Goal: Task Accomplishment & Management: Complete application form

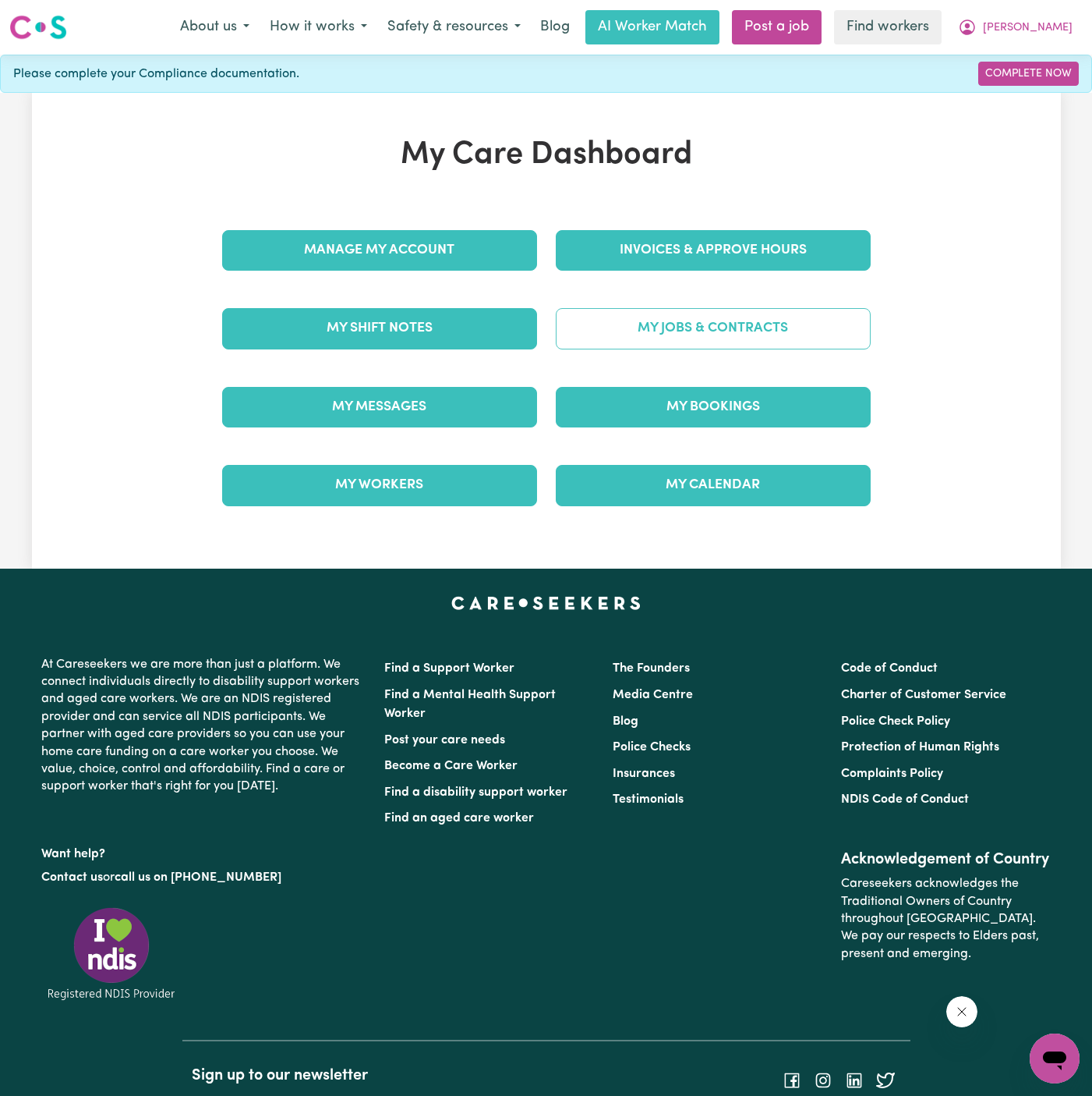
click at [830, 332] on link "My Jobs & Contracts" at bounding box center [713, 328] width 315 height 41
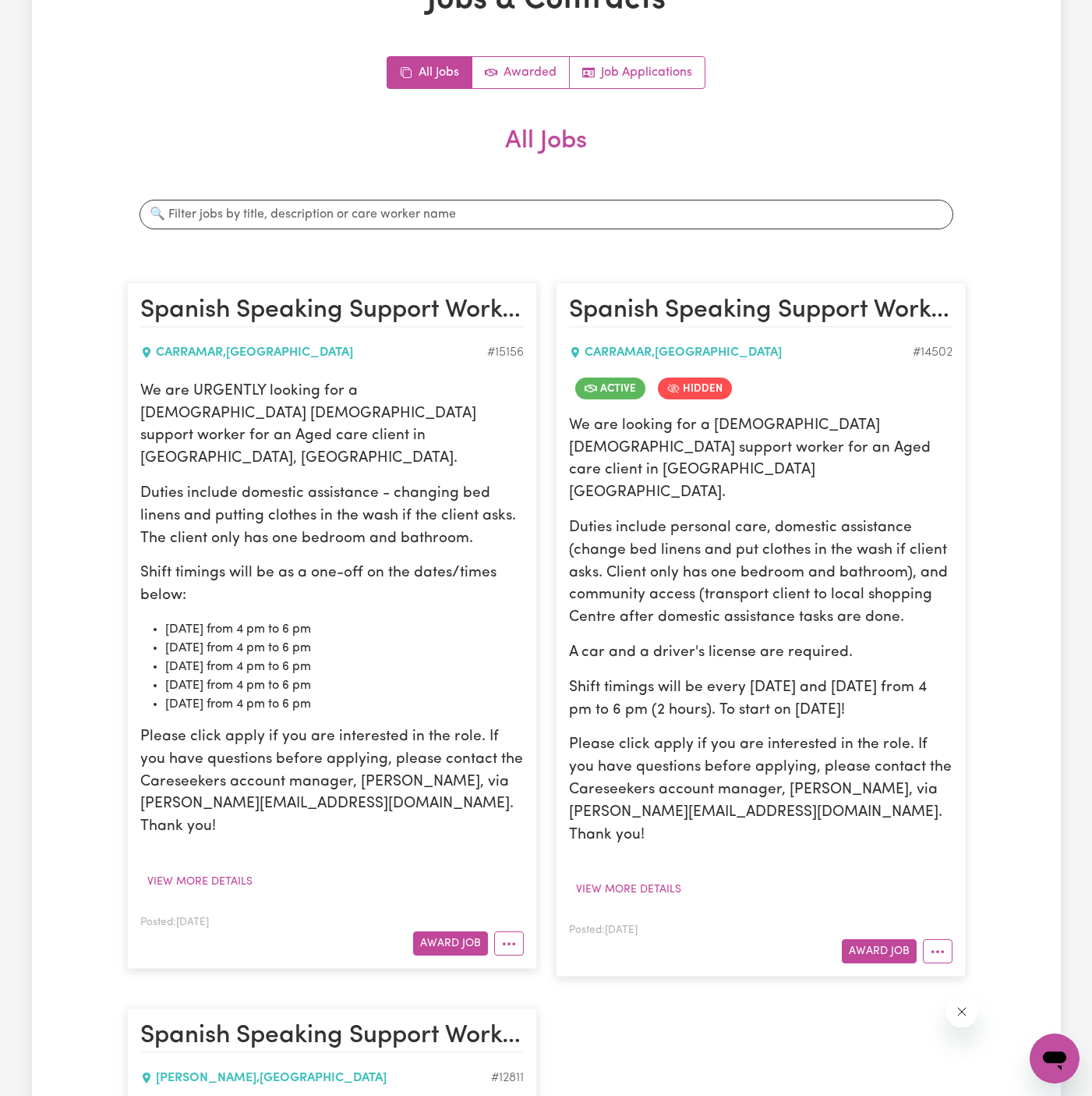
scroll to position [271, 0]
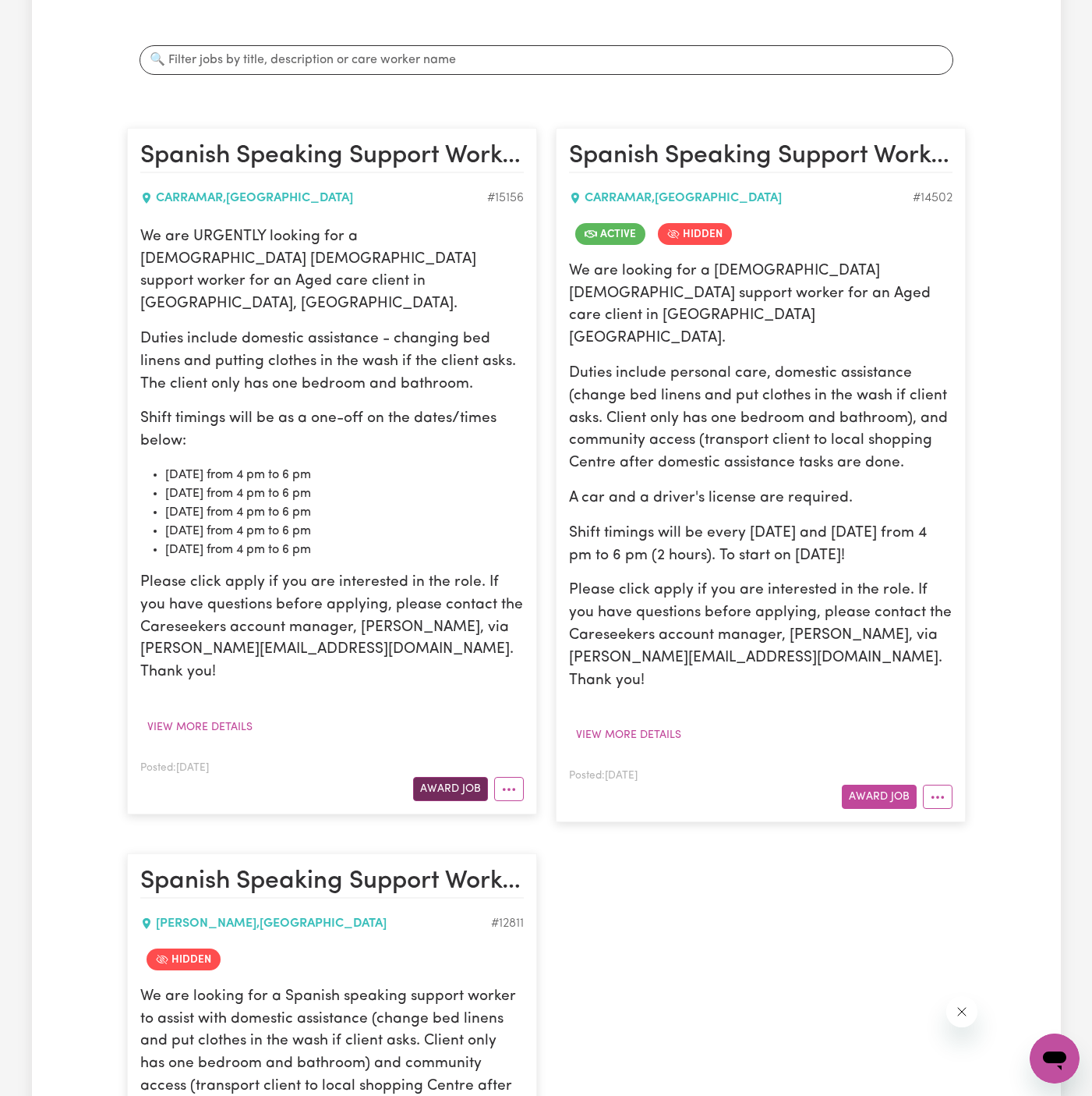
click at [454, 777] on button "Award Job" at bounding box center [451, 788] width 75 height 24
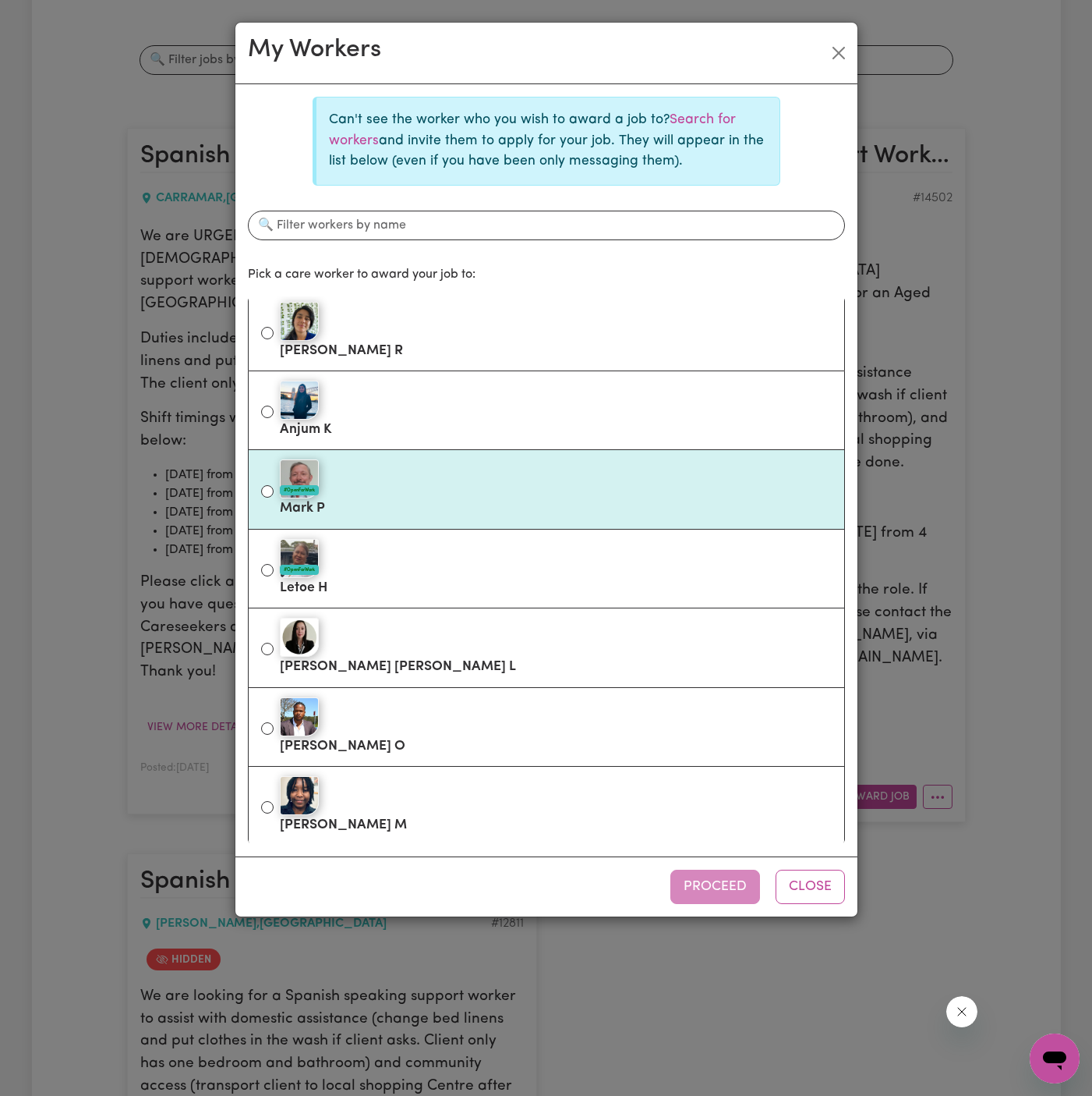
scroll to position [0, 0]
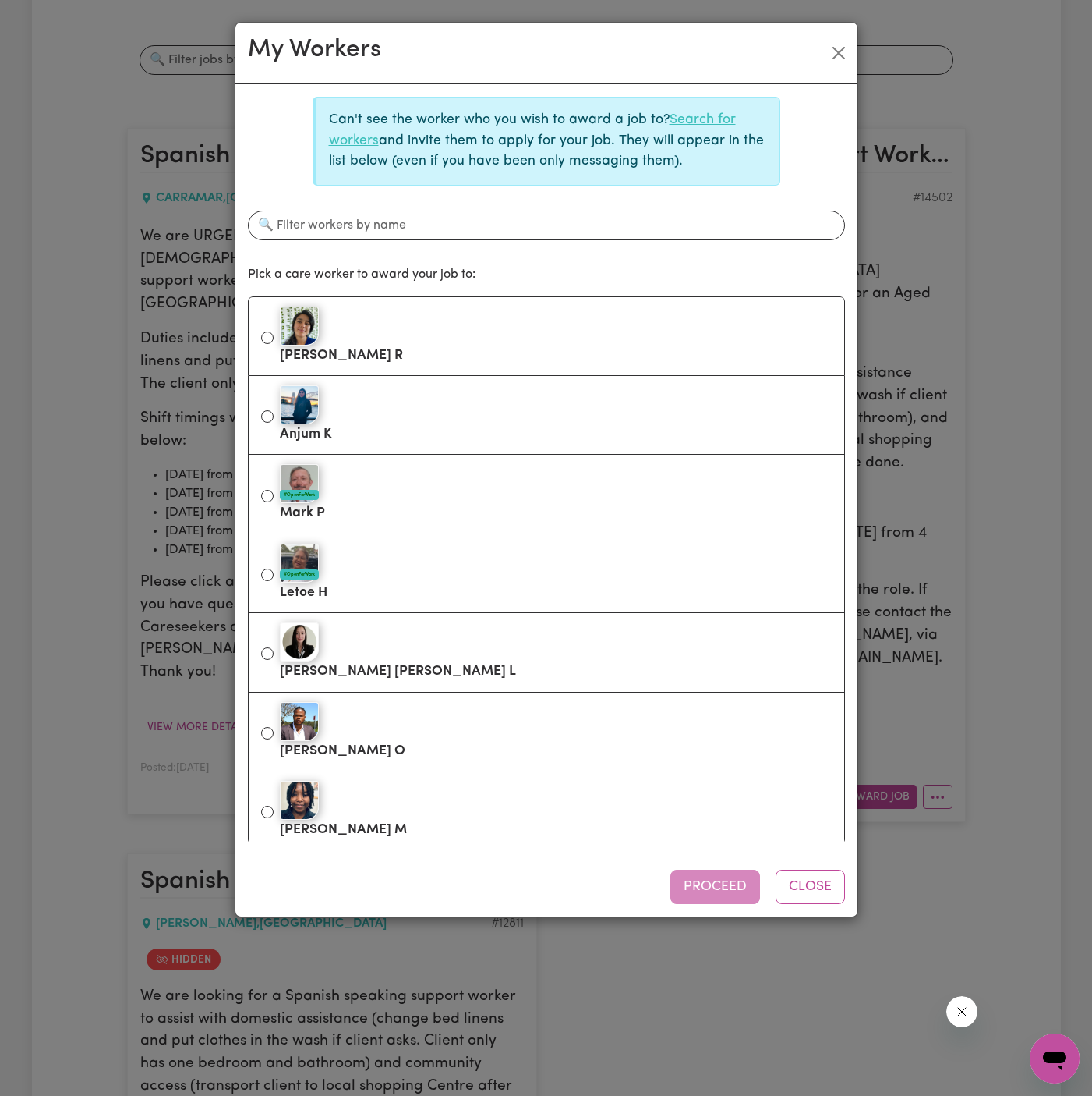
click at [698, 120] on link "Search for workers" at bounding box center [533, 130] width 407 height 34
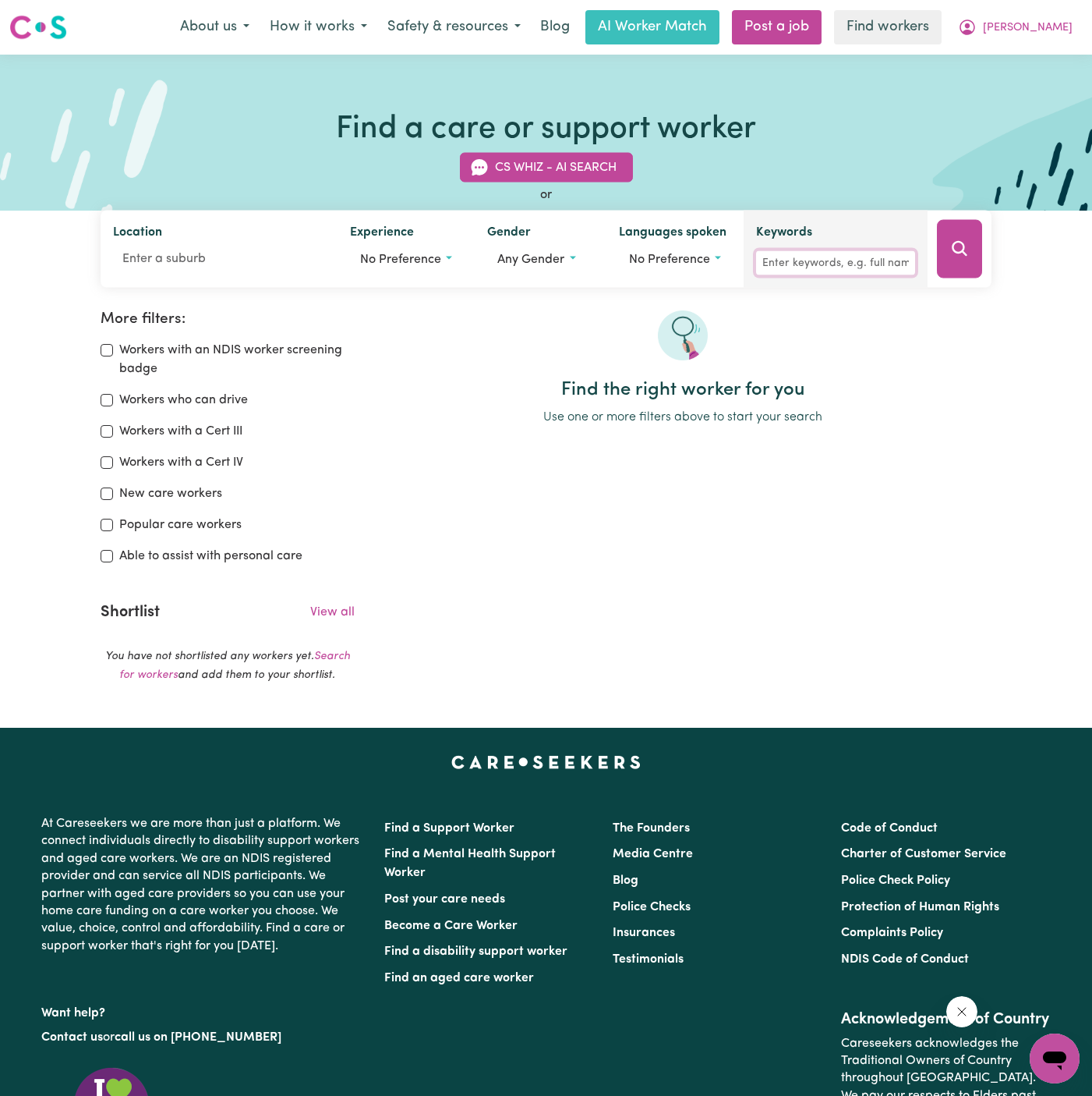
click at [832, 270] on input "Keywords" at bounding box center [836, 262] width 159 height 24
type input "gaby"
click at [967, 248] on icon "Search" at bounding box center [960, 248] width 19 height 19
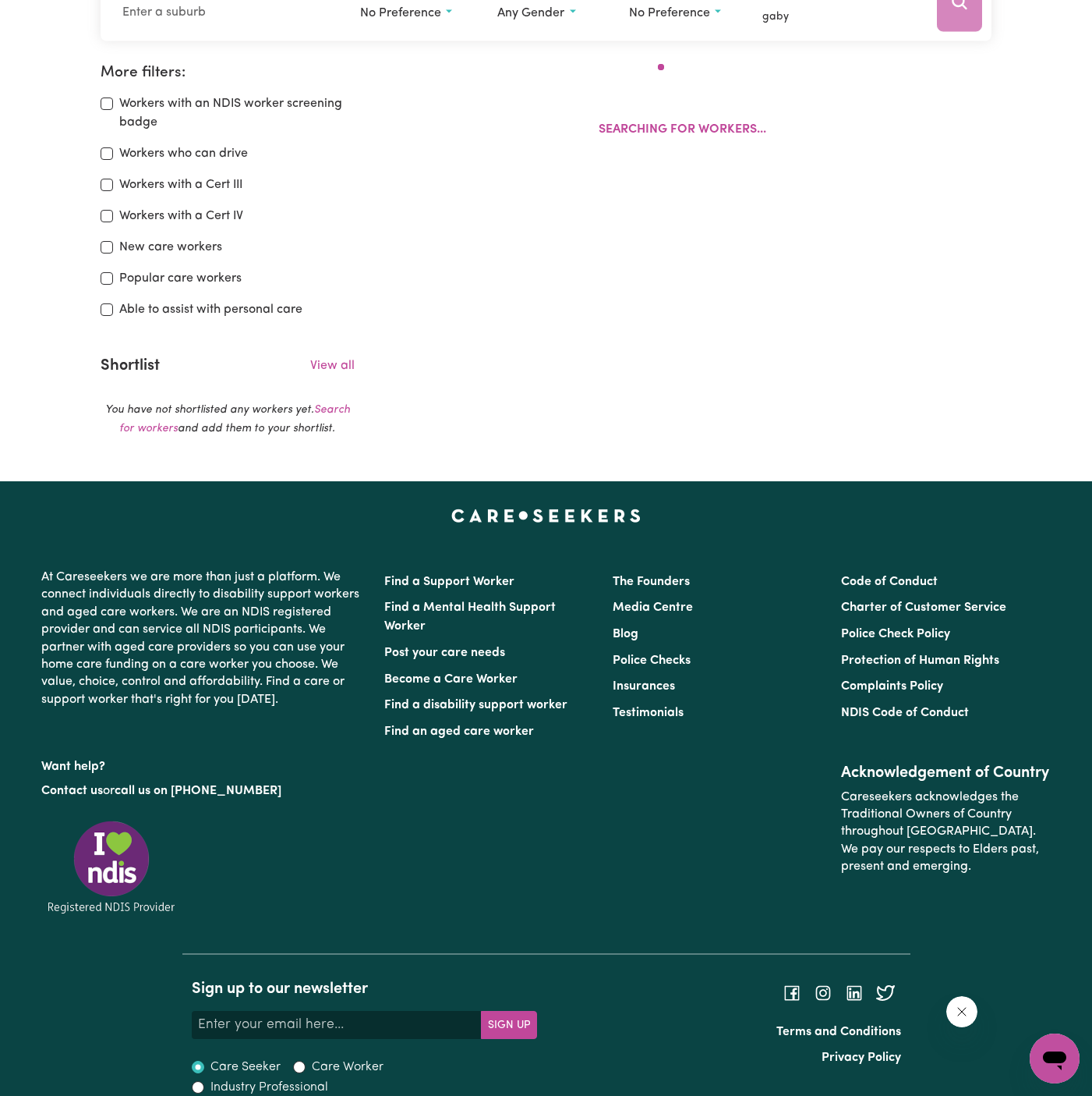
scroll to position [260, 0]
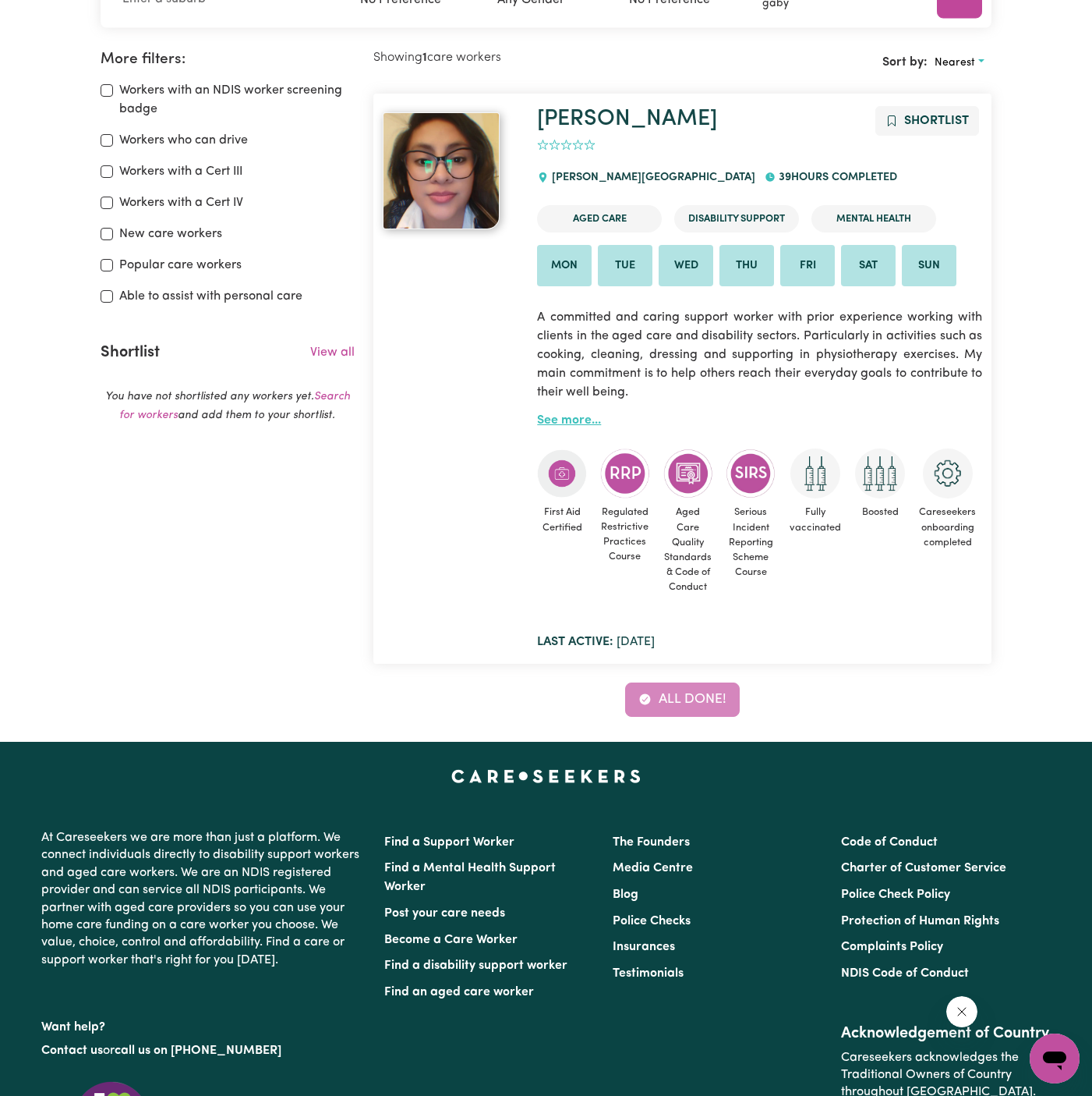
click at [571, 415] on link "See more..." at bounding box center [569, 421] width 64 height 12
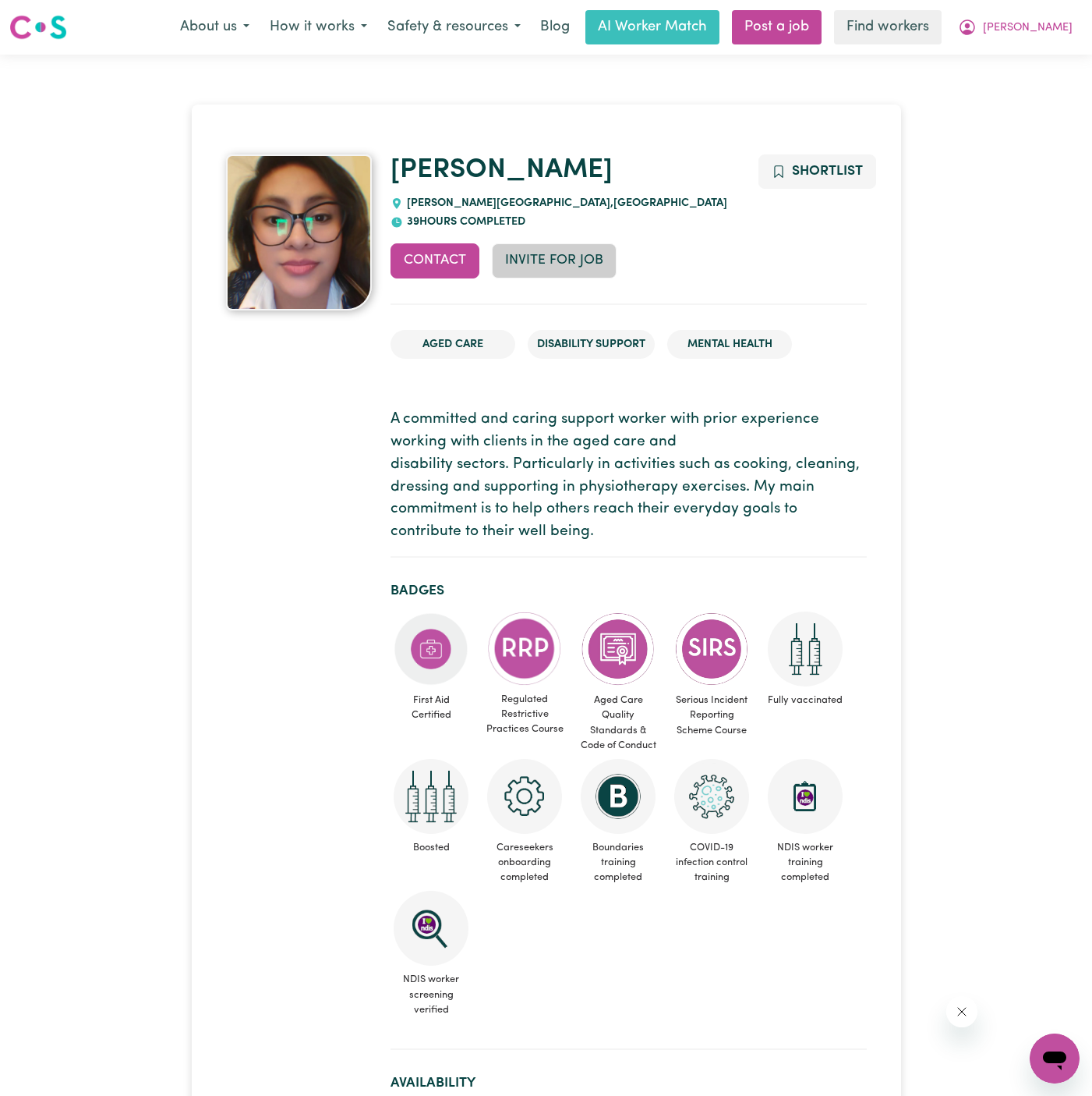
click at [577, 244] on button "Invite for Job" at bounding box center [554, 261] width 124 height 35
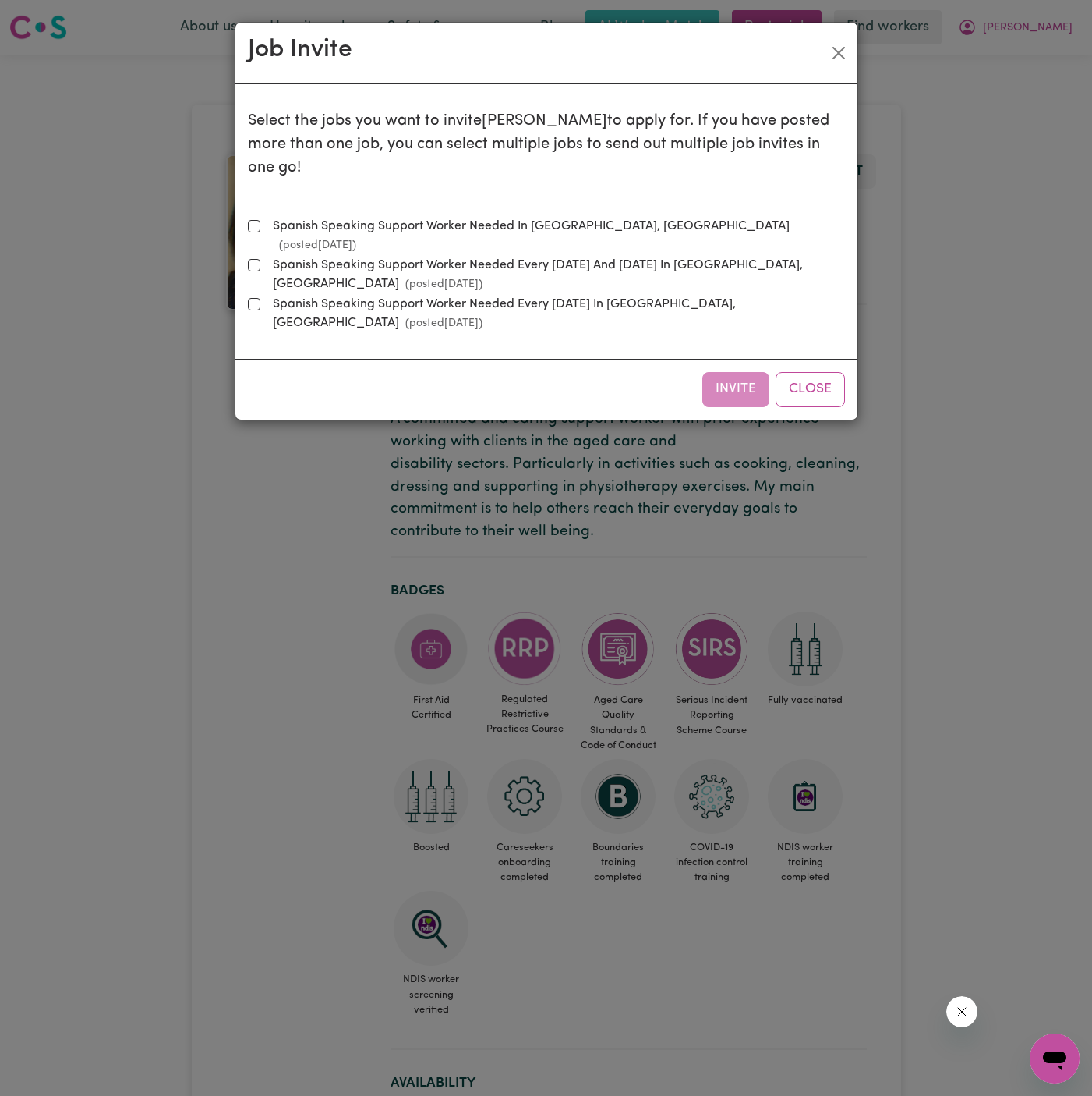
click at [391, 217] on label "Spanish Speaking Support Worker Needed In [GEOGRAPHIC_DATA], [GEOGRAPHIC_DATA] …" at bounding box center [556, 236] width 579 height 37
click at [261, 220] on input "Spanish Speaking Support Worker Needed In [GEOGRAPHIC_DATA], [GEOGRAPHIC_DATA] …" at bounding box center [254, 226] width 12 height 12
checkbox input "true"
click at [731, 372] on button "Invite" at bounding box center [735, 389] width 67 height 35
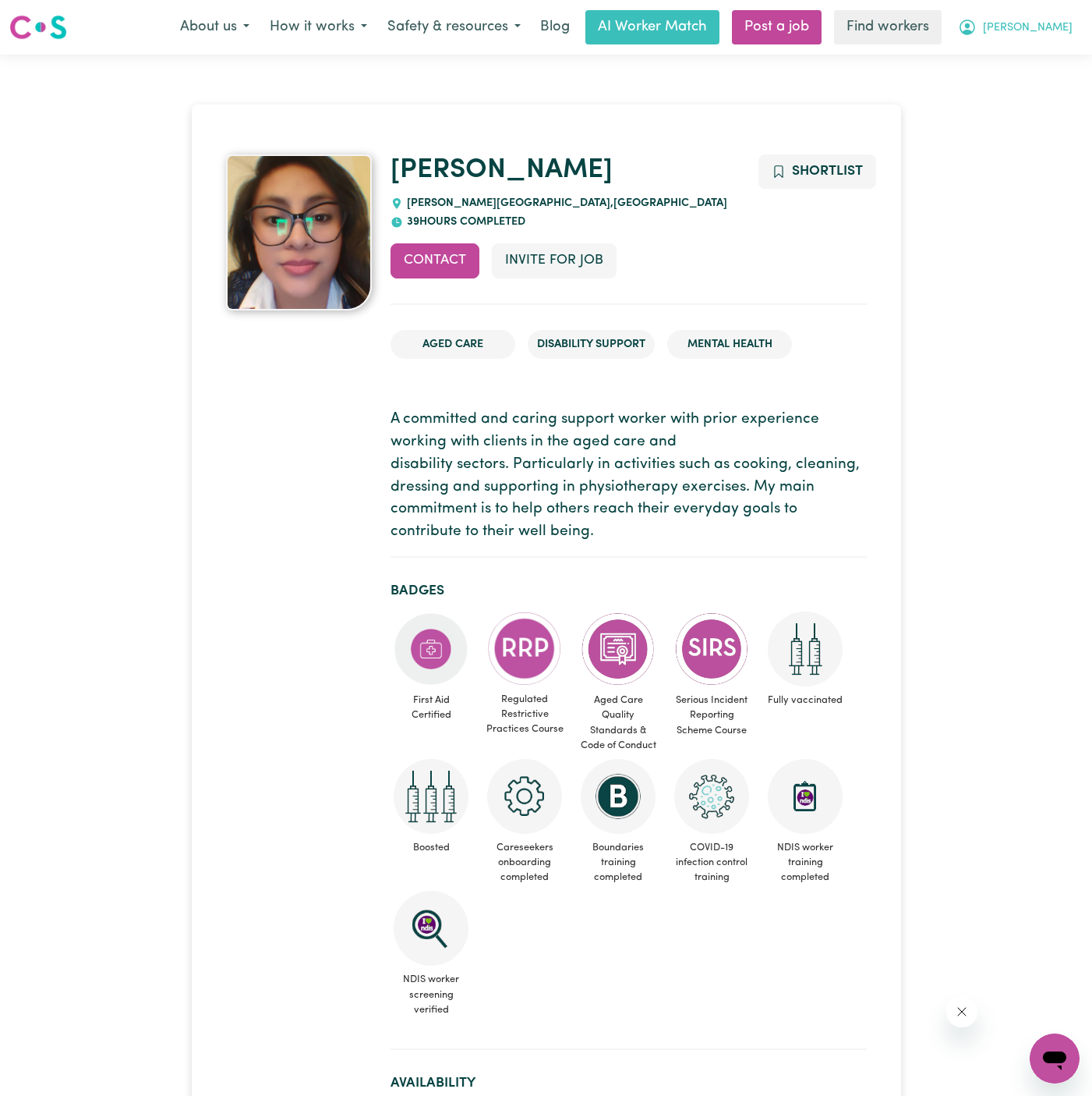
click at [1041, 36] on button "[PERSON_NAME]" at bounding box center [1016, 27] width 135 height 33
click at [1031, 59] on link "My Dashboard" at bounding box center [1020, 60] width 124 height 29
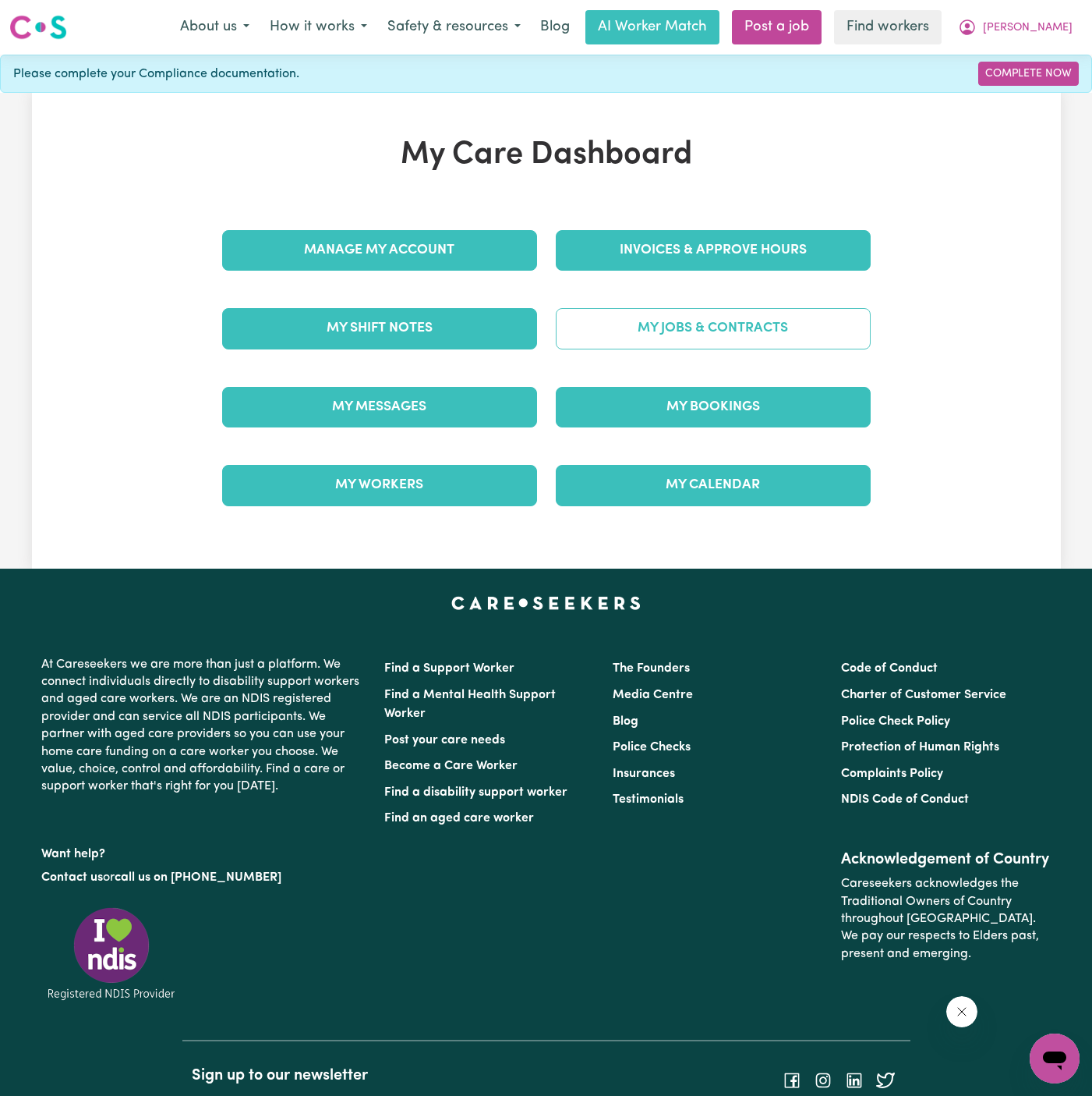
click at [741, 326] on link "My Jobs & Contracts" at bounding box center [713, 328] width 315 height 41
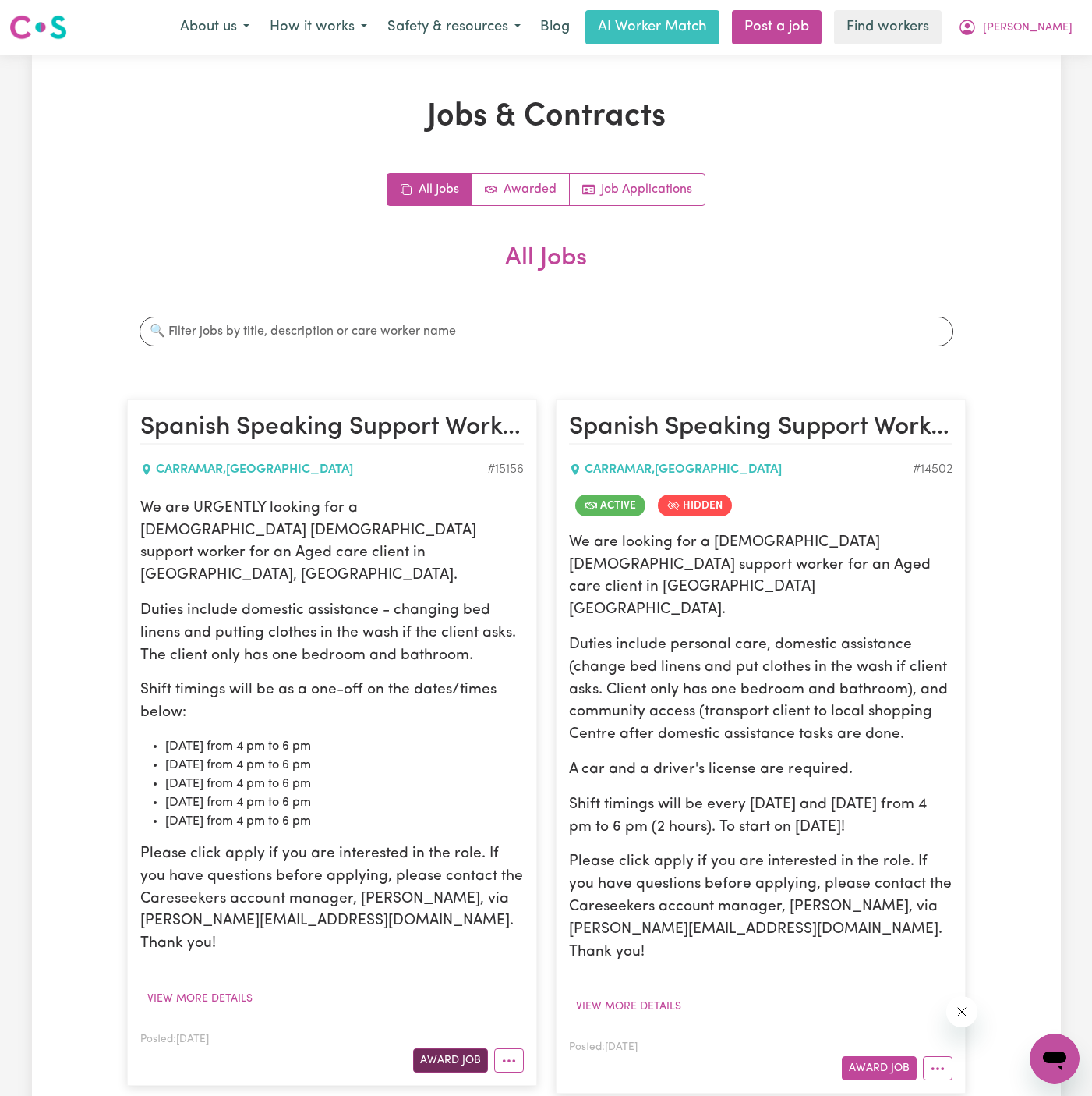
click at [447, 1048] on button "Award Job" at bounding box center [451, 1060] width 75 height 24
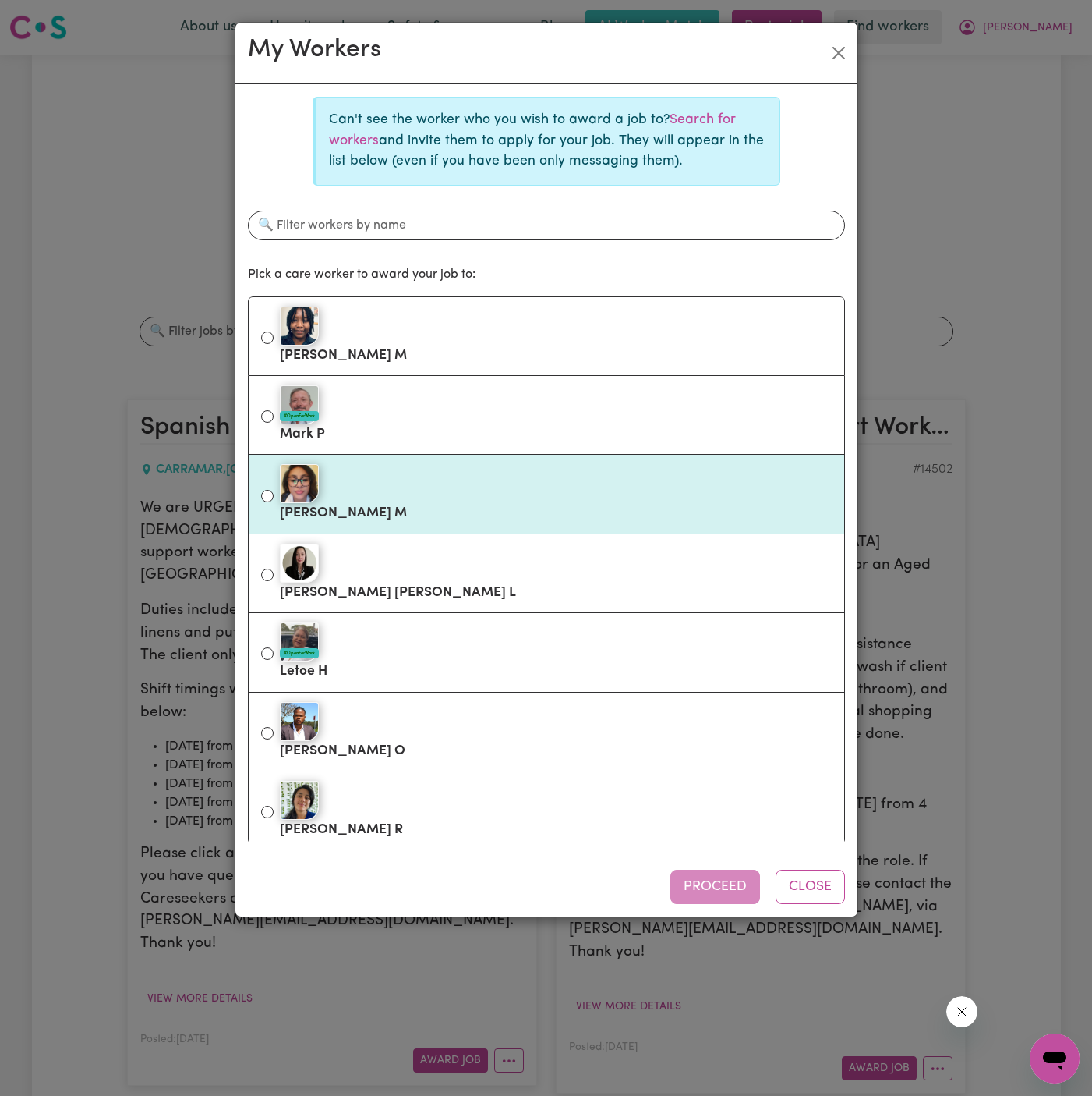
click at [553, 492] on div at bounding box center [556, 484] width 552 height 39
click at [274, 492] on input "[PERSON_NAME]" at bounding box center [268, 496] width 12 height 12
radio input "true"
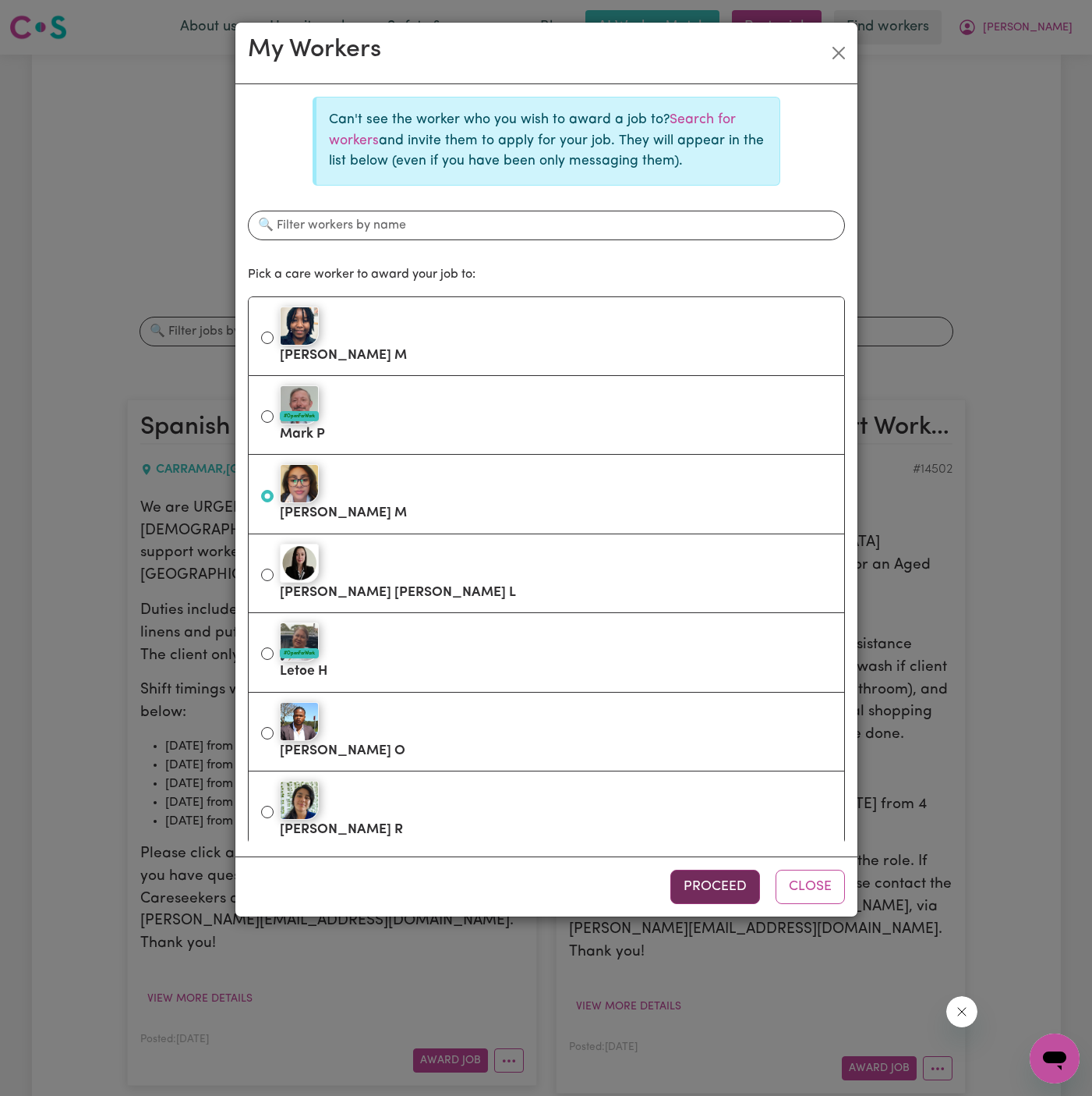
click at [722, 875] on button "Proceed" at bounding box center [715, 887] width 90 height 35
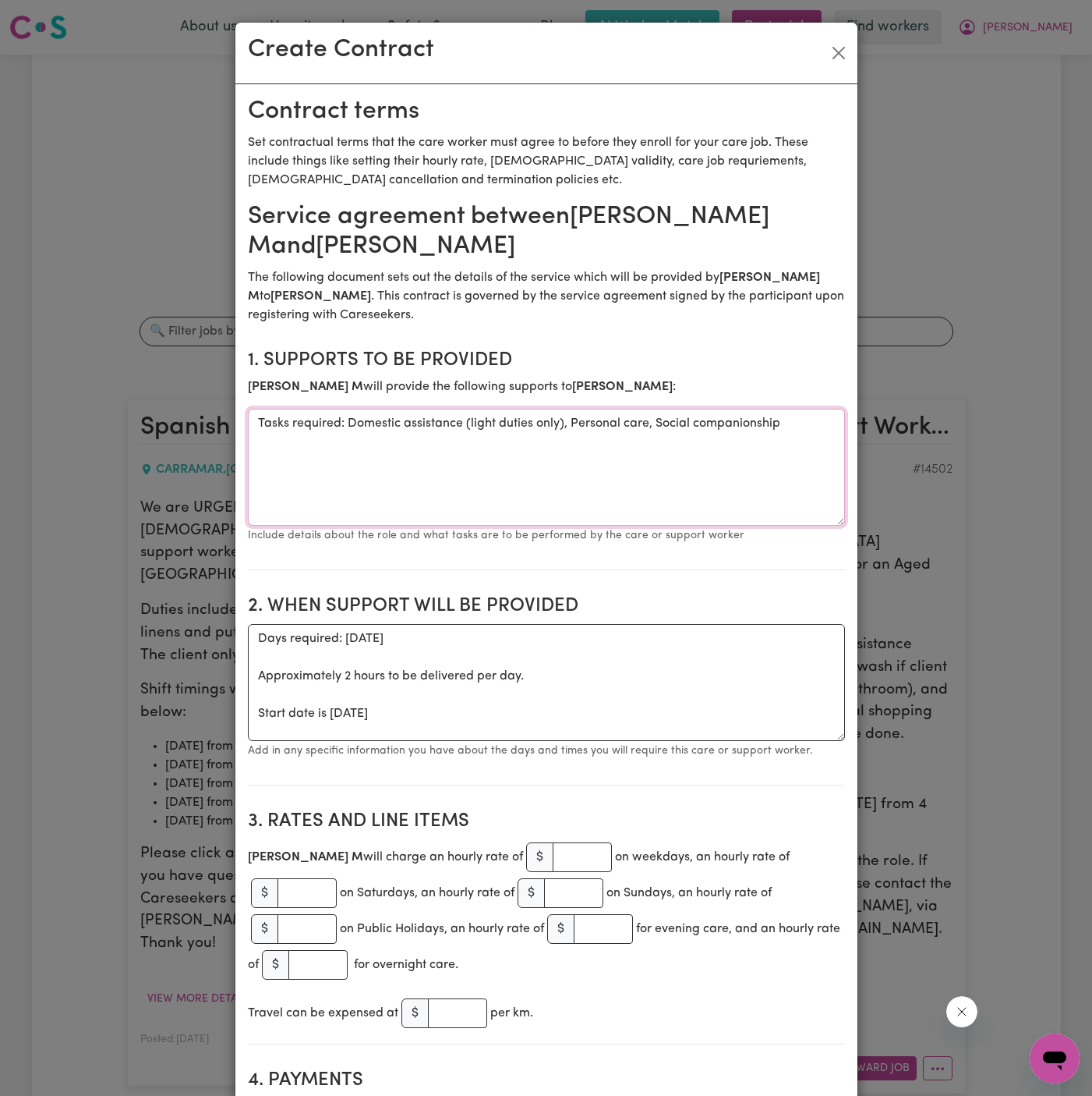
drag, startPoint x: 347, startPoint y: 419, endPoint x: 165, endPoint y: 417, distance: 182.0
click at [165, 417] on div "Create Contract Contract terms Set contractual terms that the care worker must …" at bounding box center [546, 548] width 1092 height 1096
type textarea "Domestic assistance (light duties only), Personal care, Social companionship"
click at [485, 689] on textarea "Days required: [DATE] Approximately 2 hours to be delivered per day. Start date…" at bounding box center [547, 682] width 598 height 117
drag, startPoint x: 491, startPoint y: 714, endPoint x: 231, endPoint y: 647, distance: 268.5
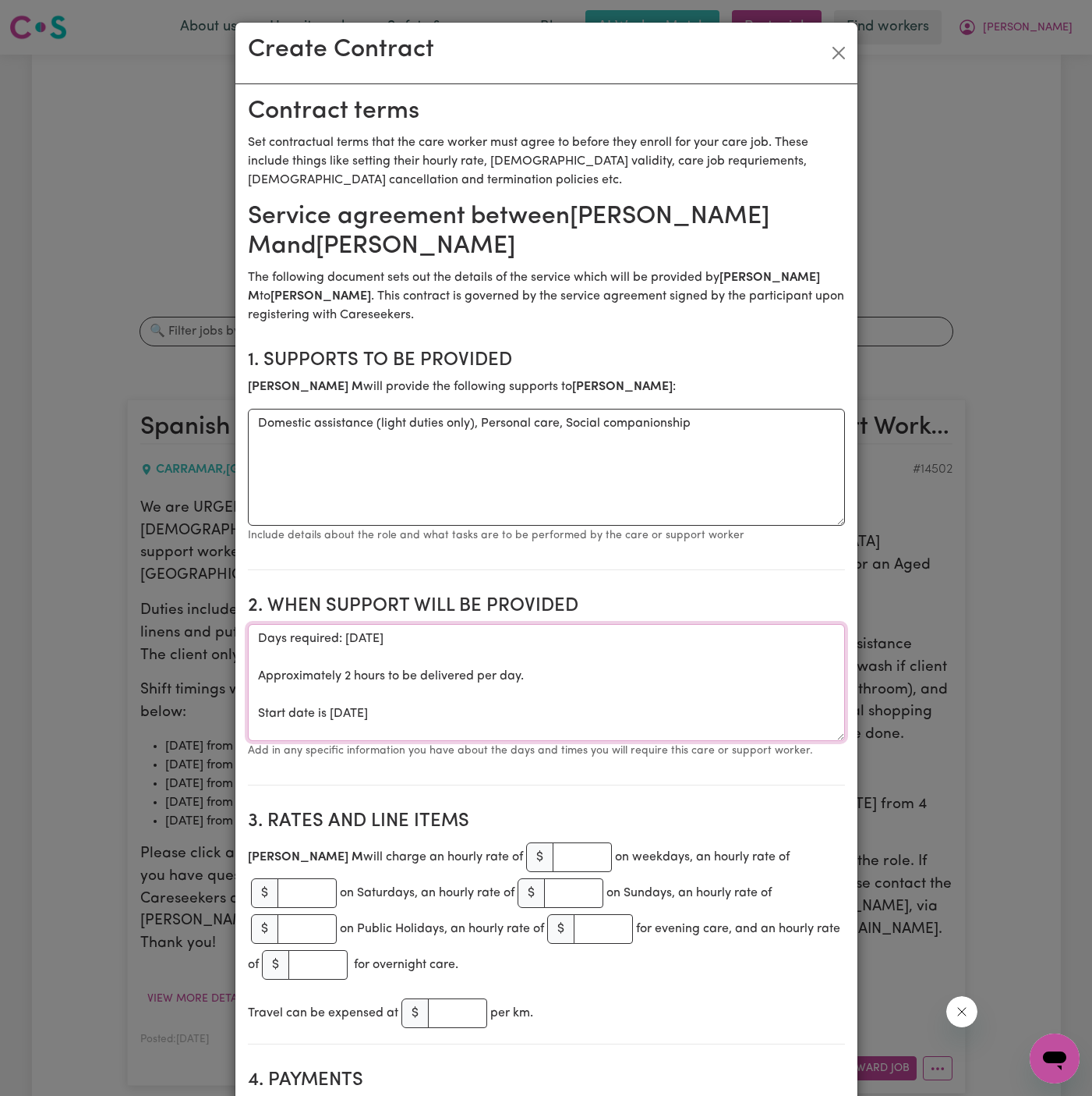
click at [231, 647] on div "Create Contract Contract terms Set contractual terms that the care worker must …" at bounding box center [546, 548] width 1092 height 1096
paste textarea "[DATE] from 5 pm to 7 pm [DATE] from 5 pm to 7 pm [DATE] from 5 pm to 7 pm [DAT…"
click at [333, 671] on textarea "[DATE] from 5 pm to 7 pm [DATE] from 5 pm to 7 pm [DATE] from 5 pm to 7 pm [DAT…" at bounding box center [547, 682] width 598 height 117
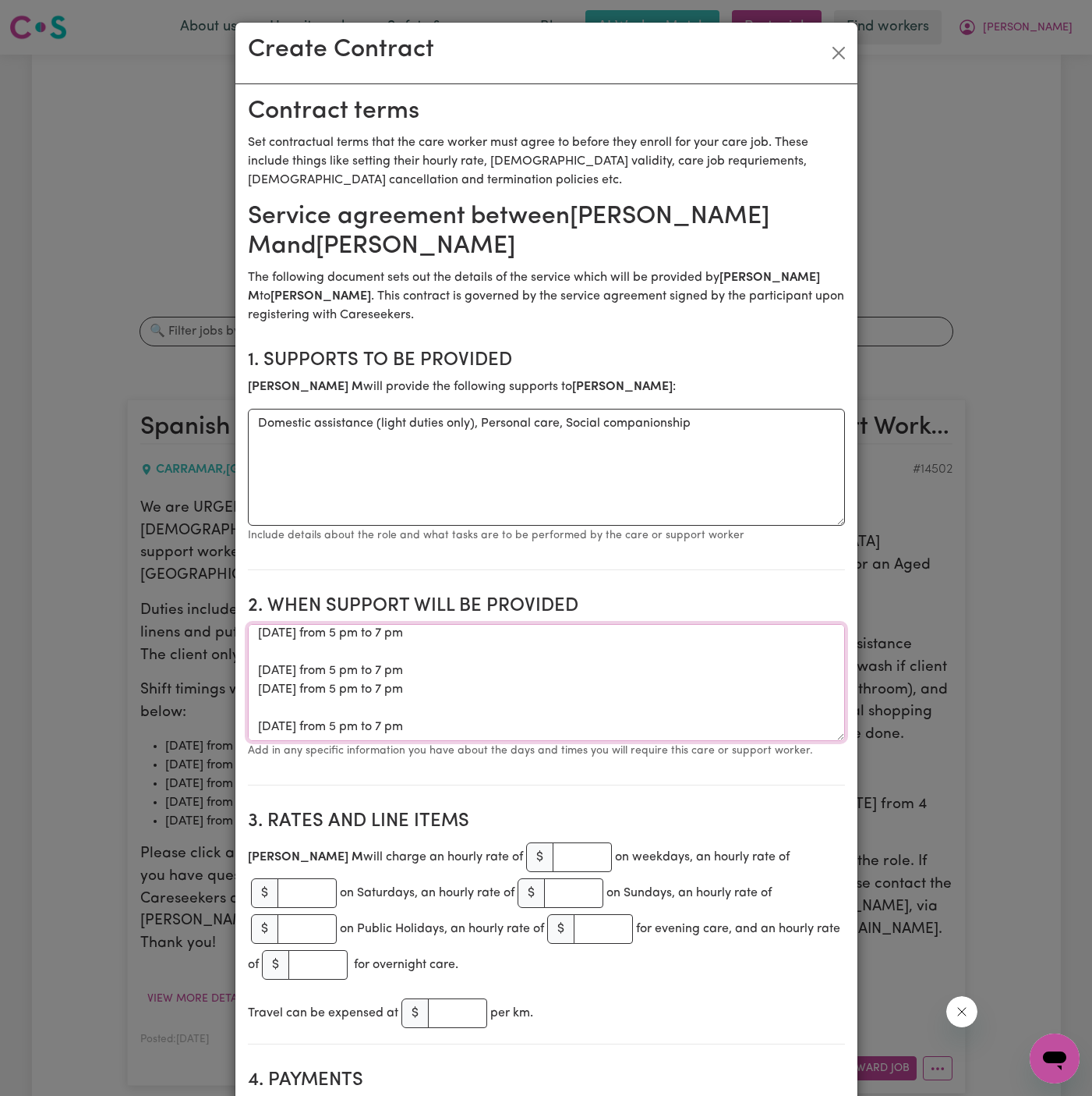
click at [329, 681] on textarea "[DATE] from 5 pm to 7 pm [DATE] from 5 pm to 7 pm [DATE] from 5 pm to 7 pm [DAT…" at bounding box center [547, 682] width 598 height 117
click at [329, 704] on textarea "[DATE] from 5 pm to 7 pm [DATE] from 5 pm to 7 pm [DATE] from 5 pm to 7 pm [DAT…" at bounding box center [547, 682] width 598 height 117
click at [298, 647] on textarea "[DATE] from 5 pm to 7 pm [DATE] from 5 pm to 7 pm [DATE] from 5 pm to 7 pm [DAT…" at bounding box center [547, 682] width 598 height 117
click at [334, 665] on textarea "[DATE] from 5 pm to 7 pm [DATE] from 5 pm to 7 pm [DATE] from 5 pm to 7 pm [DAT…" at bounding box center [547, 682] width 598 height 117
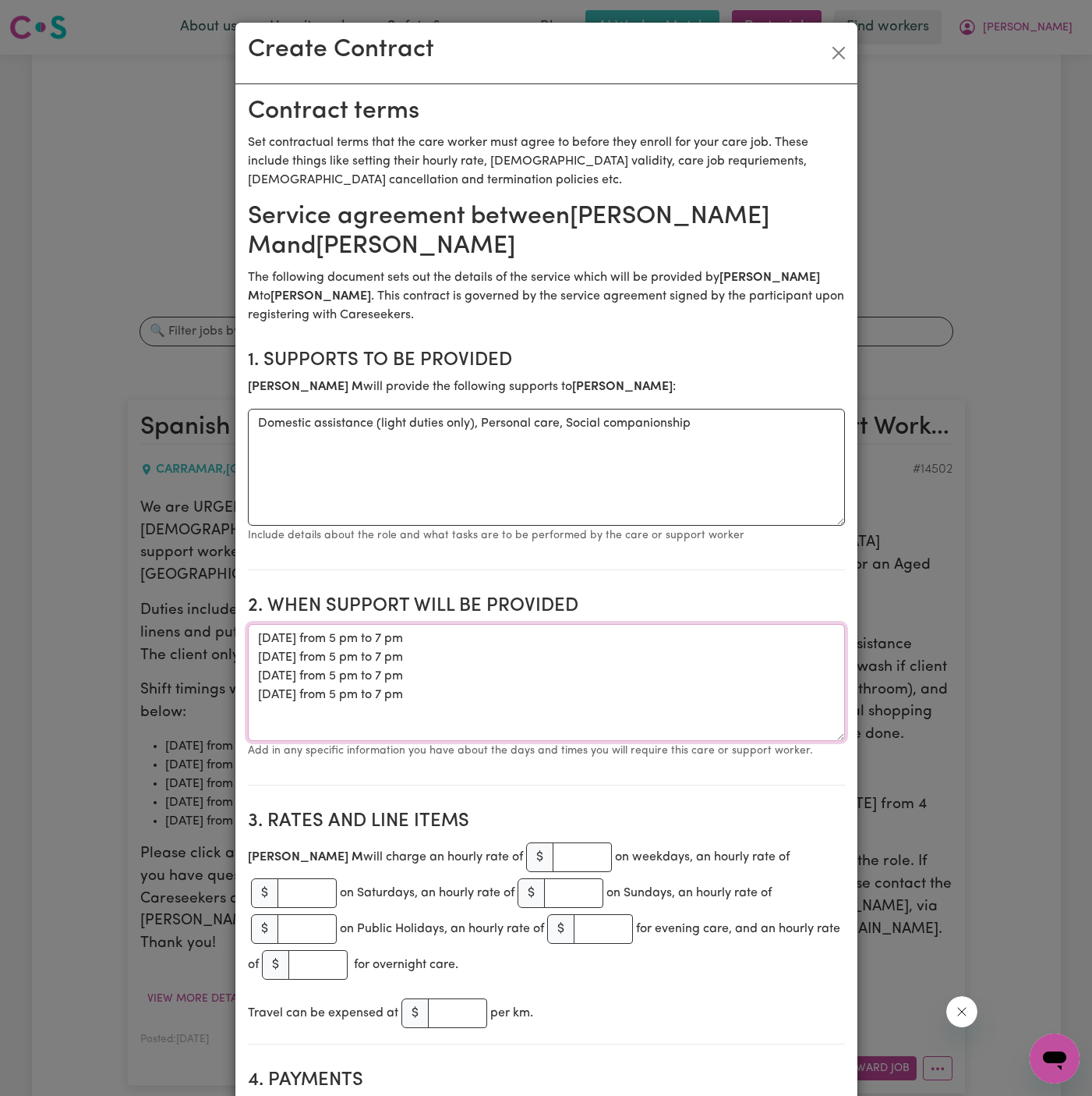
click at [267, 639] on textarea "[DATE] from 5 pm to 7 pm [DATE] from 5 pm to 7 pm [DATE] from 5 pm to 7 pm [DAT…" at bounding box center [547, 682] width 598 height 117
click at [307, 633] on textarea "[DATE] from 5 pm to 7 pm [DATE] from 5 pm to 7 pm [DATE] from 5 pm to 7 pm [DAT…" at bounding box center [547, 682] width 598 height 117
type textarea "ONE-OFF on below dates/times: [DATE] from 5 pm to 7 pm [DATE] from 5 pm to 7 pm…"
click at [553, 863] on input "number" at bounding box center [582, 857] width 60 height 29
type input "50"
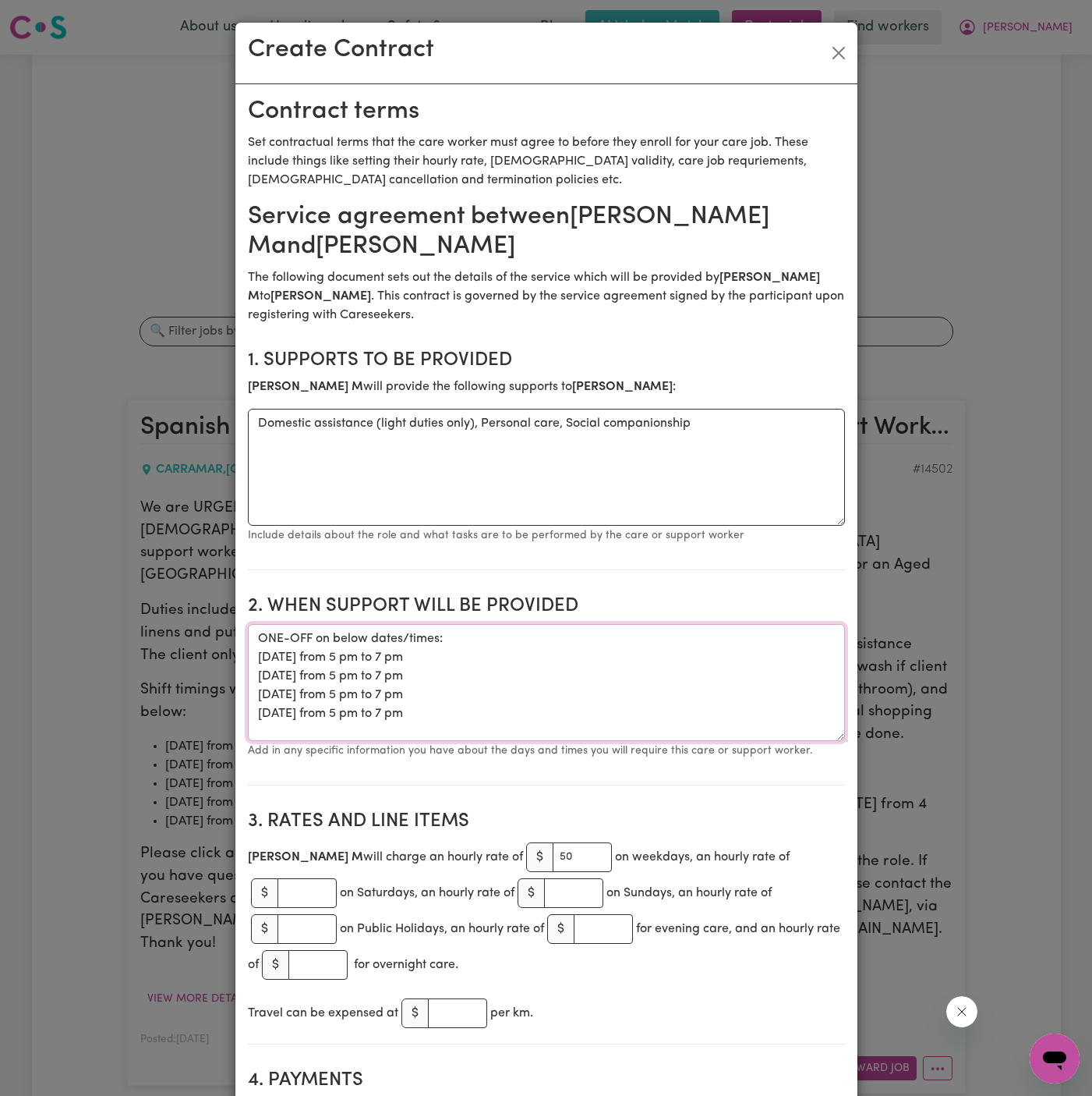
click at [594, 697] on textarea "ONE-OFF on below dates/times: [DATE] from 5 pm to 7 pm [DATE] from 5 pm to 7 pm…" at bounding box center [547, 682] width 598 height 117
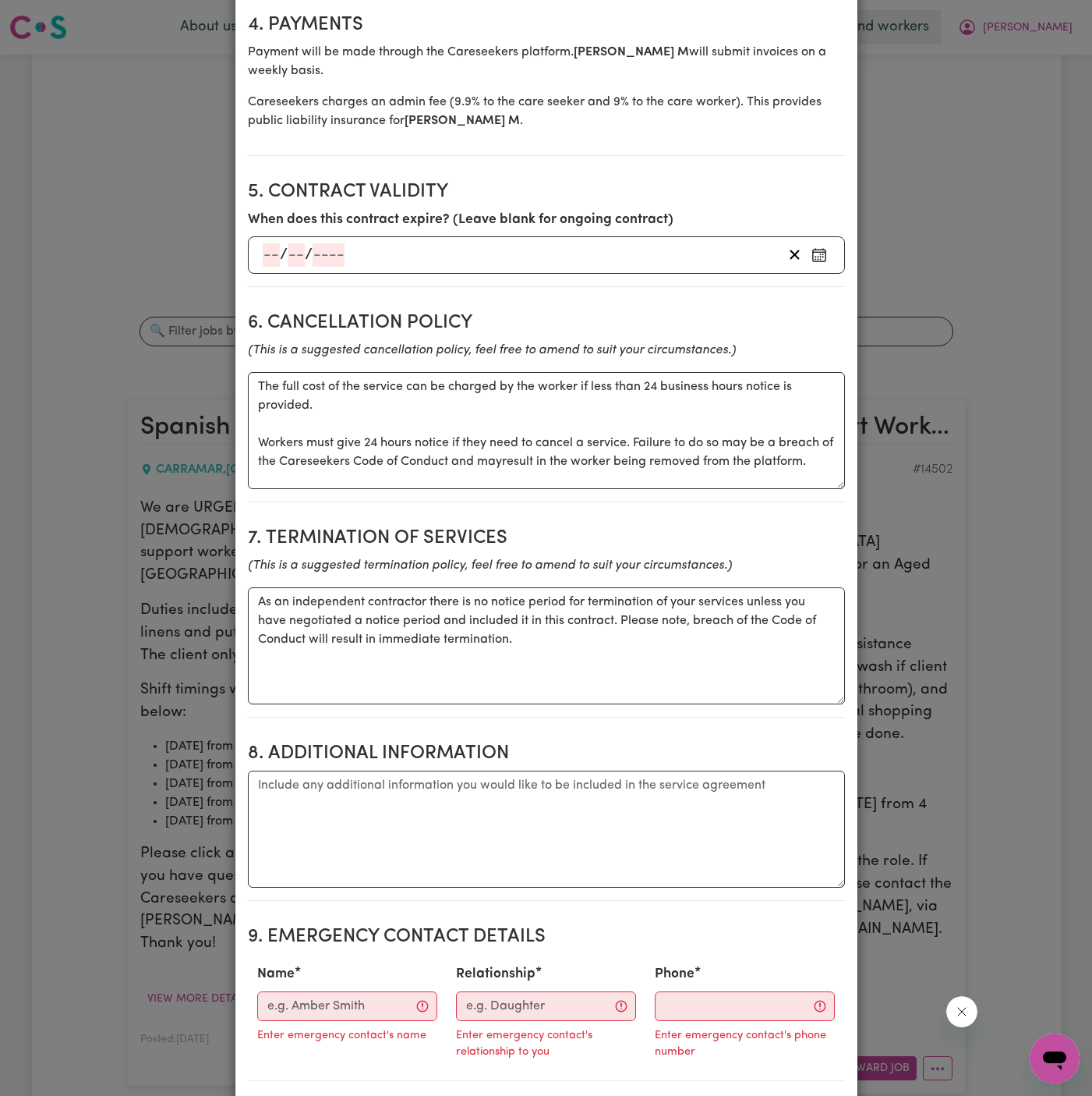
scroll to position [1253, 0]
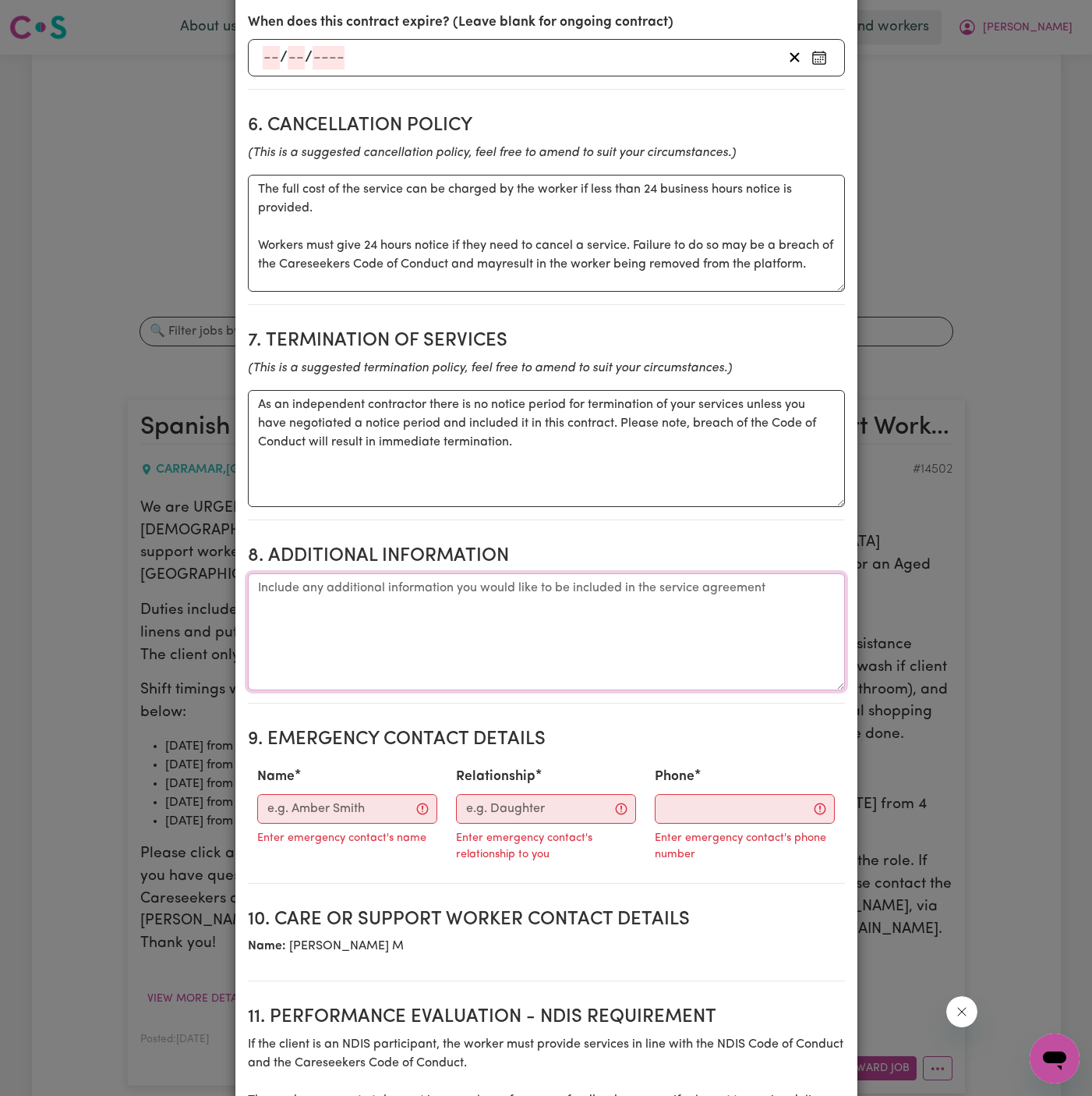
click at [389, 614] on textarea "Additional information" at bounding box center [547, 632] width 598 height 117
paste textarea "10/38 [PERSON_NAME], [GEOGRAPHIC_DATA], [GEOGRAPHIC_DATA]"
type textarea "Client's Address: [STREET_ADDRESS][PERSON_NAME]"
click at [354, 805] on input "Name" at bounding box center [347, 809] width 181 height 29
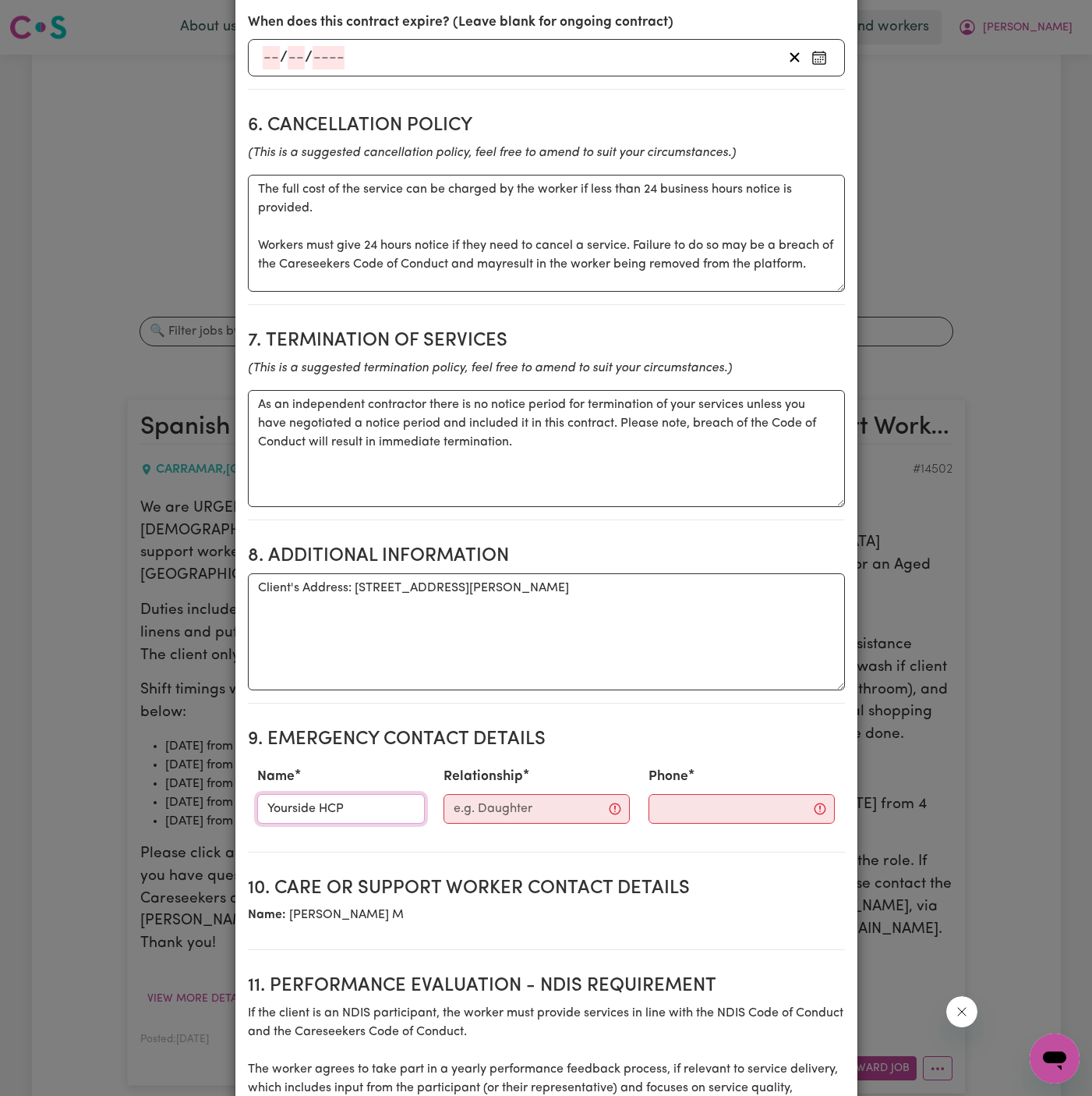
click at [336, 800] on input "Yourside HCP" at bounding box center [341, 809] width 168 height 29
click at [319, 794] on input "[PERSON_NAME]" at bounding box center [341, 809] width 168 height 29
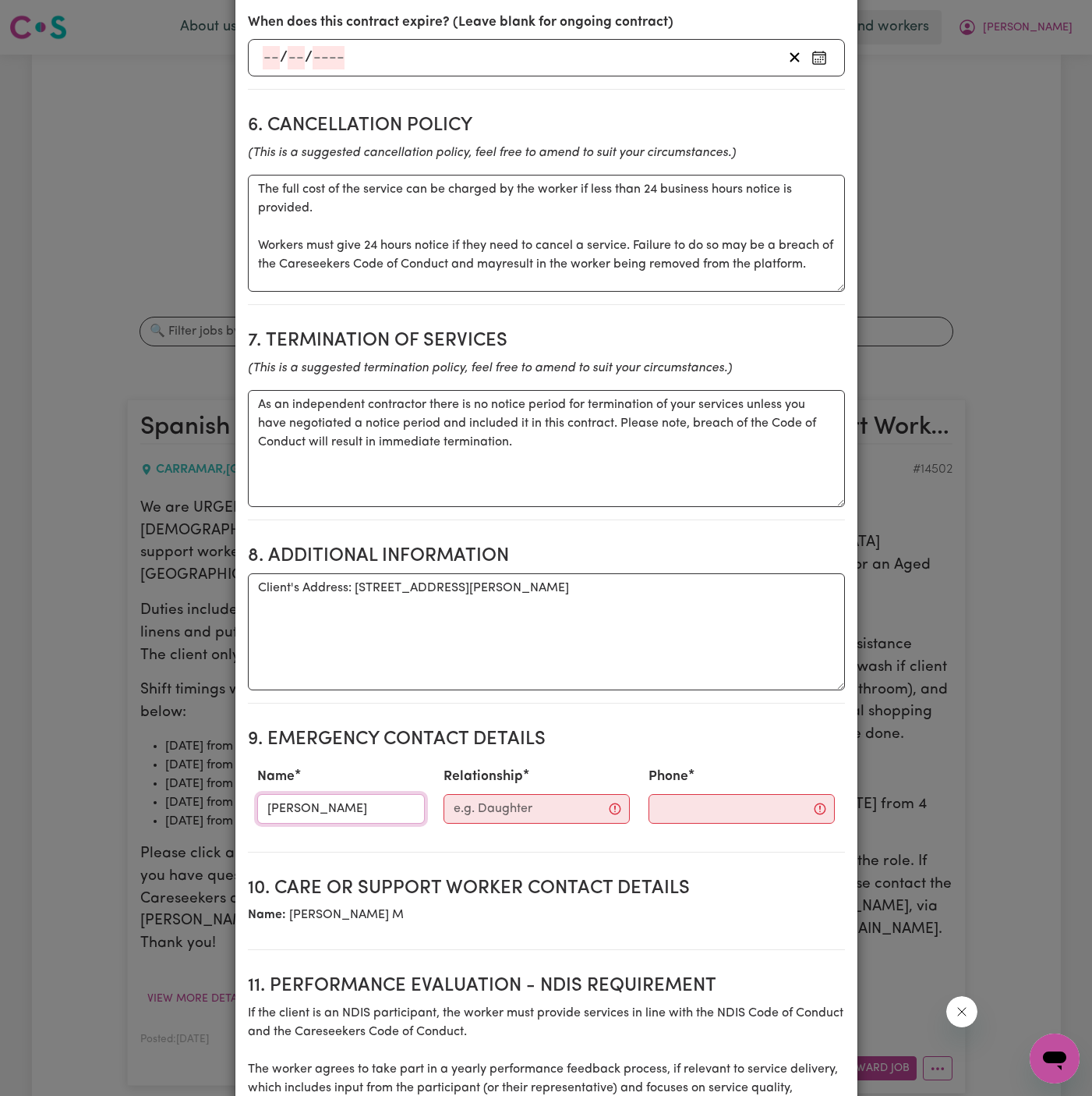
click at [319, 794] on input "[PERSON_NAME]" at bounding box center [341, 809] width 168 height 29
type input "Tins"
click at [516, 805] on input "Relationship" at bounding box center [537, 809] width 187 height 29
type input "YS HCP Scheduler"
click at [678, 799] on input "Phone" at bounding box center [729, 809] width 189 height 29
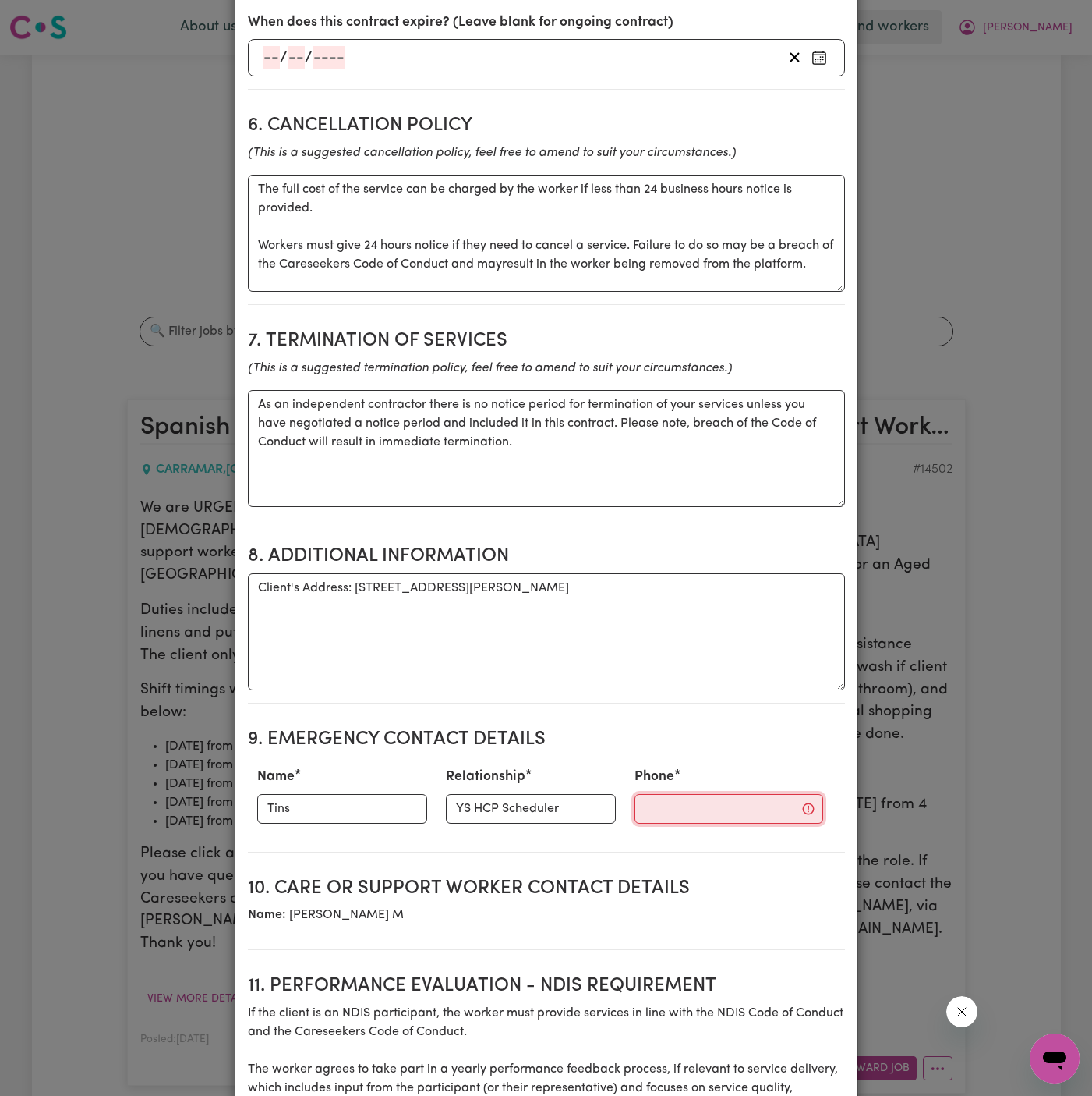
paste input "during work hours 1300 134 332; After hours 0402 357 994."
type input "during work hours 1300 134 332; After hours 0402 357 994"
click at [649, 684] on textarea "Client's Address: [STREET_ADDRESS][PERSON_NAME]" at bounding box center [547, 632] width 598 height 117
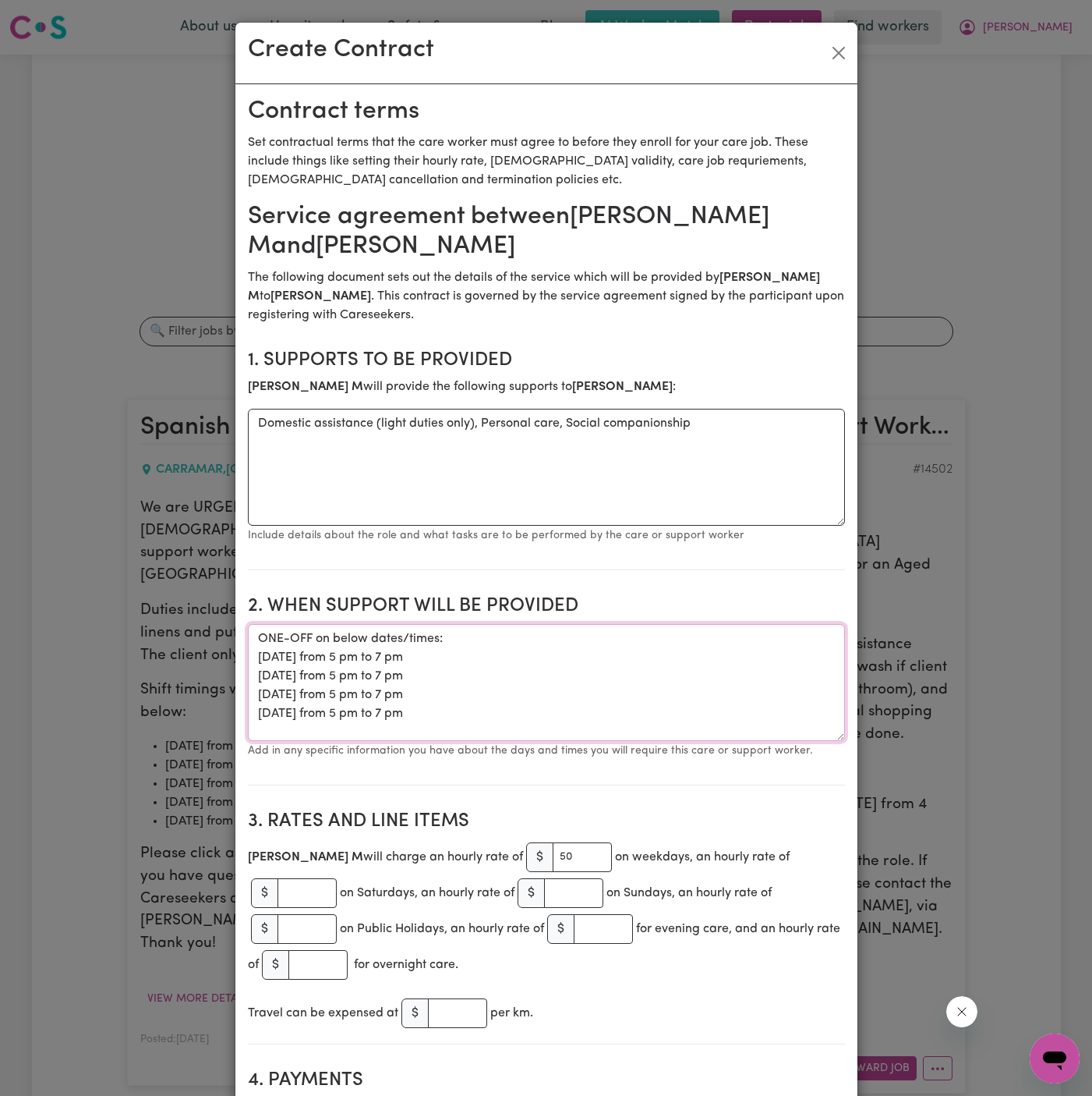
click at [561, 694] on textarea "ONE-OFF on below dates/times: [DATE] from 5 pm to 7 pm [DATE] from 5 pm to 7 pm…" at bounding box center [547, 682] width 598 height 117
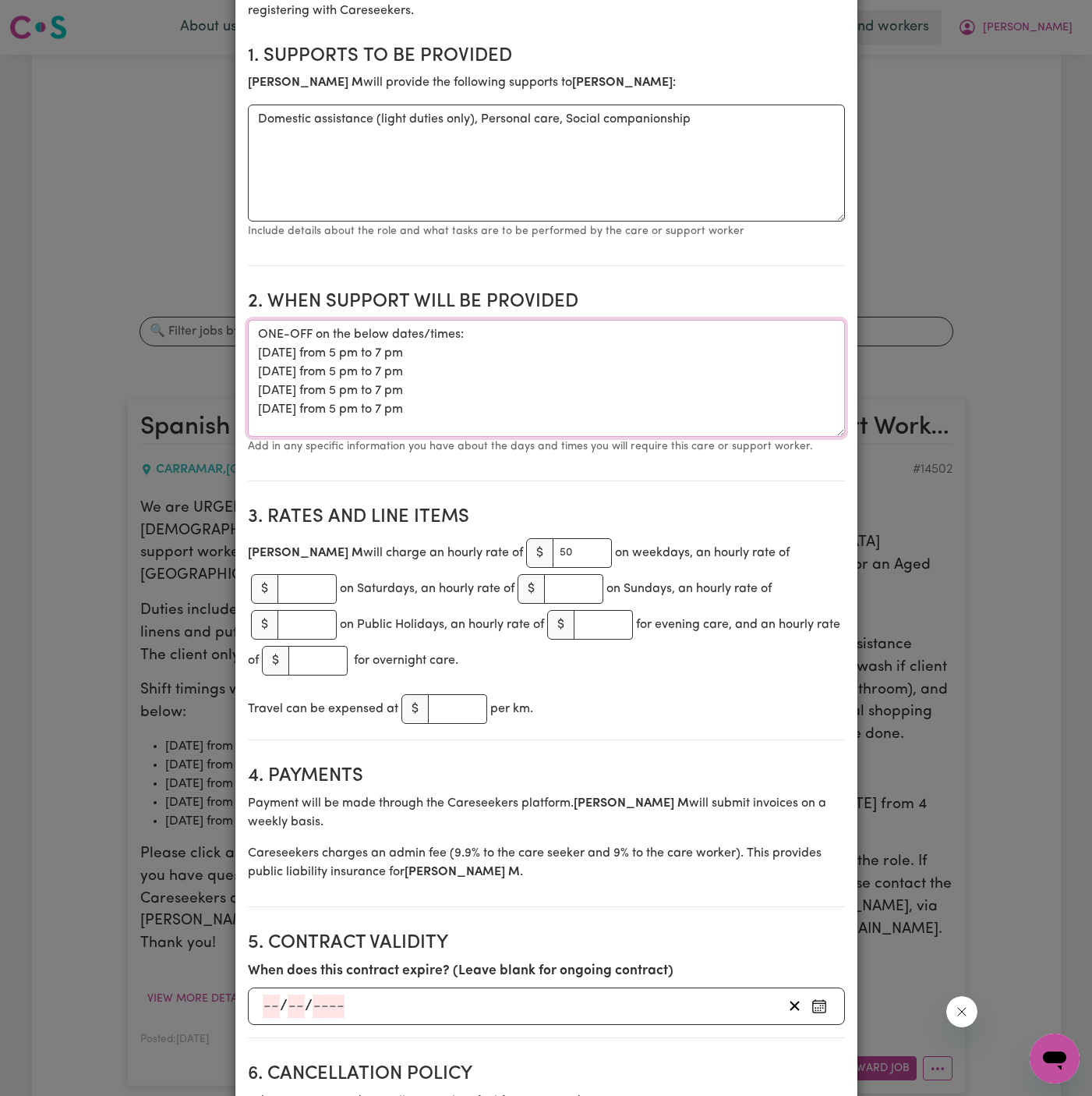
scroll to position [317, 0]
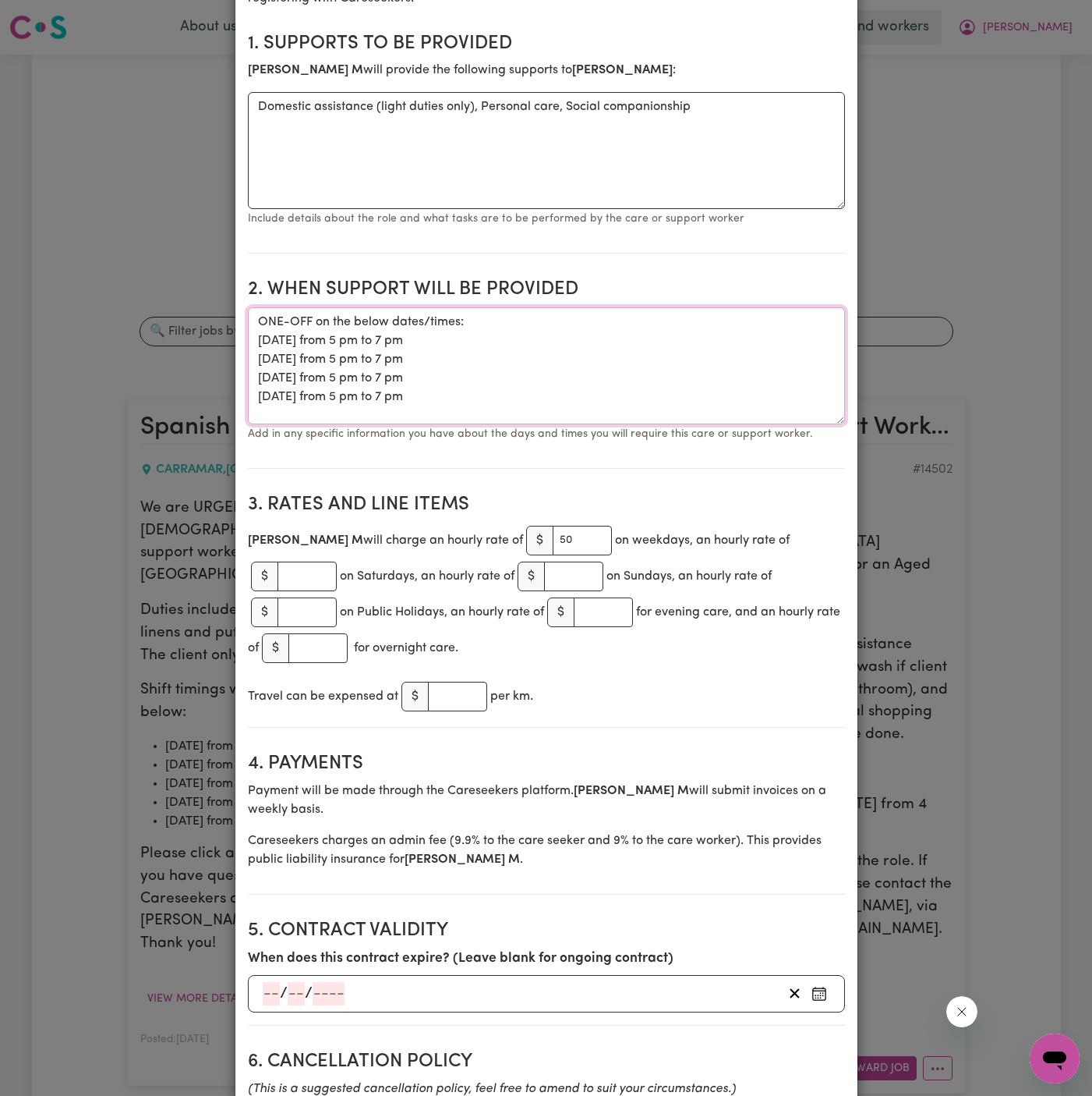
type textarea "ONE-OFF on the below dates/times: [DATE] from 5 pm to 7 pm [DATE] from 5 pm to …"
click at [606, 504] on h2 "3. Rates and Line Items" at bounding box center [547, 504] width 598 height 22
click at [677, 386] on textarea "ONE-OFF on the below dates/times: [DATE] from 5 pm to 7 pm [DATE] from 5 pm to …" at bounding box center [547, 366] width 598 height 117
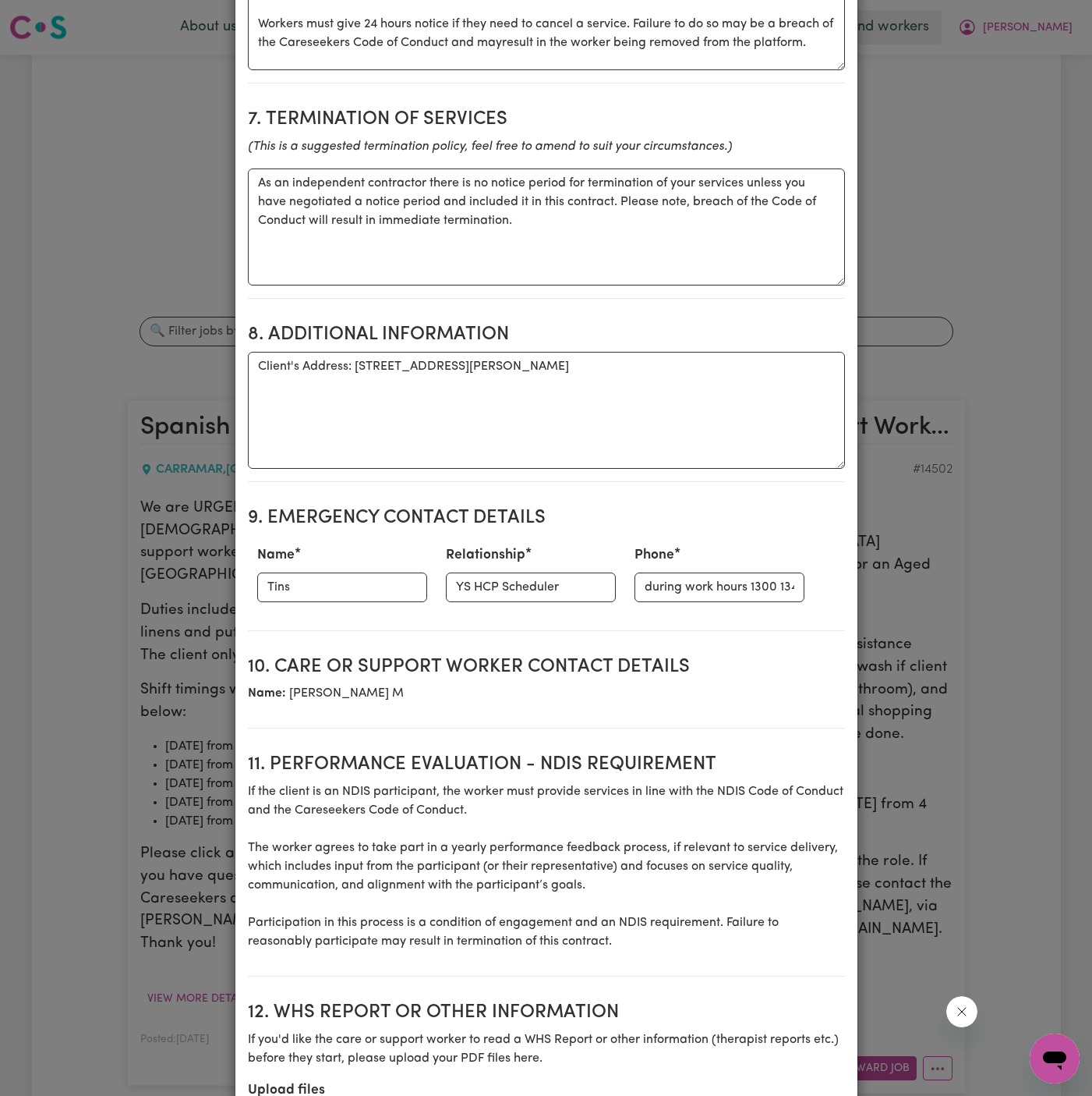
scroll to position [1656, 0]
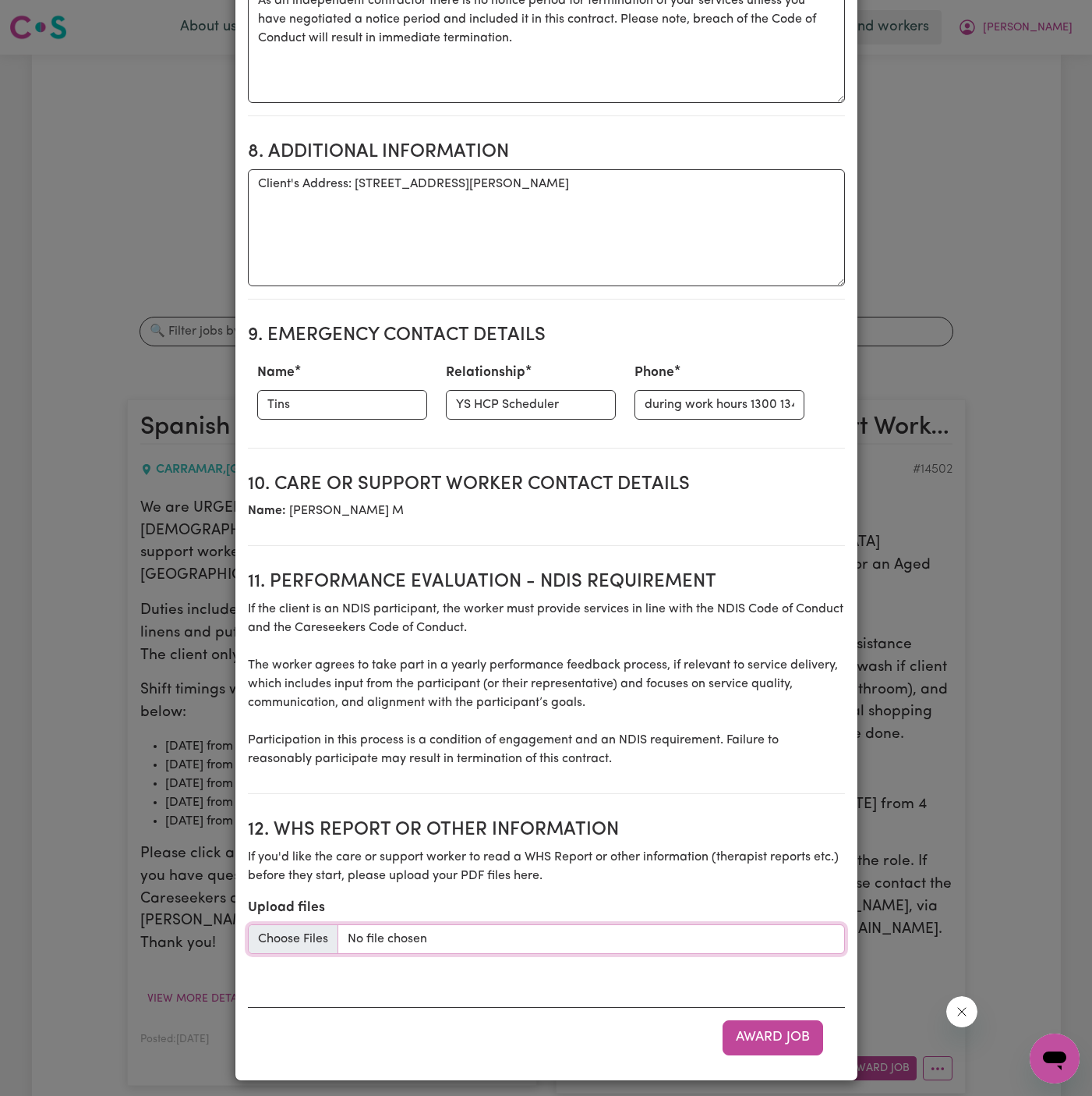
click at [535, 924] on input "Upload files" at bounding box center [547, 939] width 598 height 29
type input "C:\fakepath\Support Plan - [PERSON_NAME].pdf"
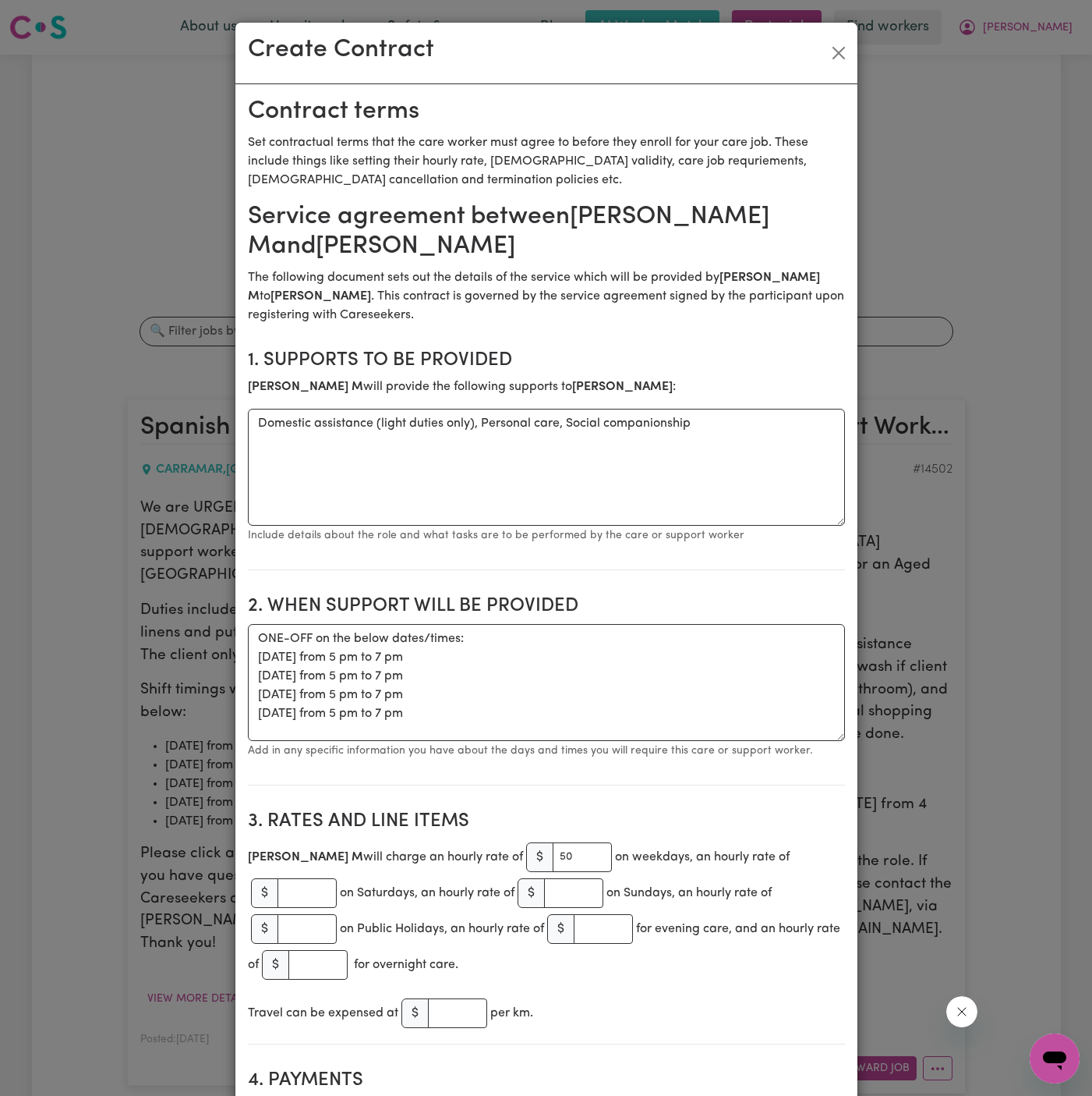
scroll to position [179, 0]
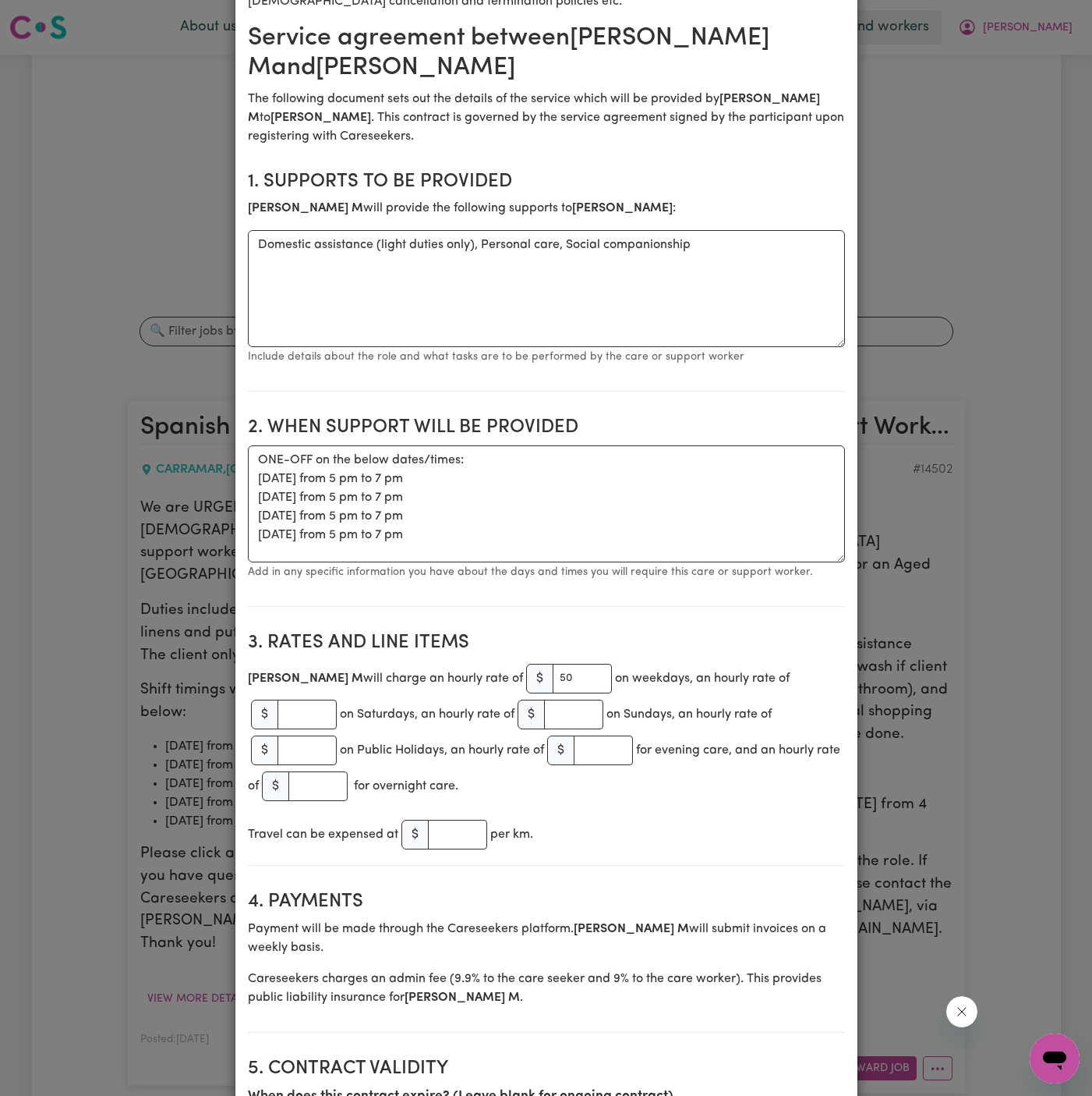
click at [608, 596] on section "2. When support will be provided When support will be provided ONE-OFF on the b…" at bounding box center [547, 505] width 598 height 203
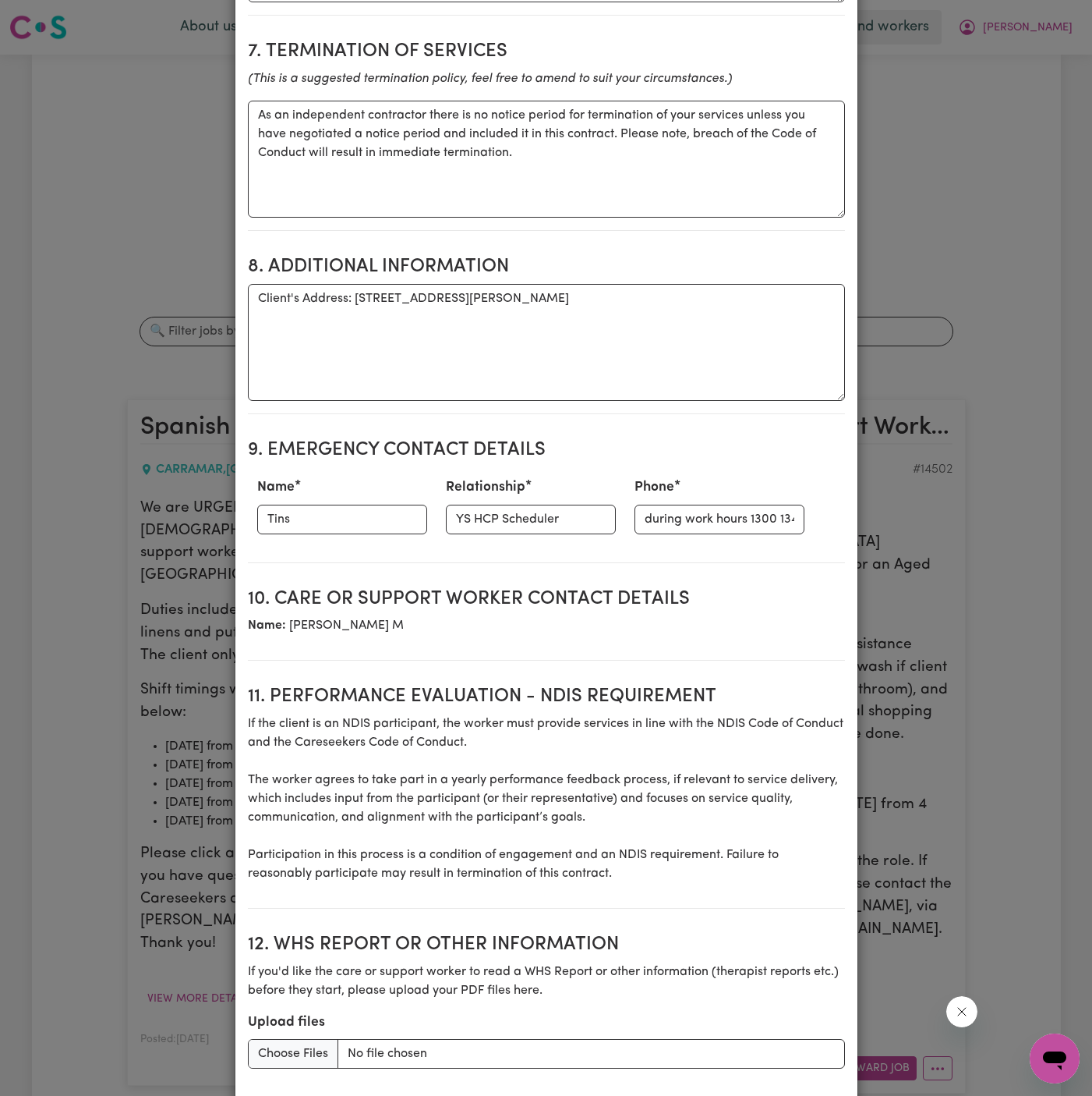
scroll to position [1656, 0]
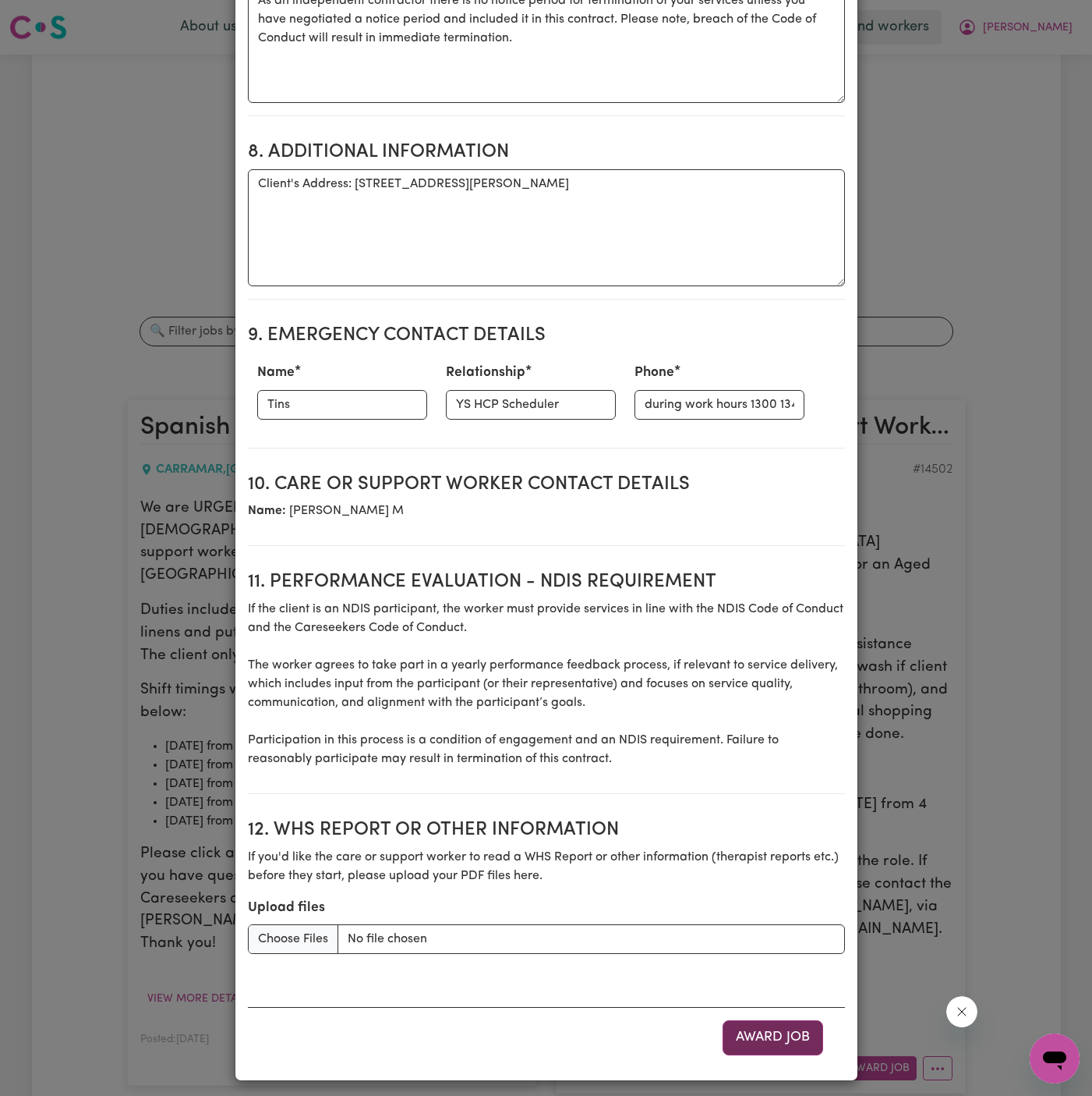
click at [782, 1030] on button "Award Job" at bounding box center [773, 1037] width 100 height 35
type textarea "Tasks required: Domestic assistance (light duties only), Personal care, Social …"
type textarea "Days required: [DATE] Approximately 2 hours to be delivered per day. Start date…"
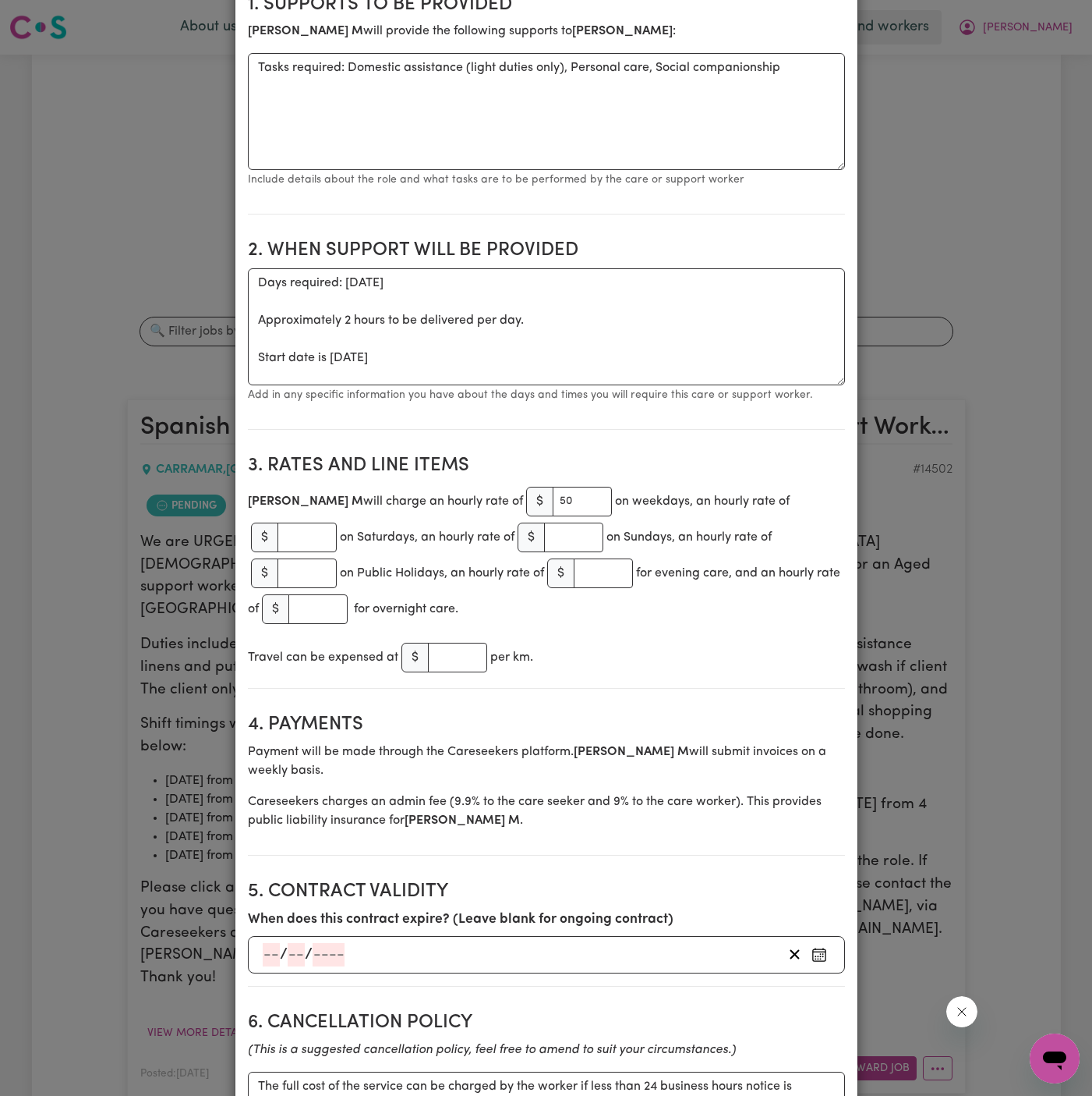
scroll to position [0, 0]
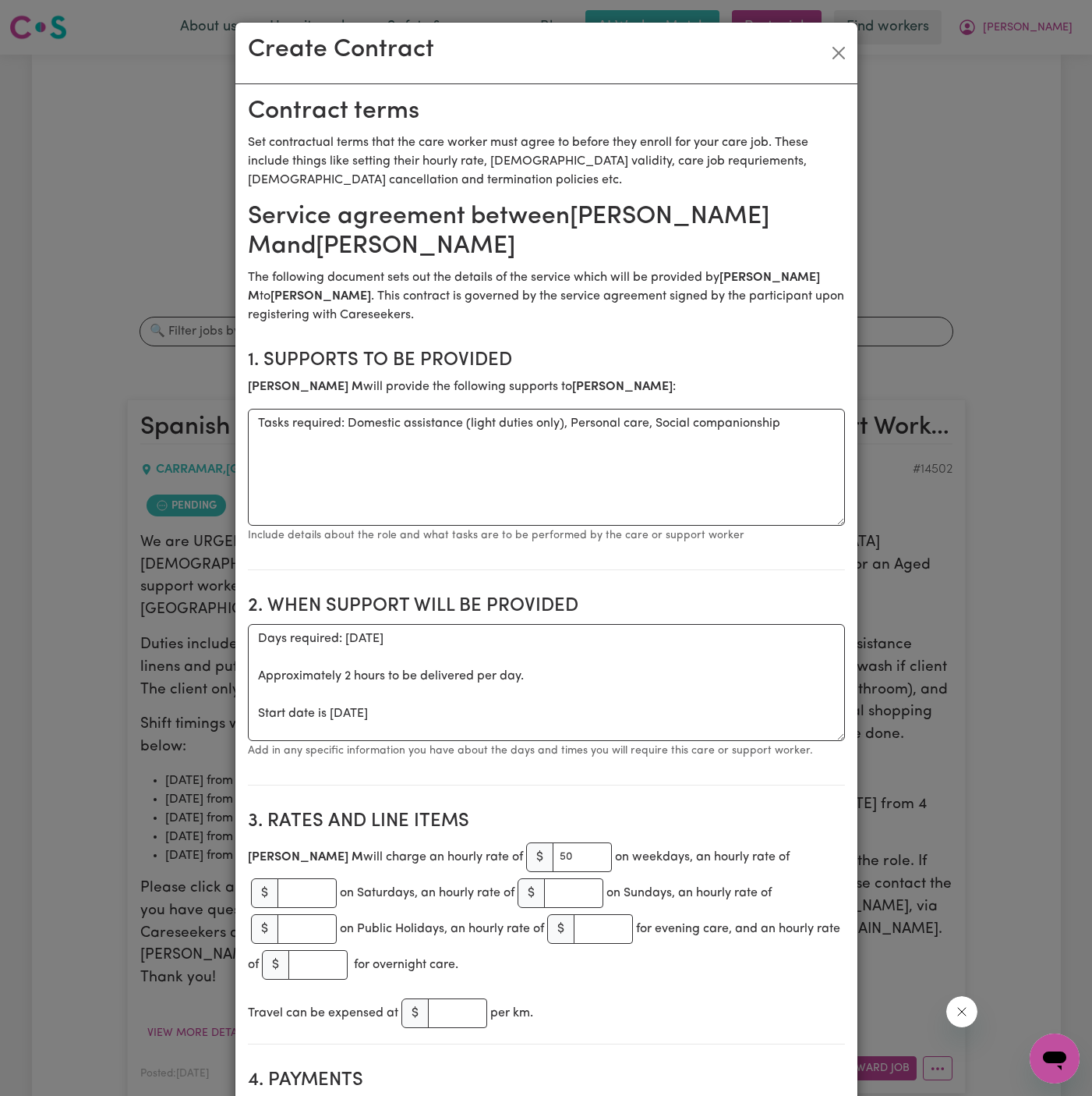
click at [839, 73] on div "Create Contract" at bounding box center [547, 52] width 622 height 61
click at [839, 54] on button "Close" at bounding box center [839, 53] width 25 height 25
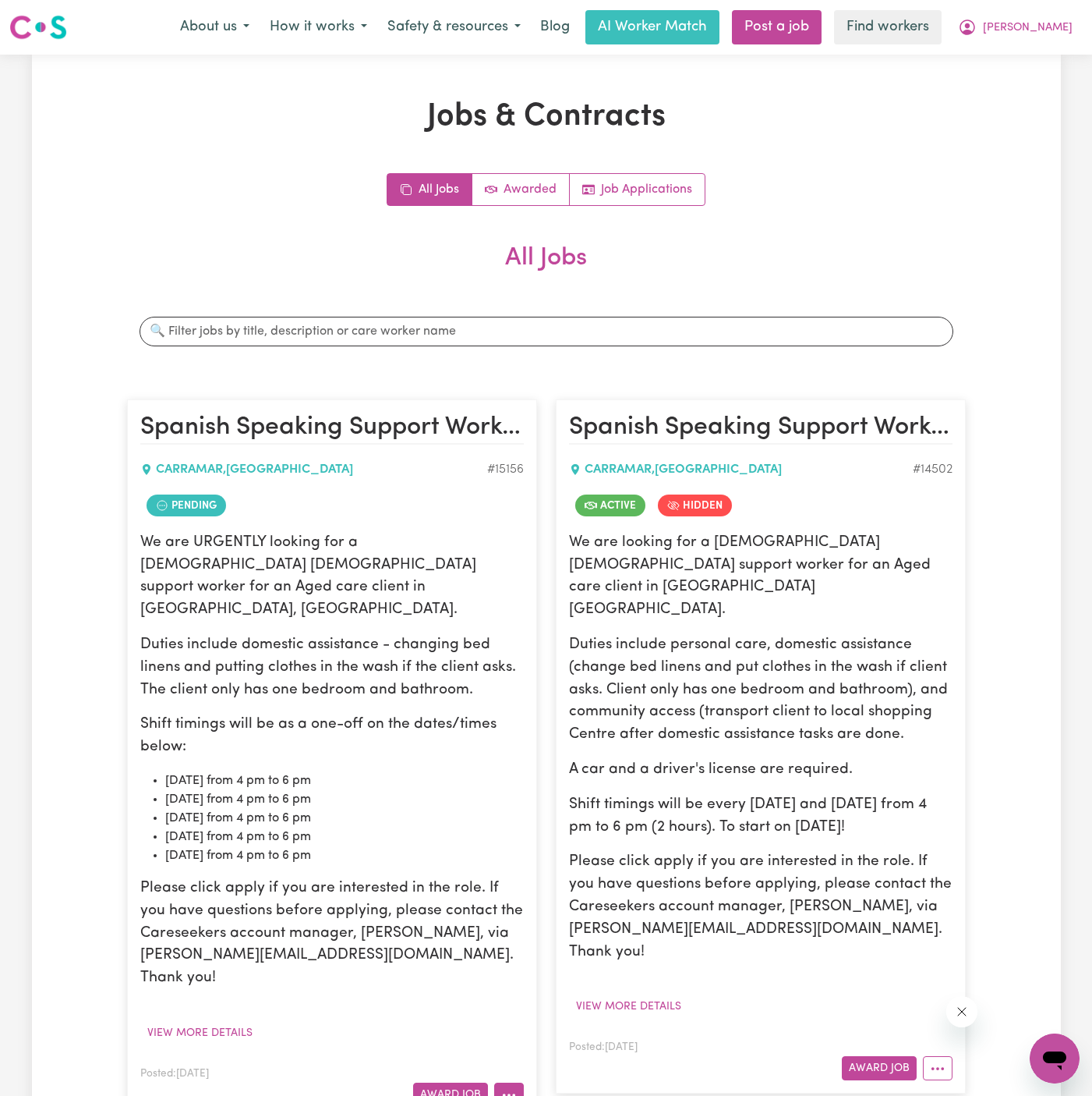
click at [520, 1083] on button "More options" at bounding box center [509, 1094] width 29 height 24
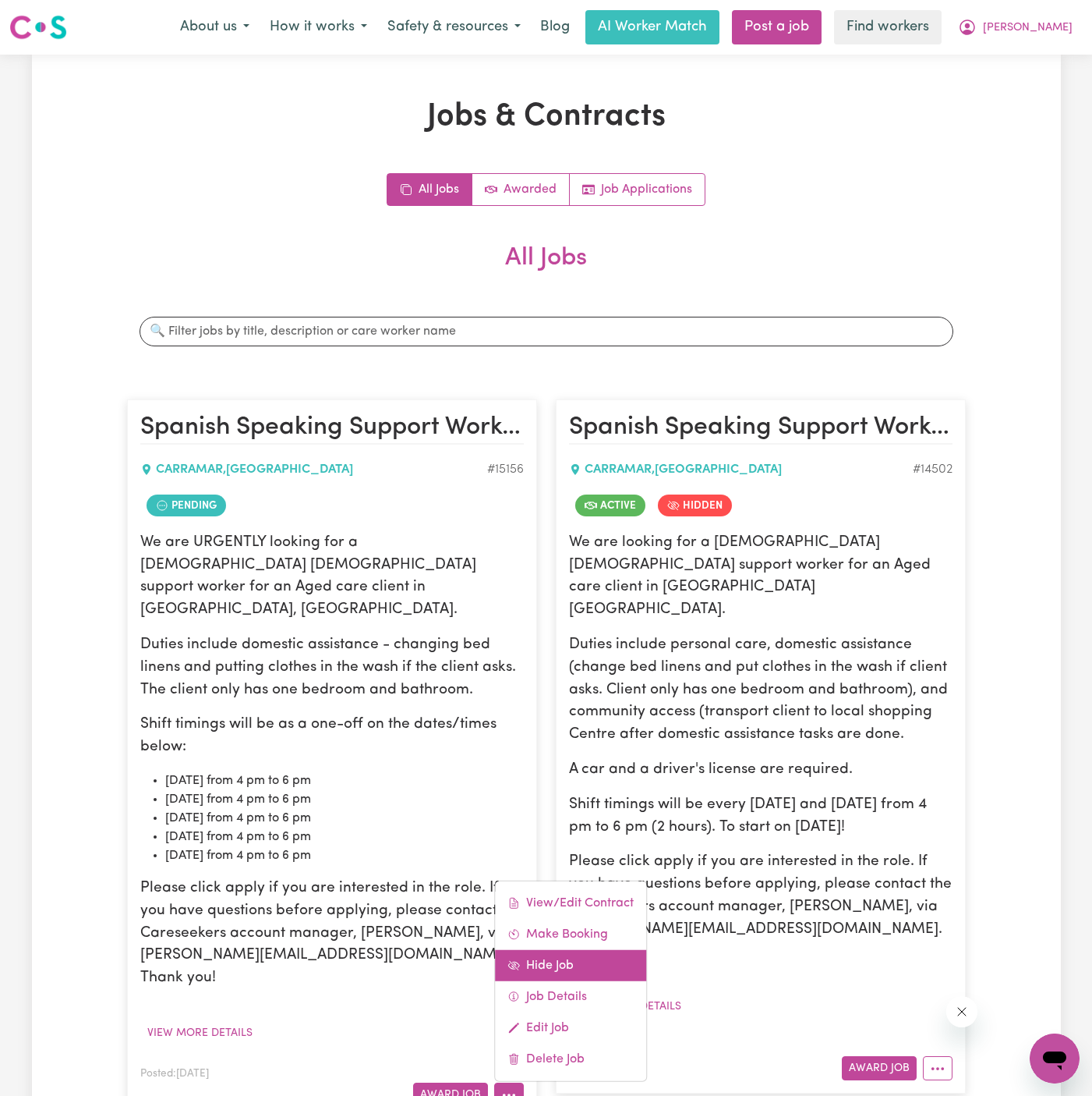
click at [580, 950] on link "Hide Job" at bounding box center [571, 965] width 151 height 31
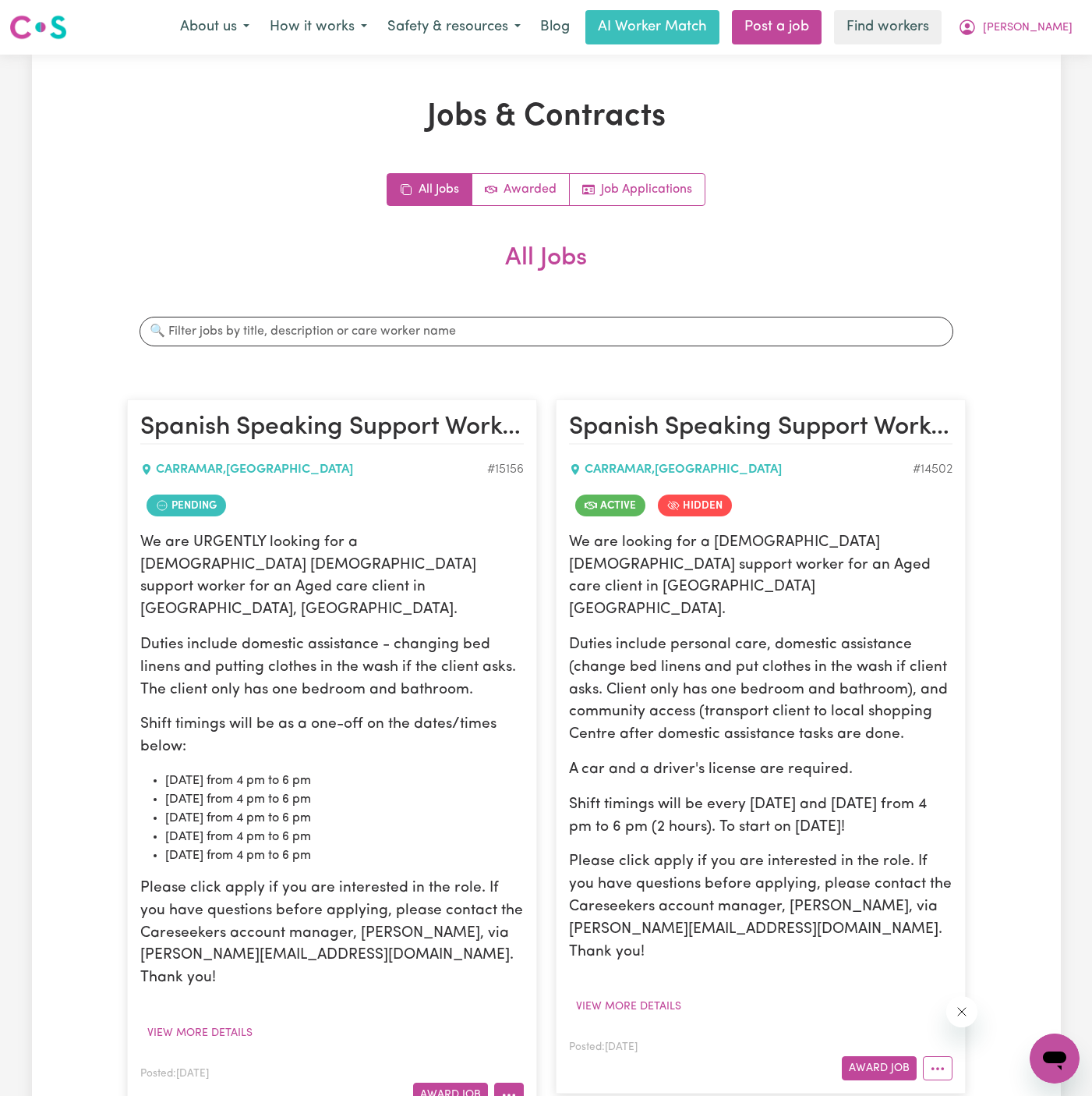
click at [500, 1083] on button "More options" at bounding box center [509, 1094] width 29 height 24
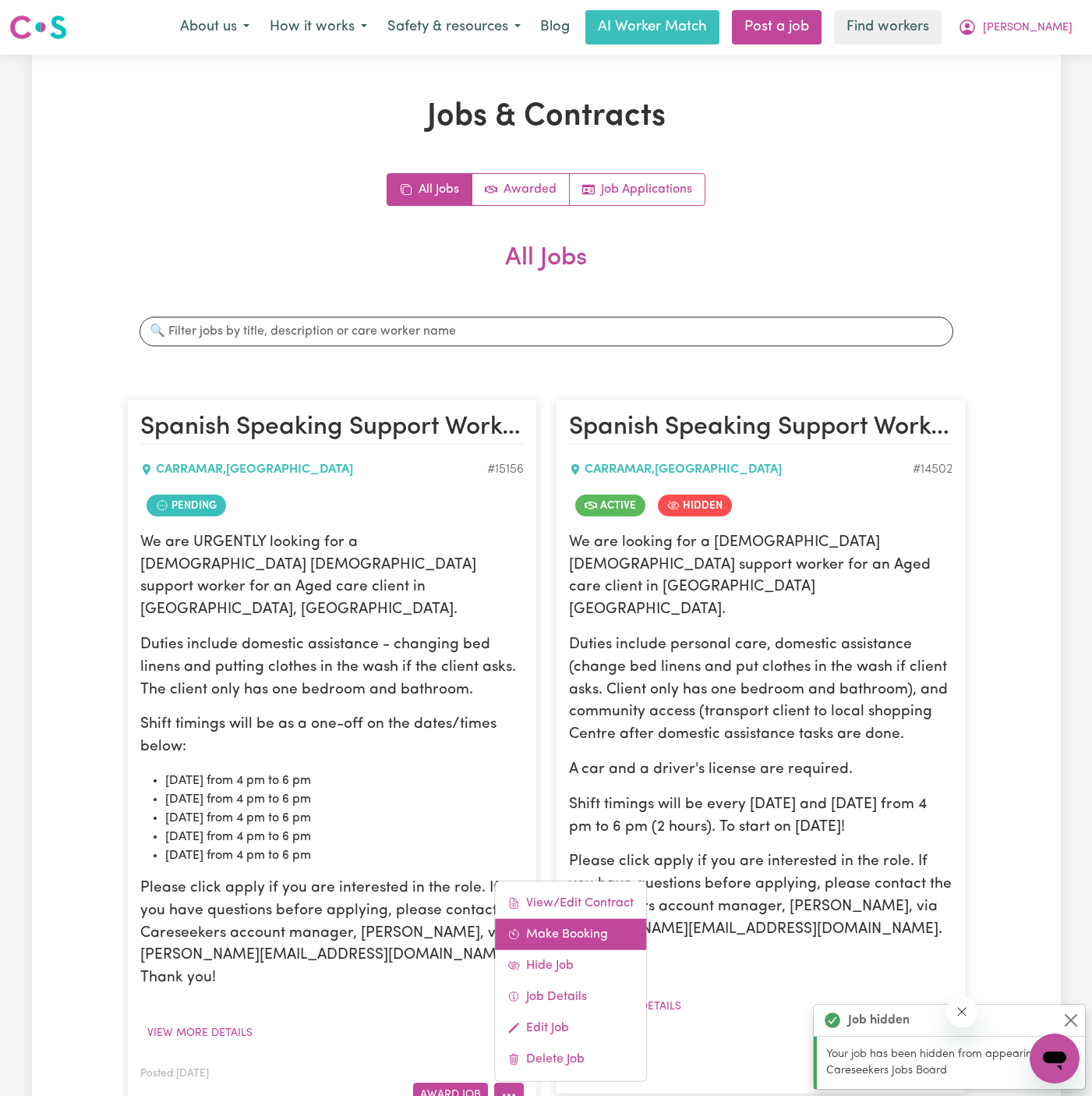
click at [584, 919] on link "Make Booking" at bounding box center [571, 934] width 151 height 31
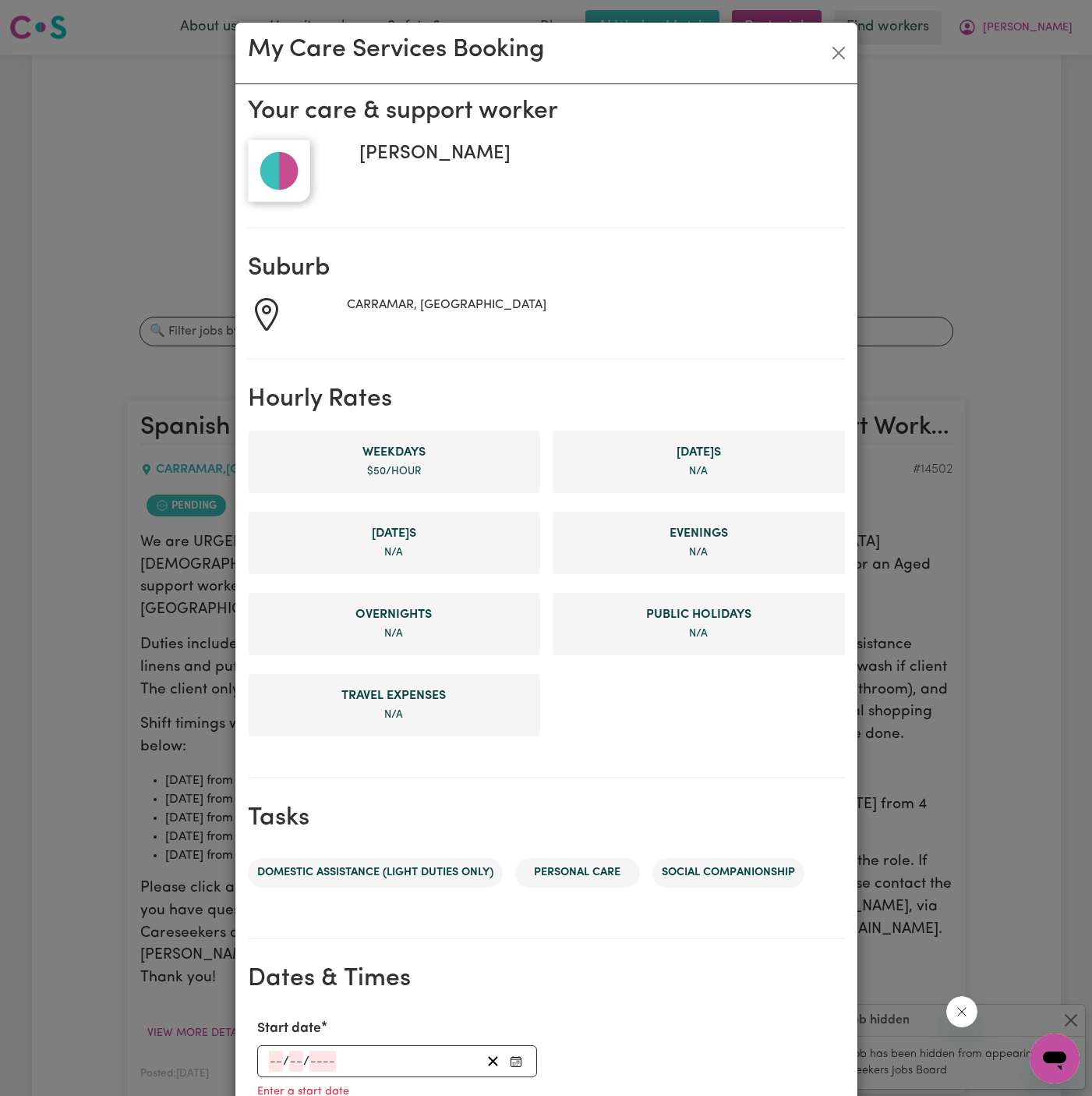
scroll to position [358, 0]
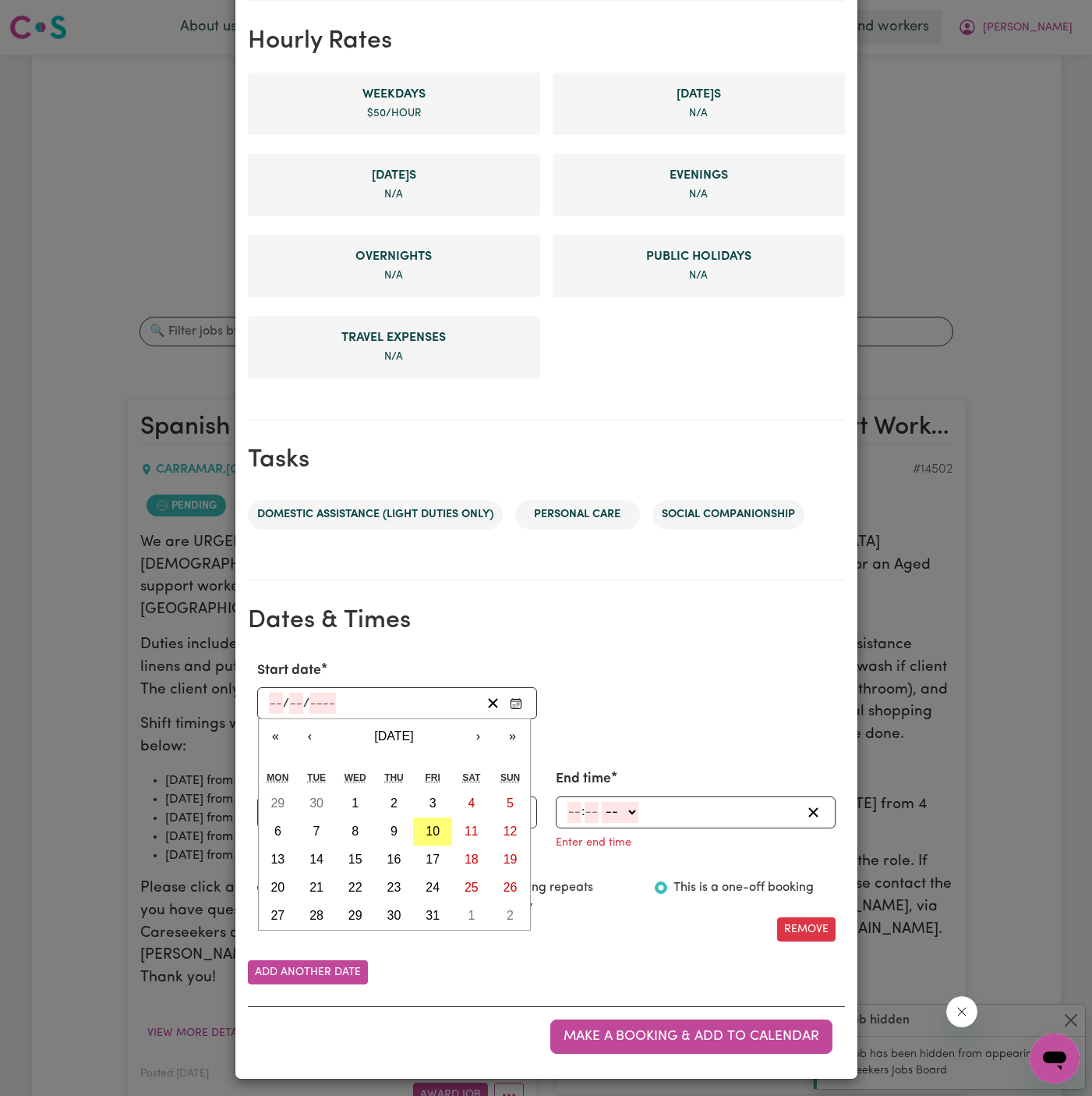
click at [277, 706] on input "number" at bounding box center [277, 704] width 14 height 21
click at [284, 855] on button "13" at bounding box center [278, 859] width 39 height 28
type input "[DATE]"
type input "13"
type input "10"
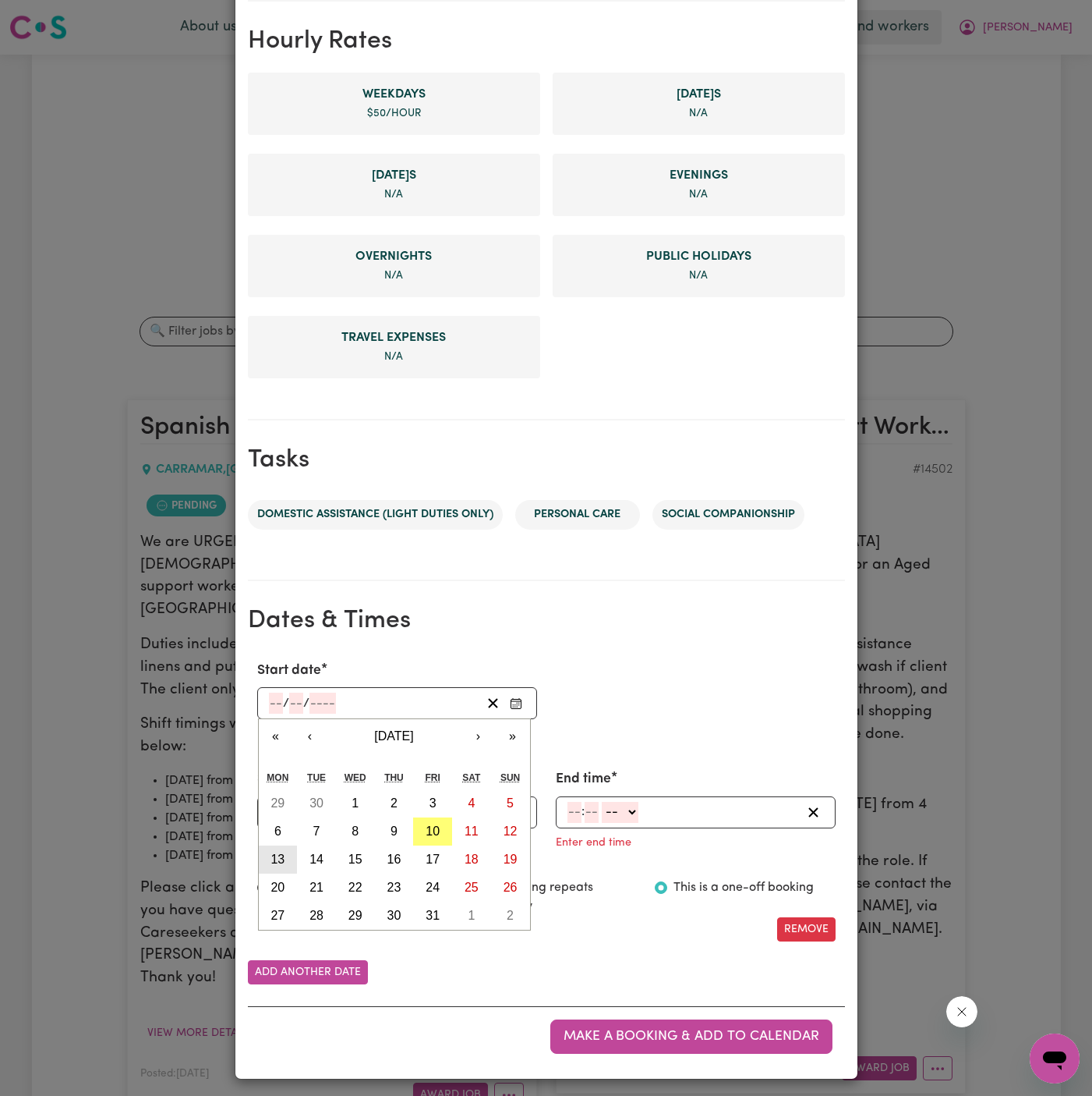
type input "2025"
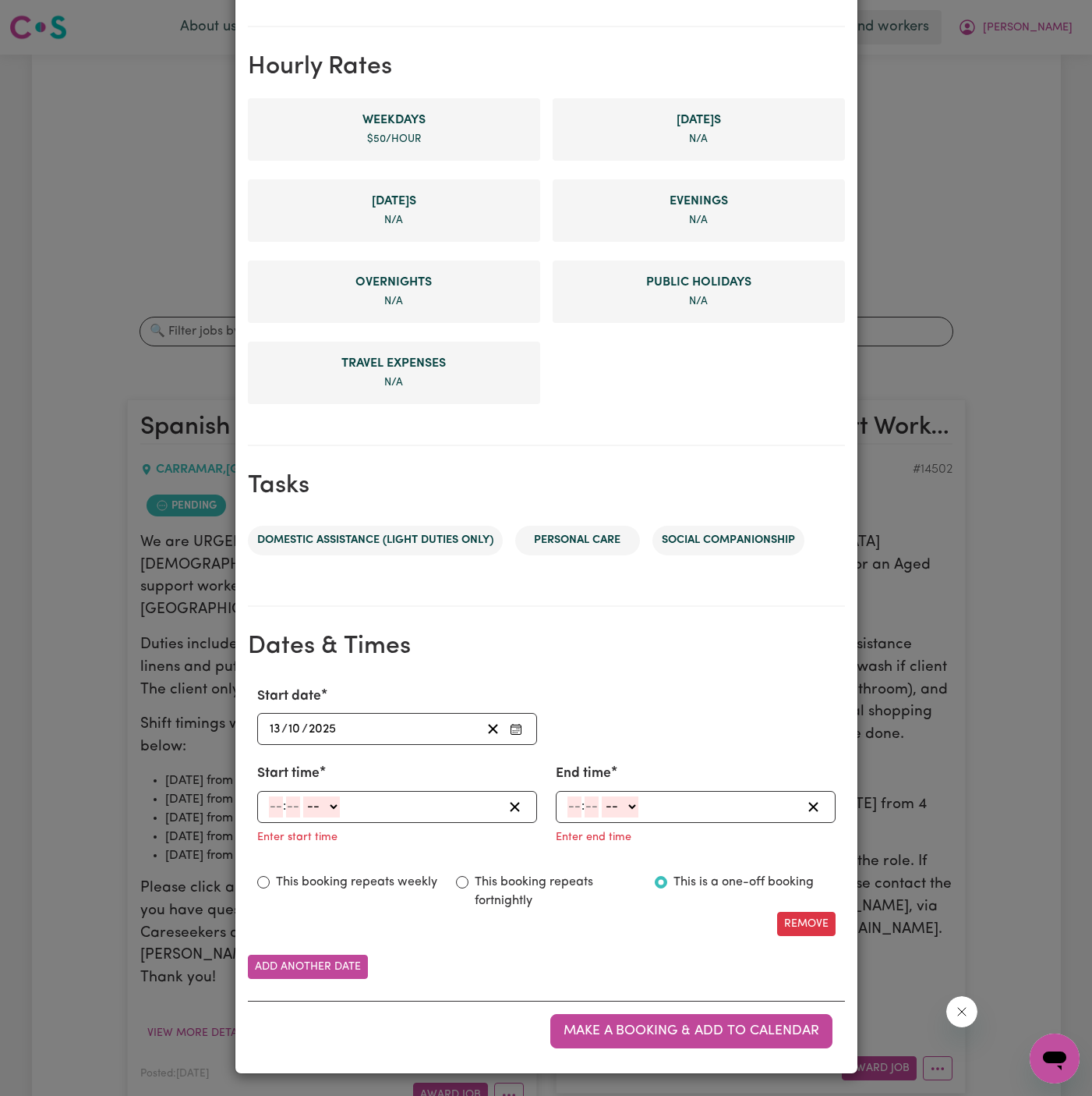
scroll to position [327, 0]
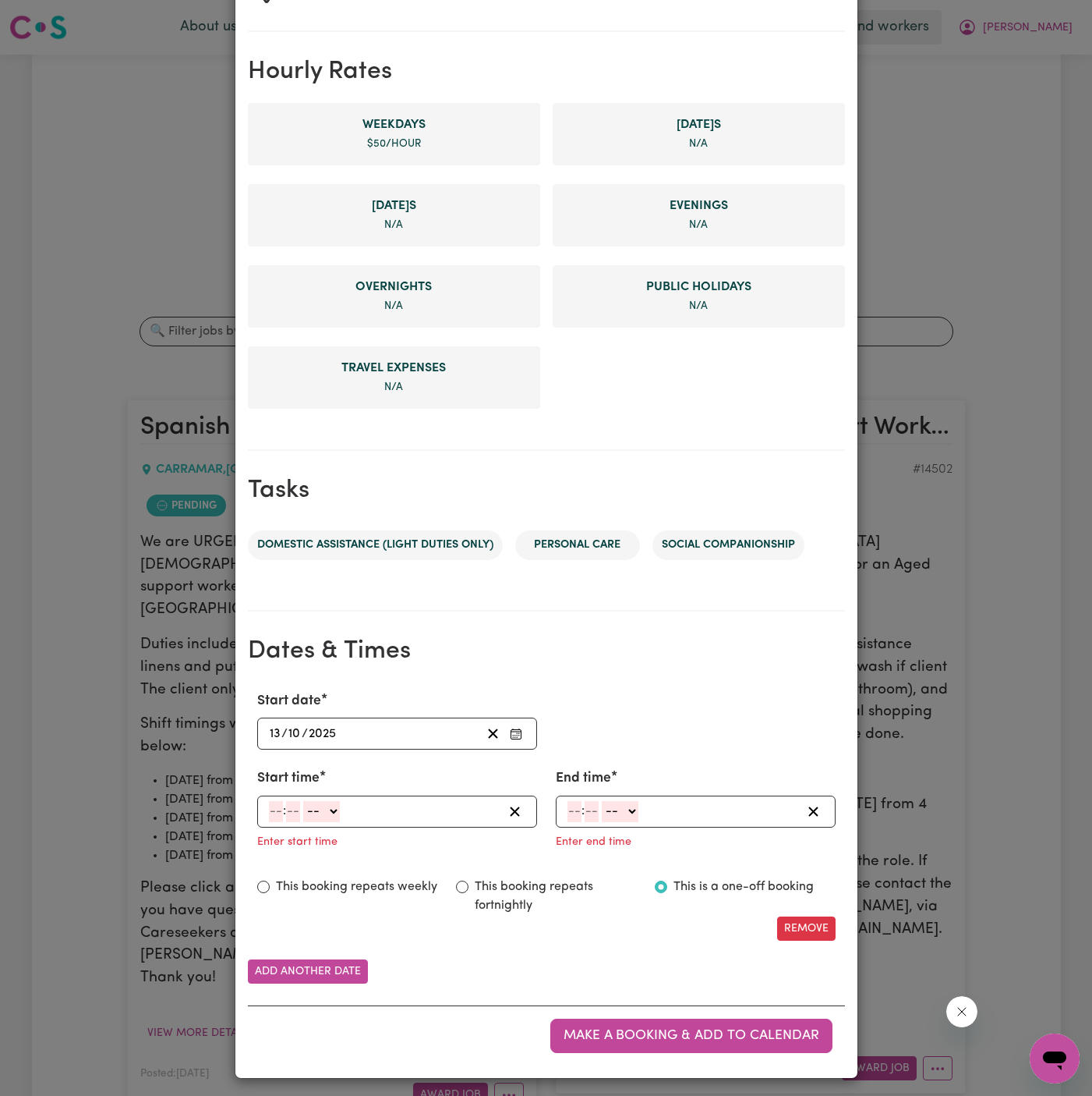
click at [274, 805] on input "number" at bounding box center [277, 811] width 14 height 21
type input "5"
type input "00"
click at [314, 813] on select "-- AM PM" at bounding box center [319, 811] width 36 height 21
select select "pm"
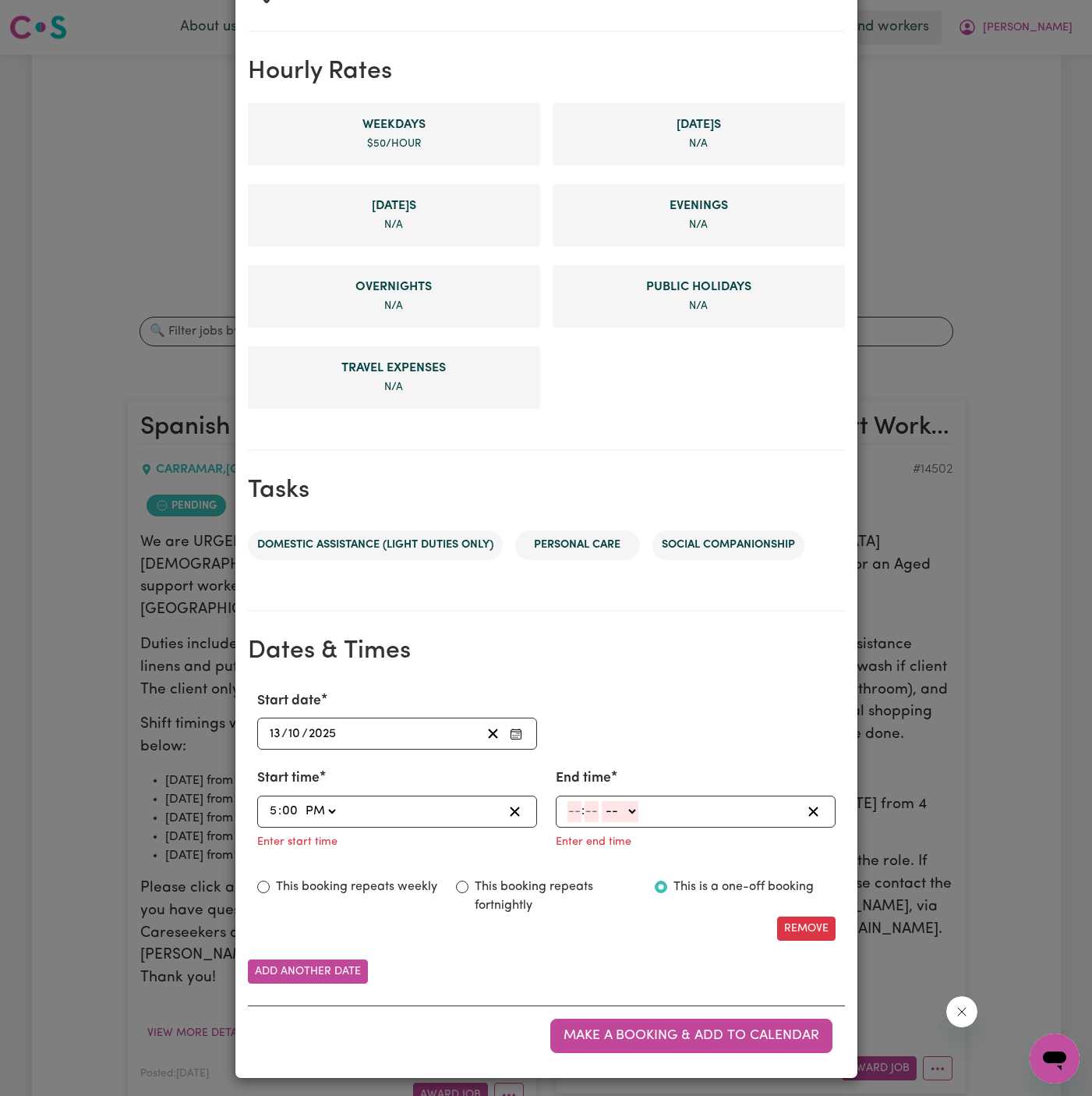
click at [301, 801] on select "-- AM PM" at bounding box center [319, 811] width 36 height 21
type input "17:00"
type input "0"
click at [574, 809] on input "number" at bounding box center [574, 811] width 14 height 21
type input "7"
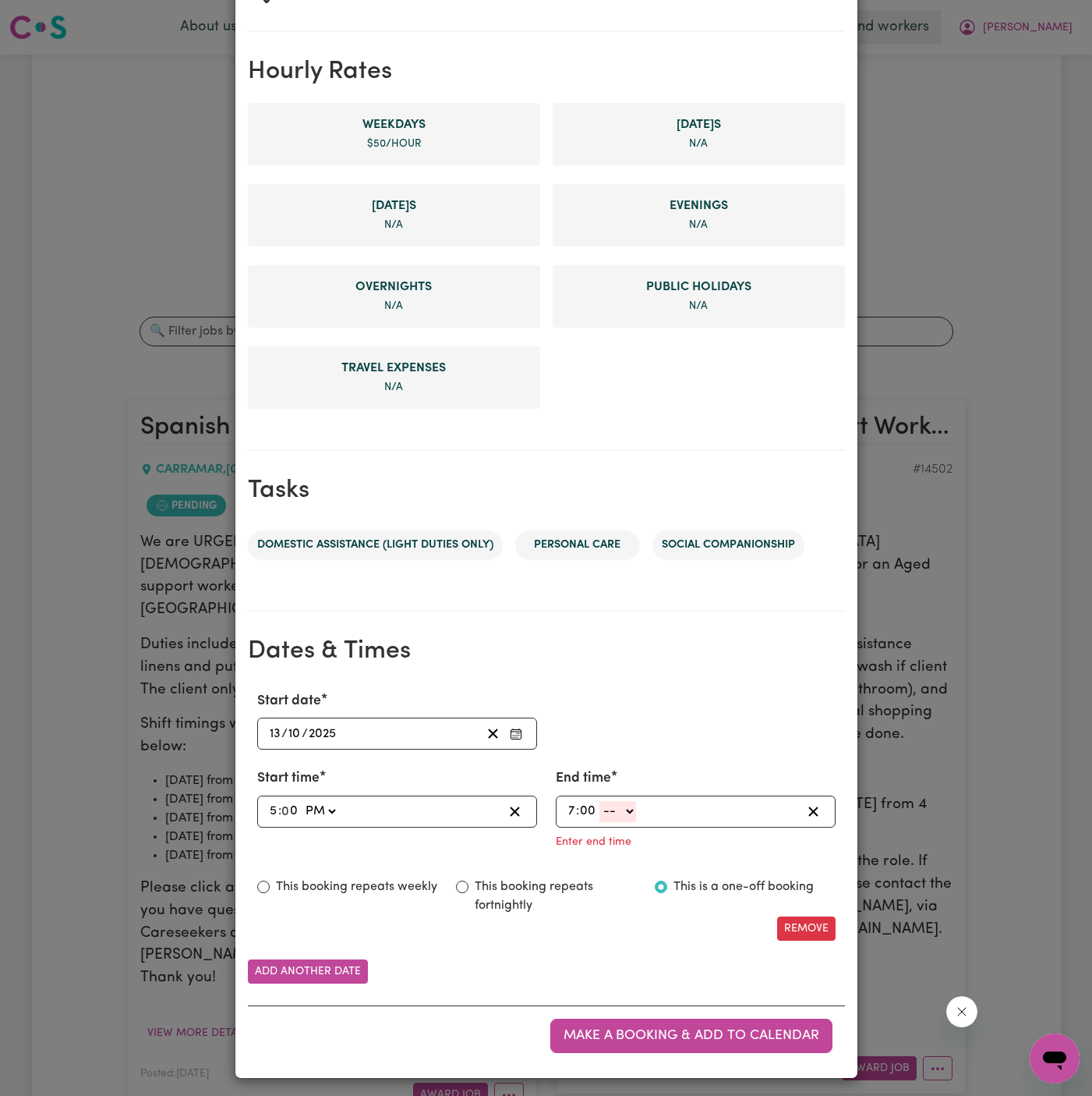
type input "00"
click at [622, 810] on select "-- AM PM" at bounding box center [617, 811] width 36 height 21
select select "pm"
click at [599, 822] on select "-- AM PM" at bounding box center [617, 811] width 36 height 21
type input "19:00"
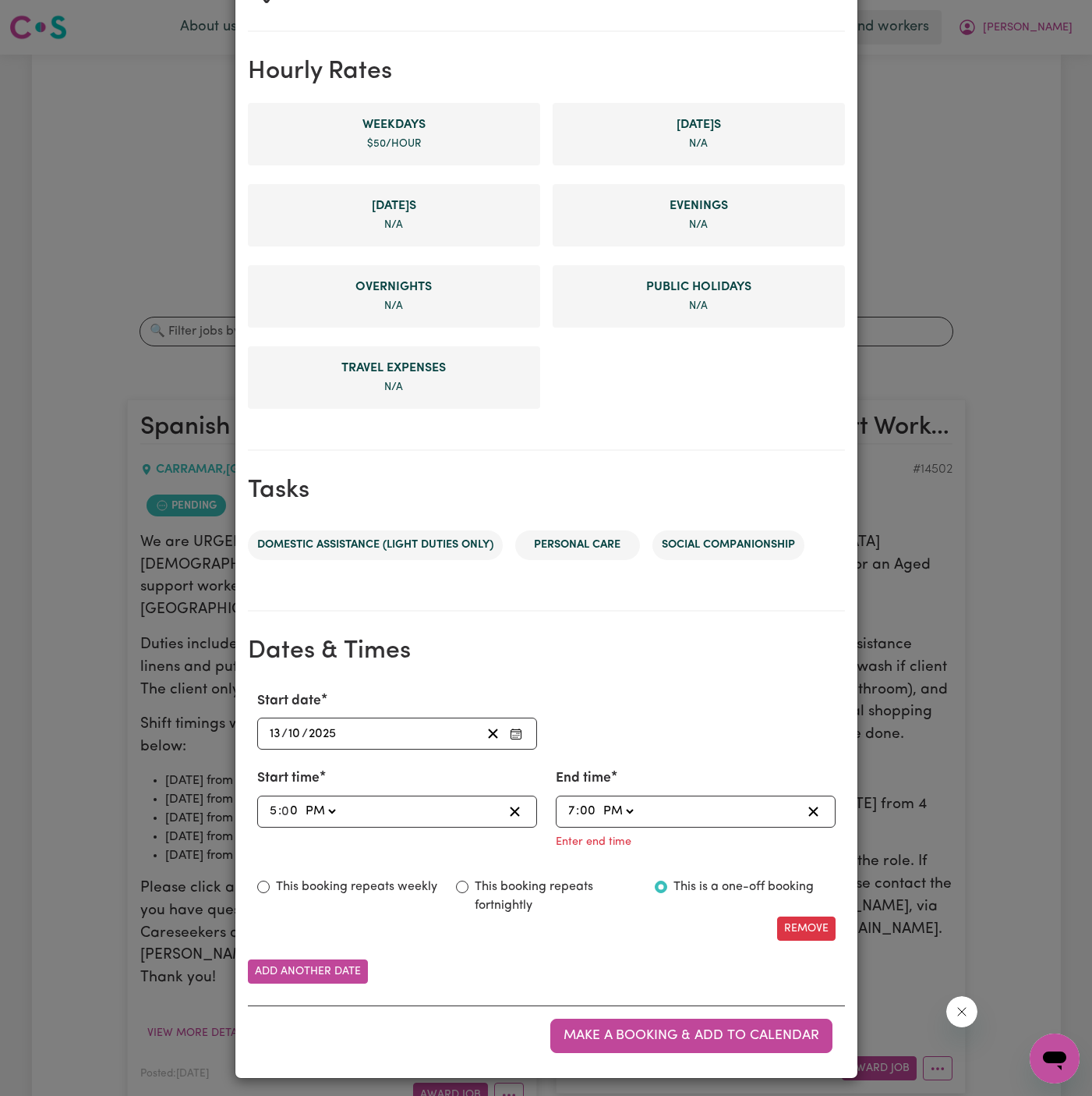
type input "0"
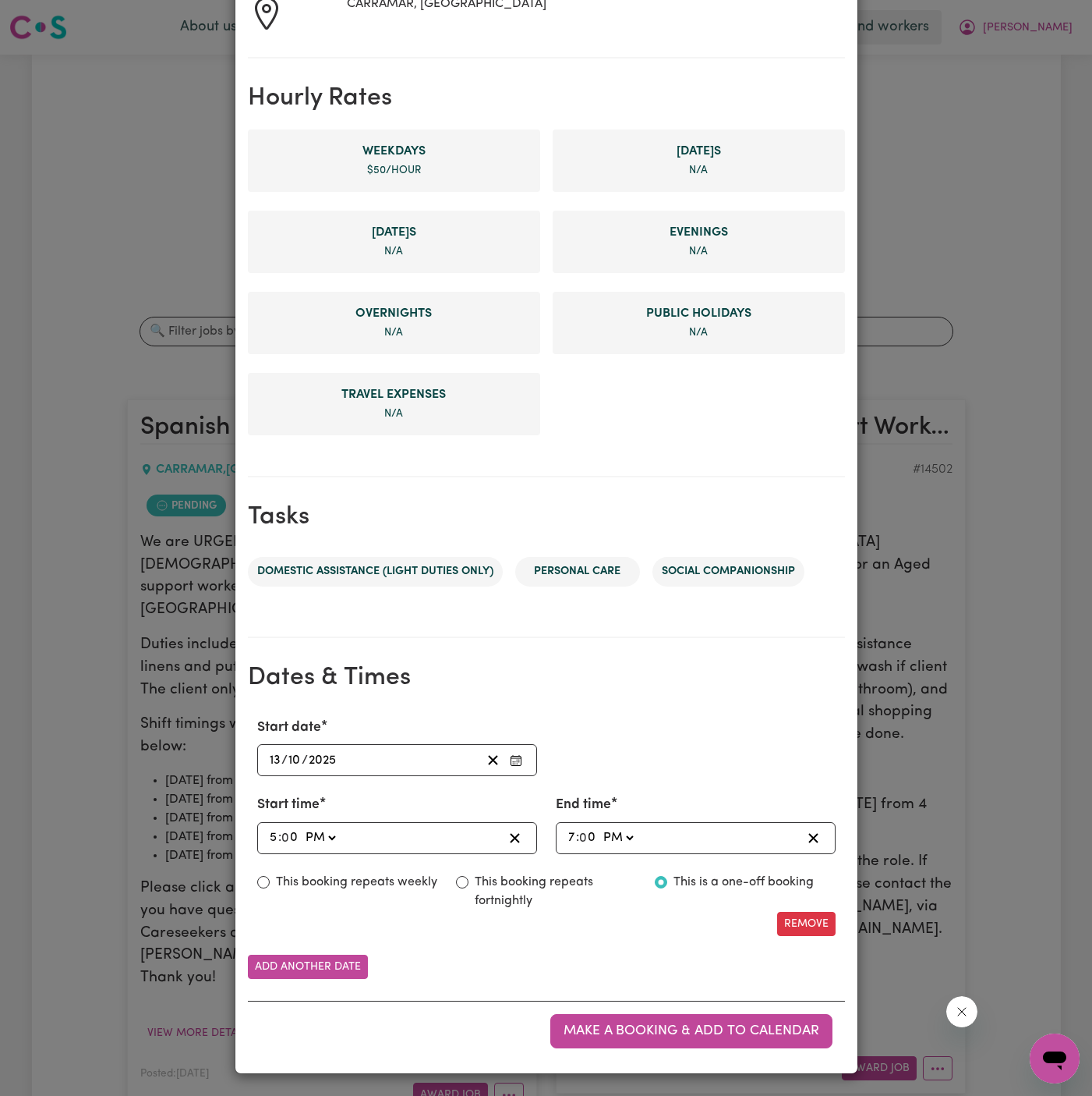
scroll to position [295, 0]
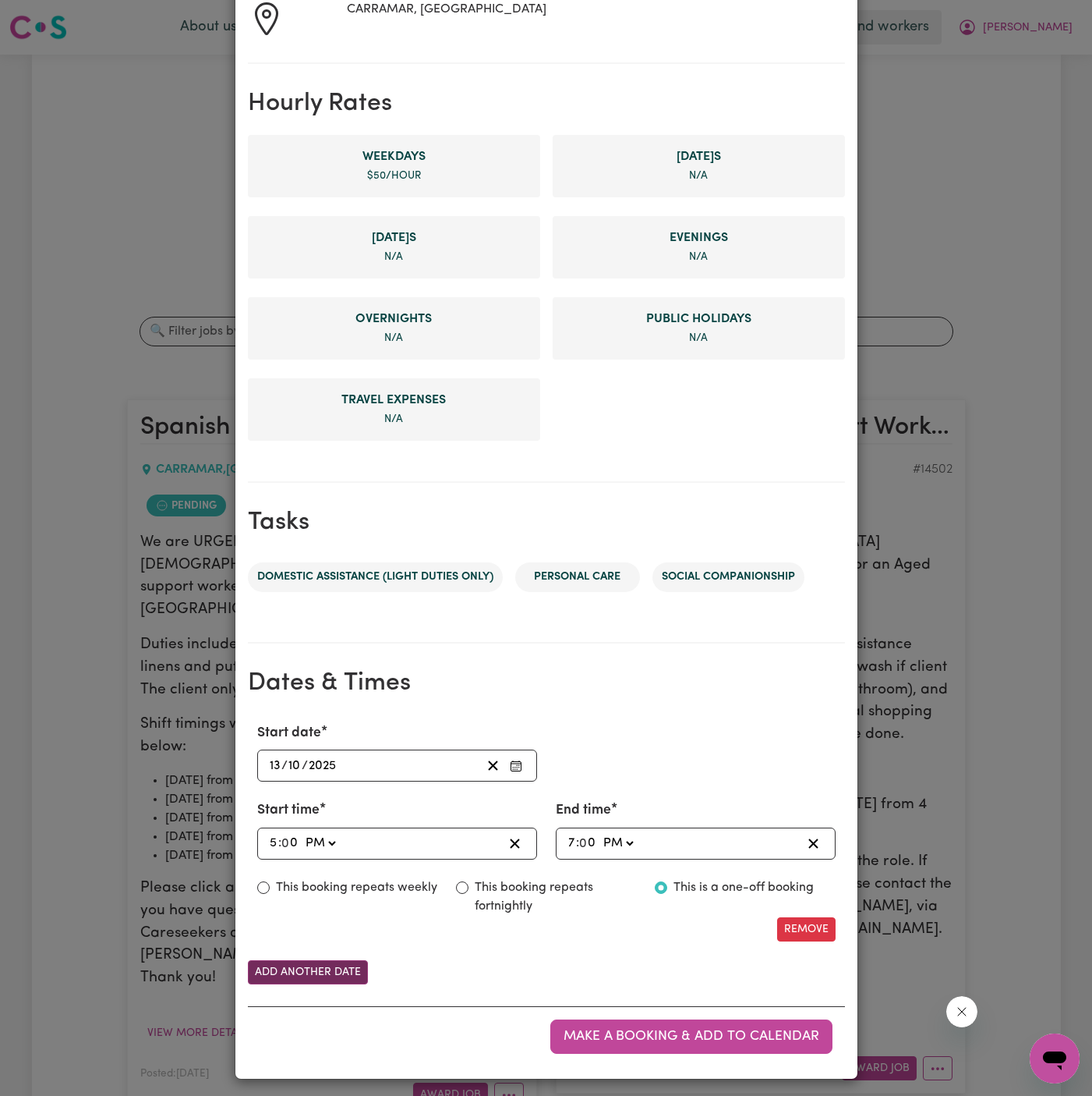
click at [348, 964] on button "Add another date" at bounding box center [308, 971] width 120 height 24
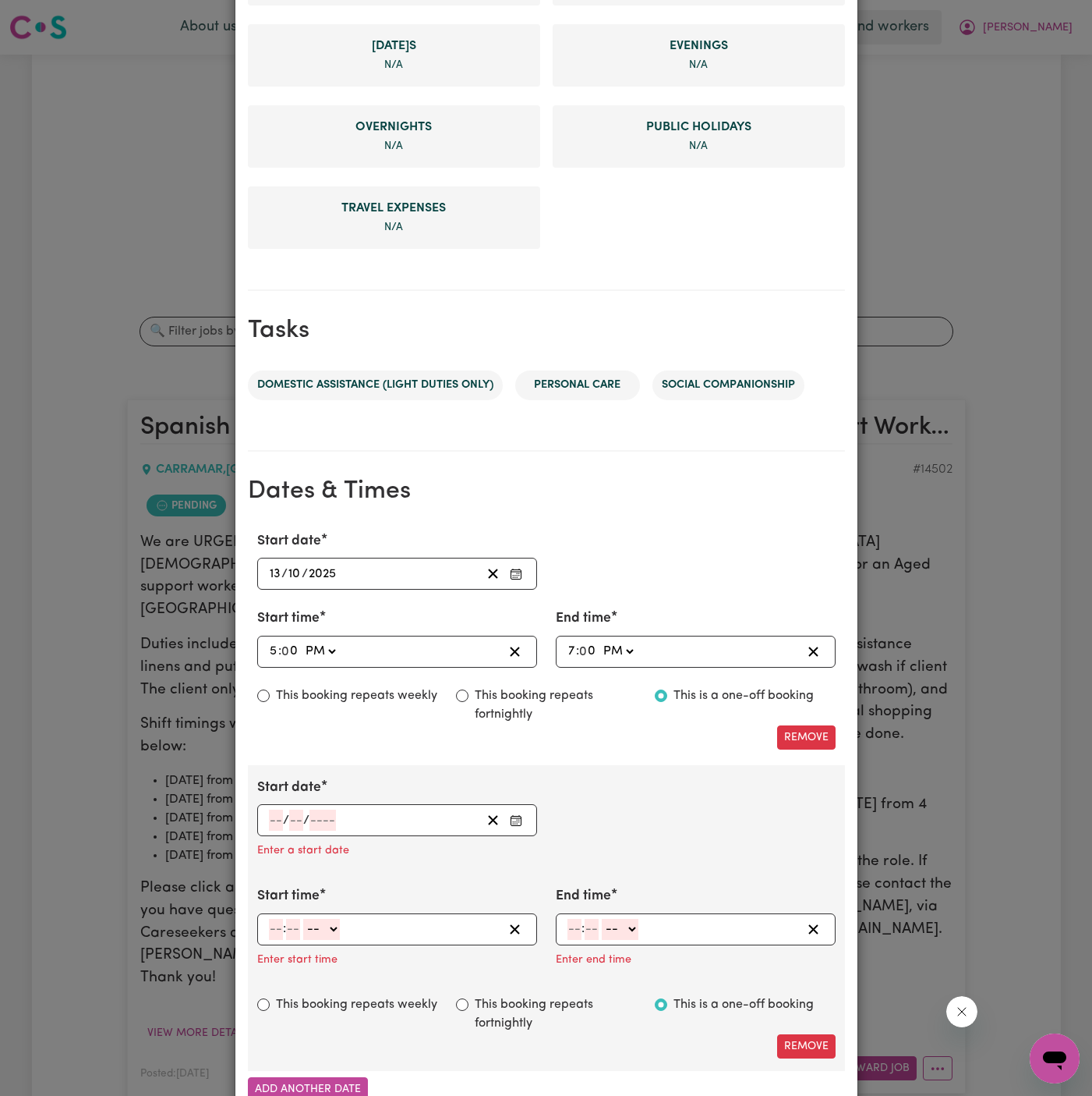
scroll to position [504, 0]
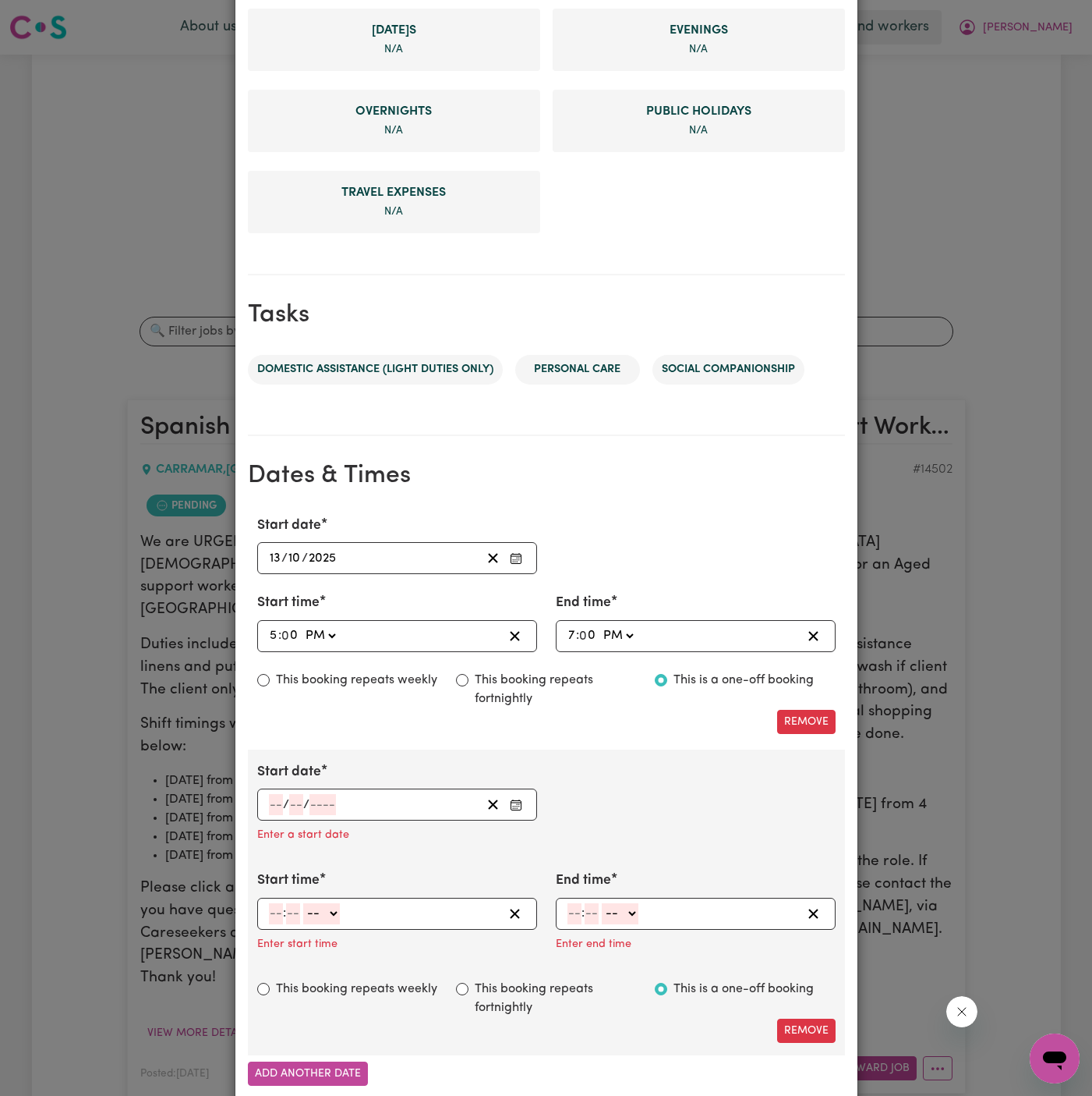
click at [277, 794] on input "number" at bounding box center [277, 805] width 14 height 21
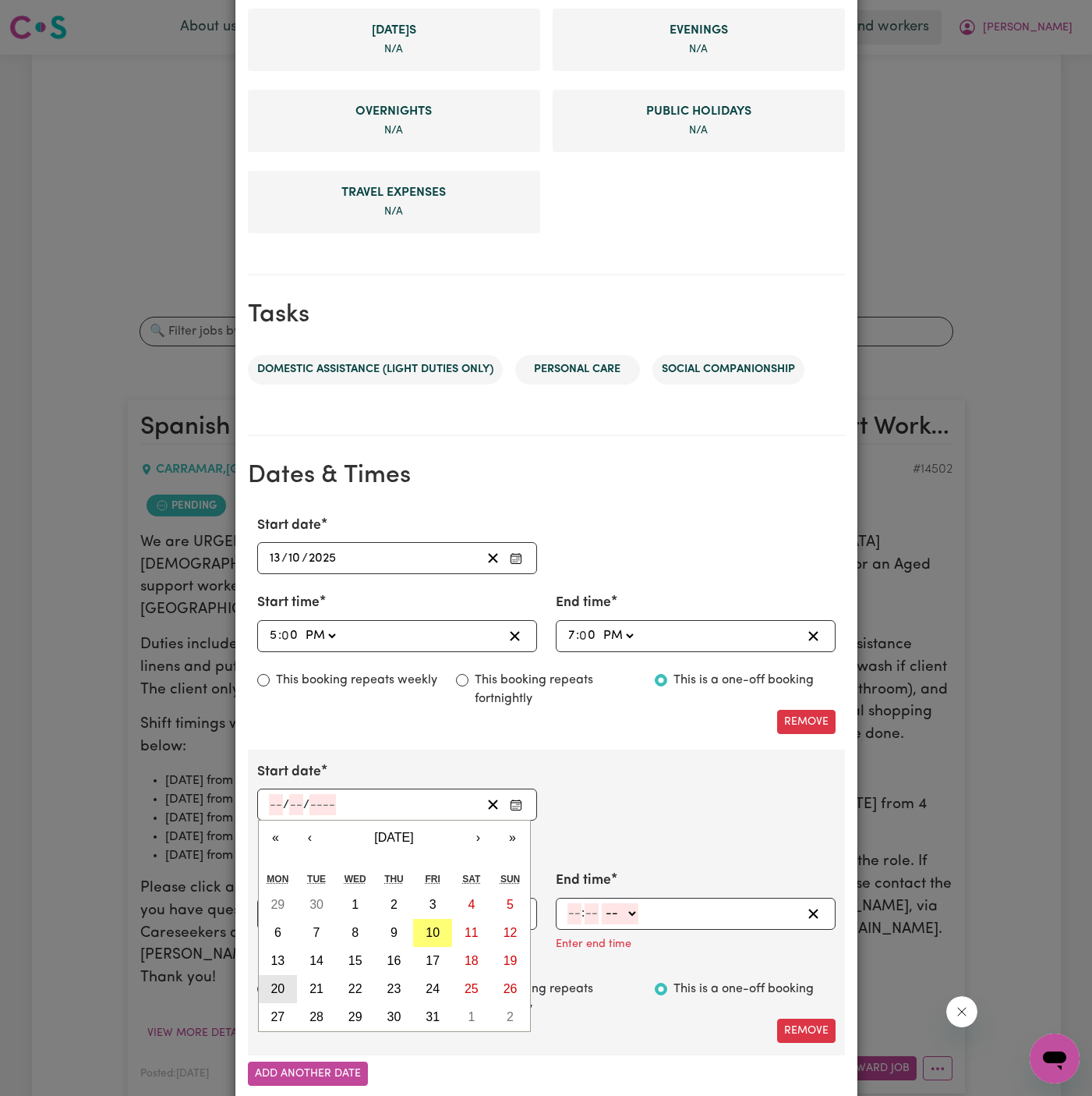
click at [285, 980] on button "20" at bounding box center [278, 989] width 39 height 28
type input "[DATE]"
type input "20"
type input "10"
type input "2025"
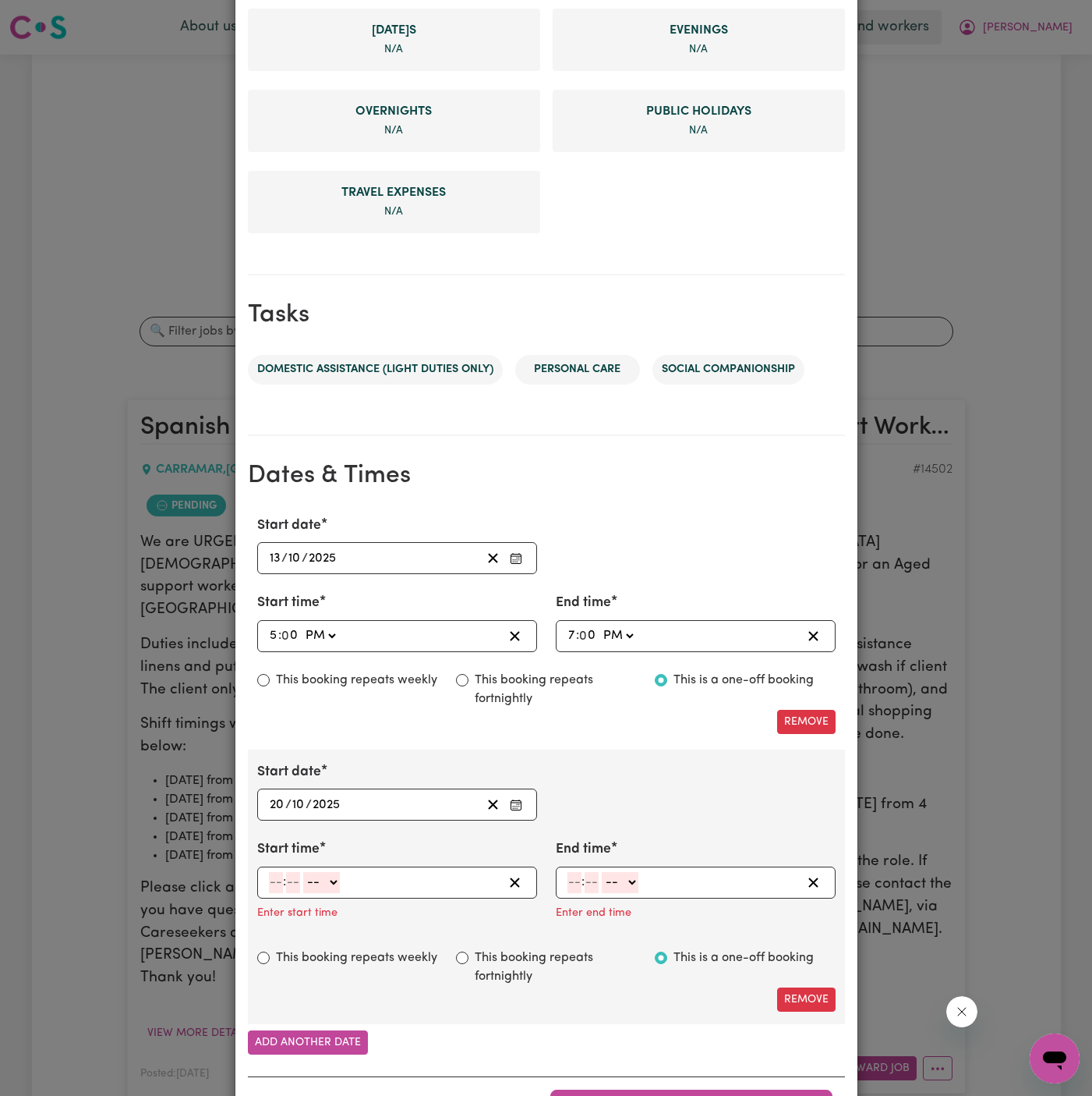
click at [274, 875] on input "number" at bounding box center [277, 882] width 14 height 21
type input "5"
type input "00"
click at [332, 882] on select "-- AM PM" at bounding box center [319, 882] width 36 height 21
select select "pm"
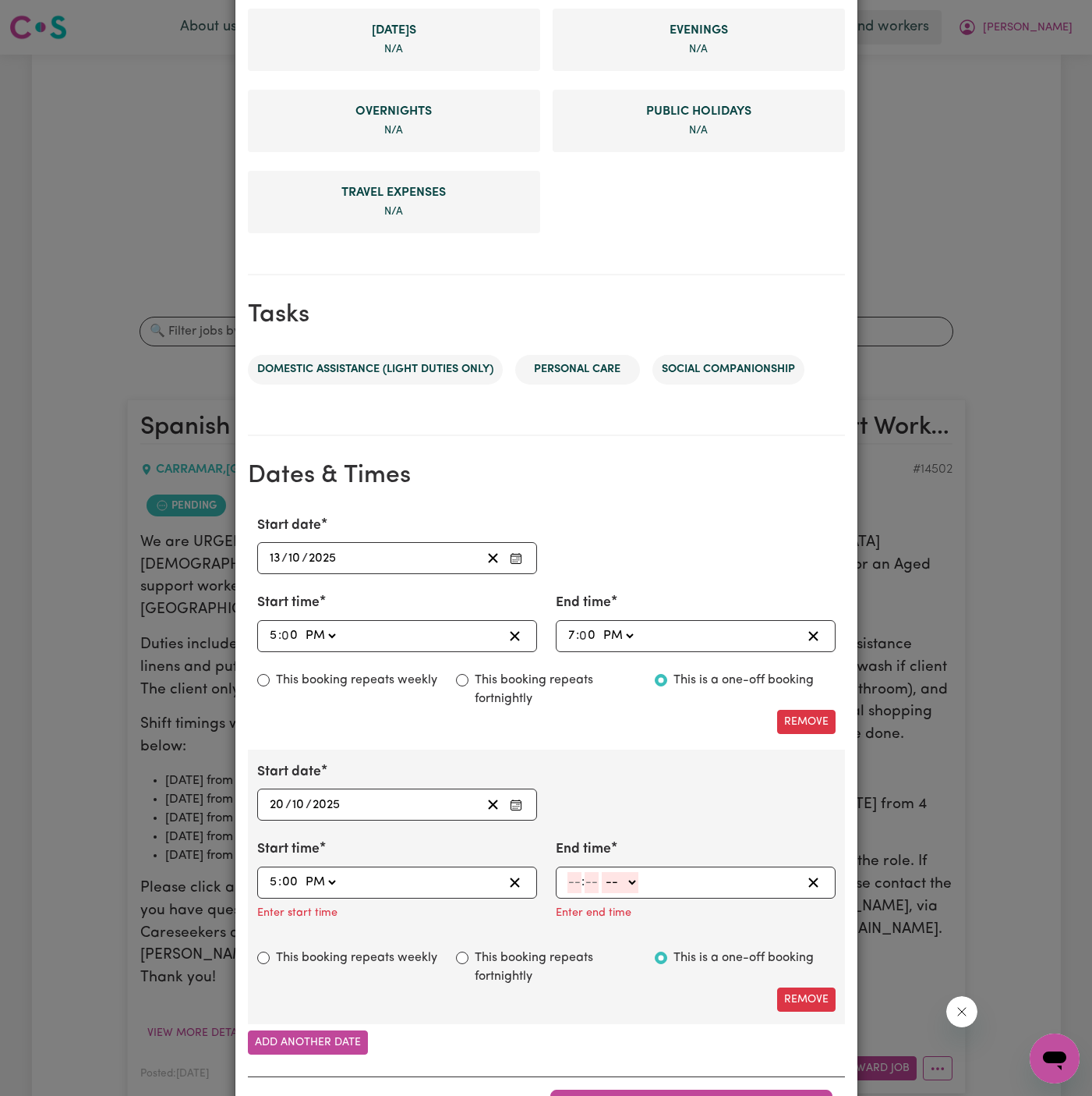
click at [301, 872] on select "-- AM PM" at bounding box center [319, 882] width 36 height 21
type input "17:00"
type input "0"
click at [573, 877] on input "number" at bounding box center [574, 882] width 14 height 21
type input "7"
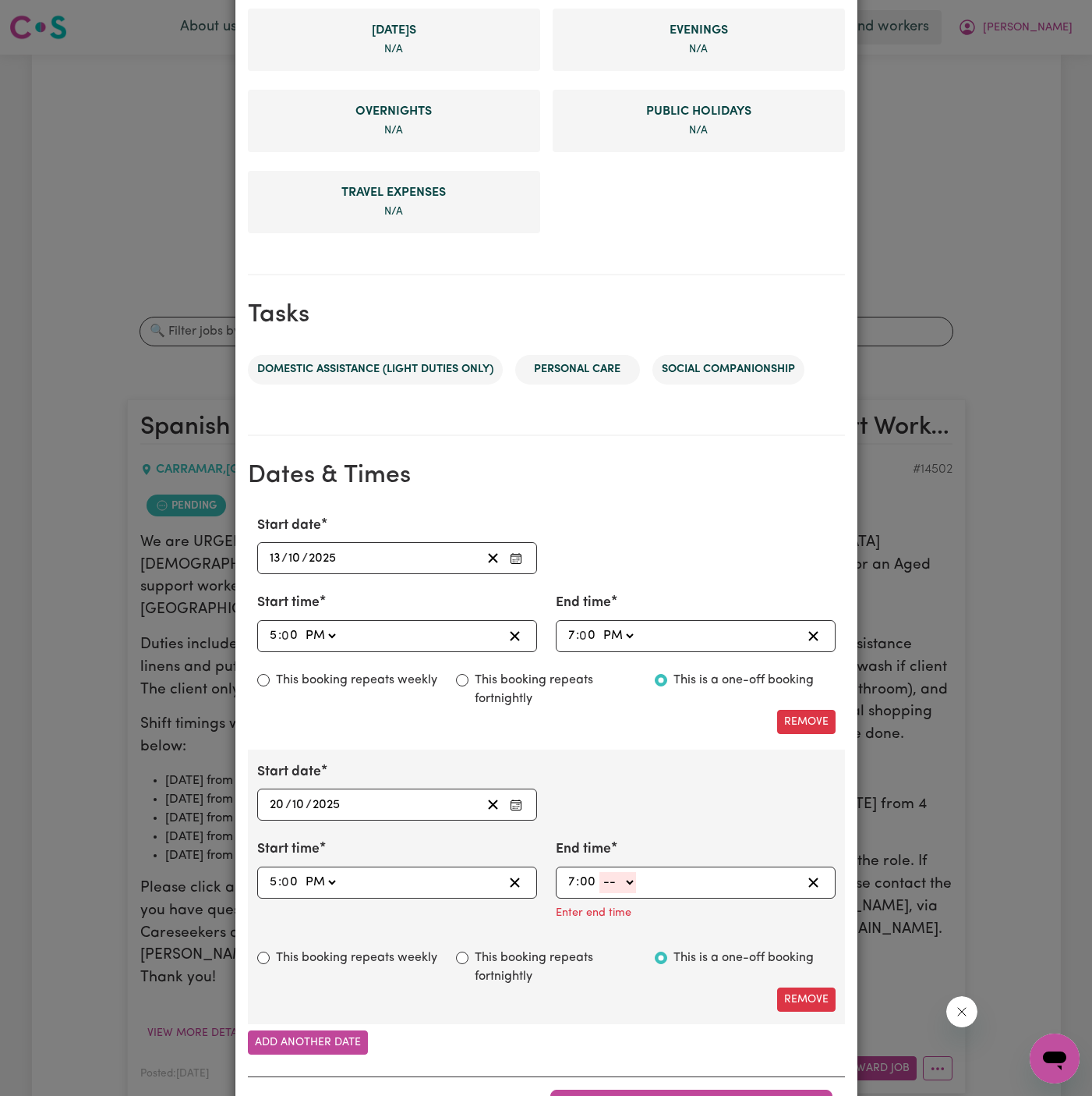
type input "00"
click at [632, 874] on select "-- AM PM" at bounding box center [617, 882] width 36 height 21
select select "pm"
click at [599, 872] on select "-- AM PM" at bounding box center [617, 882] width 36 height 21
type input "19:00"
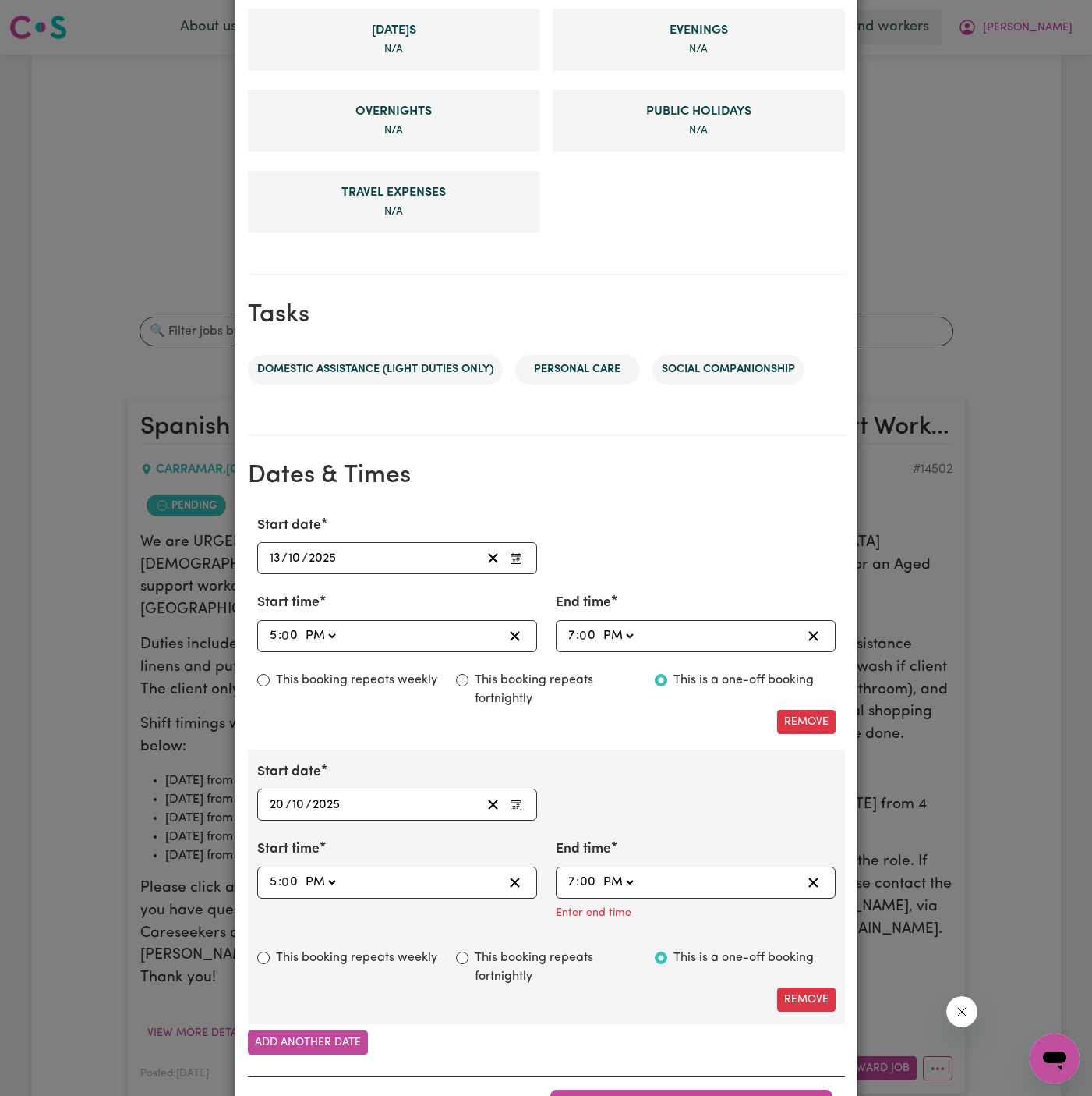
type input "0"
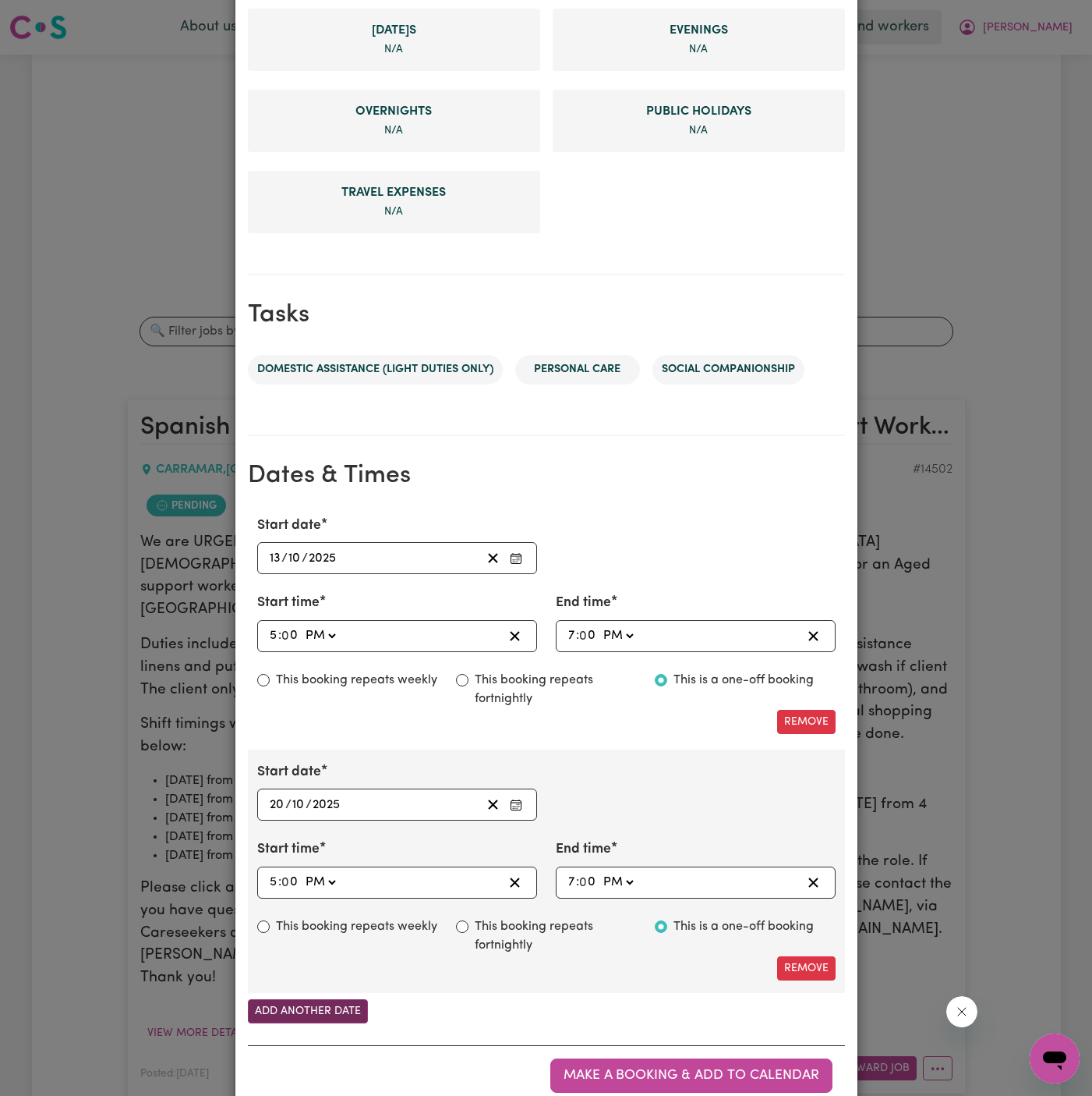
click at [331, 1007] on button "Add another date" at bounding box center [308, 1011] width 120 height 24
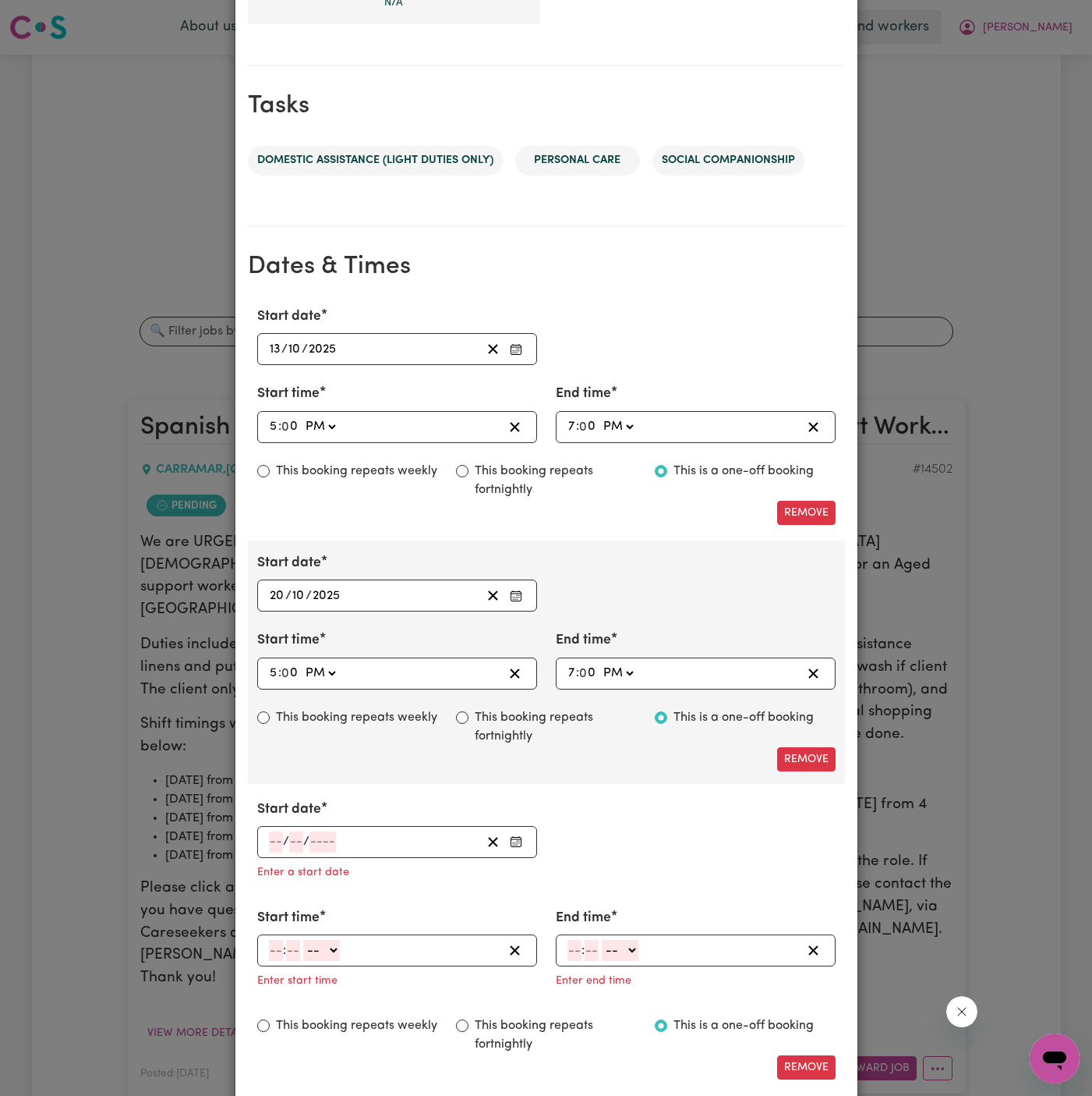
scroll to position [794, 0]
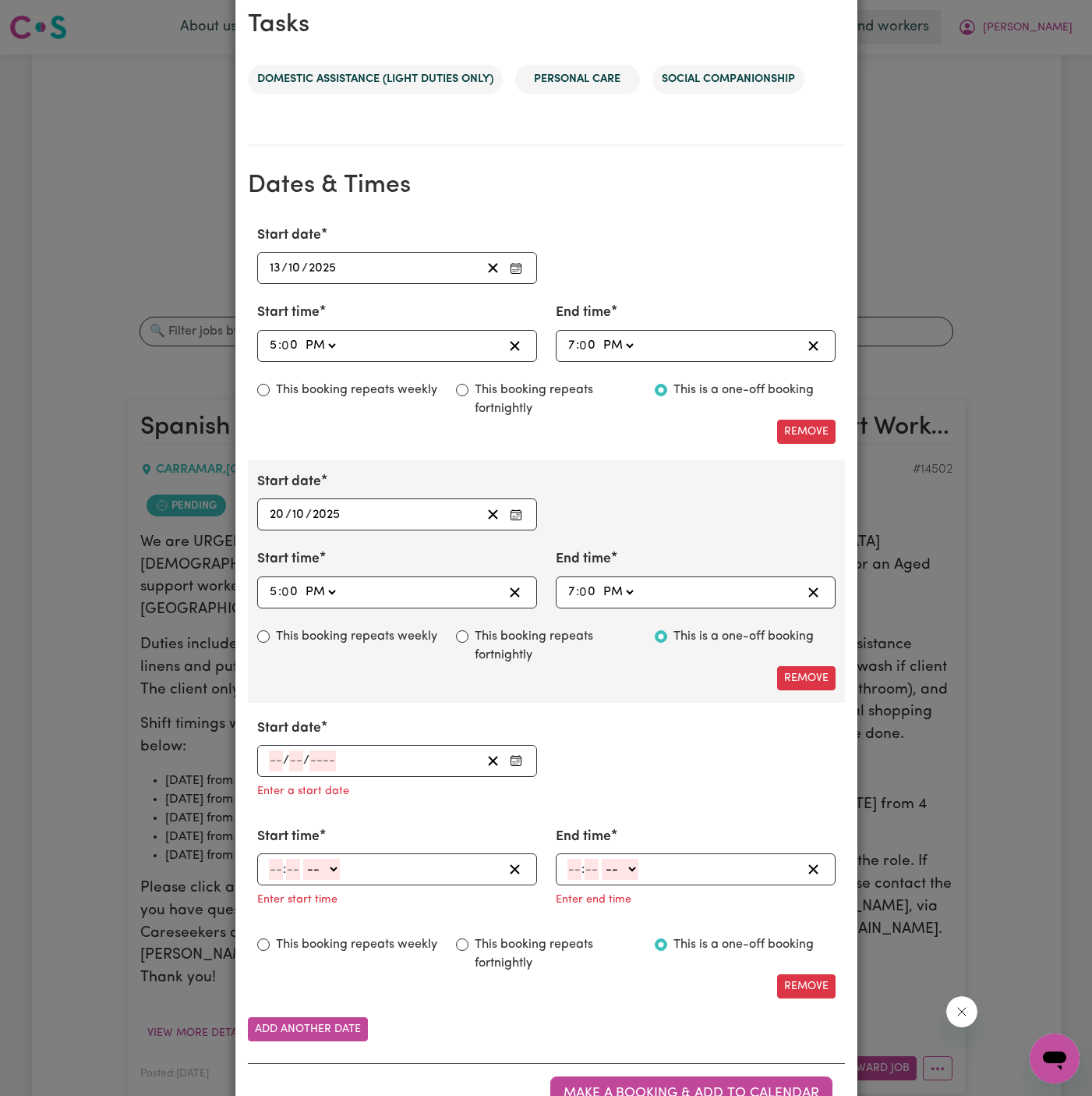
click at [276, 752] on input "number" at bounding box center [277, 761] width 14 height 21
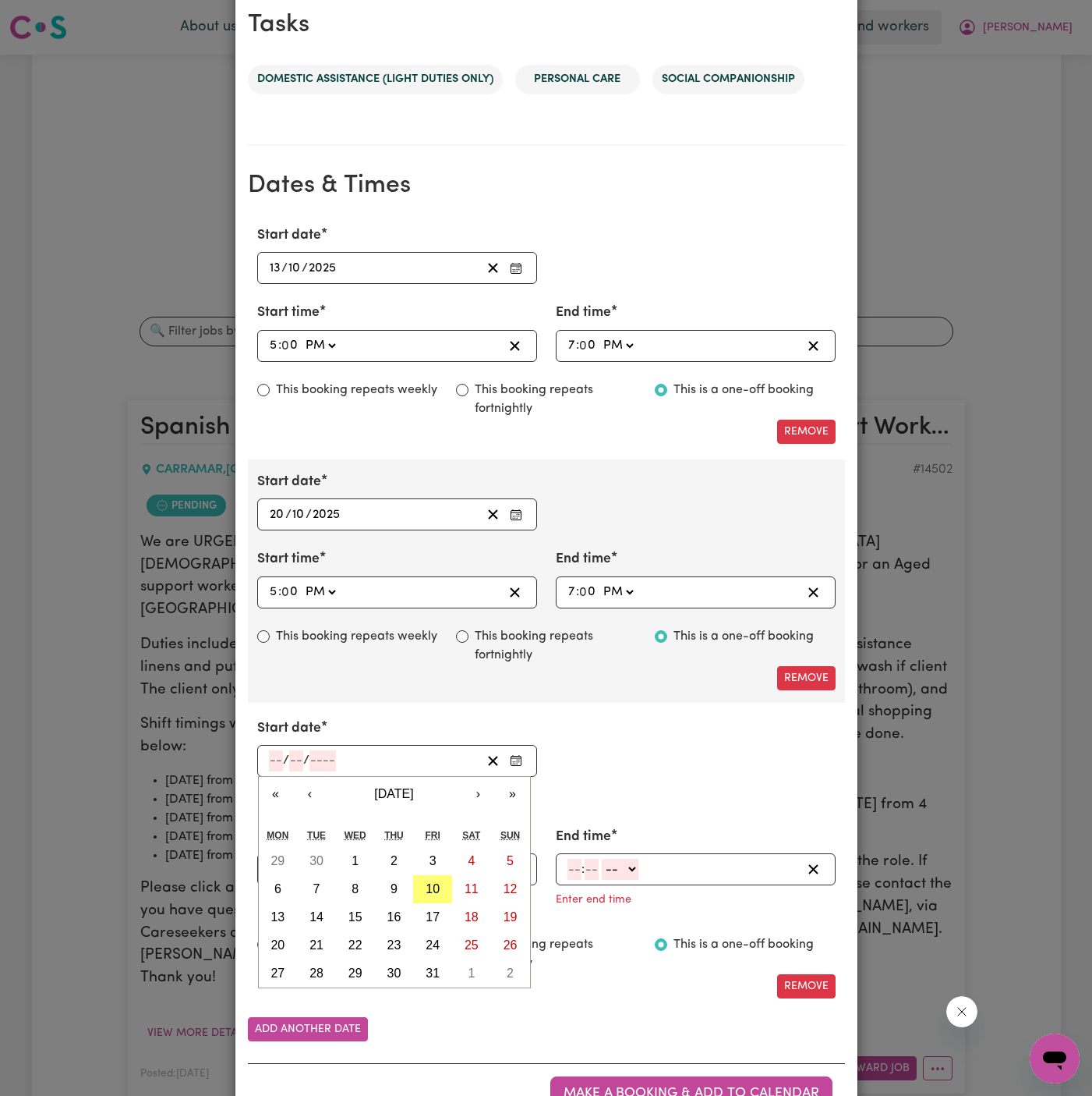
click at [276, 752] on input "number" at bounding box center [277, 761] width 14 height 21
click at [274, 959] on button "27" at bounding box center [278, 973] width 39 height 28
type input "[DATE]"
type input "27"
type input "10"
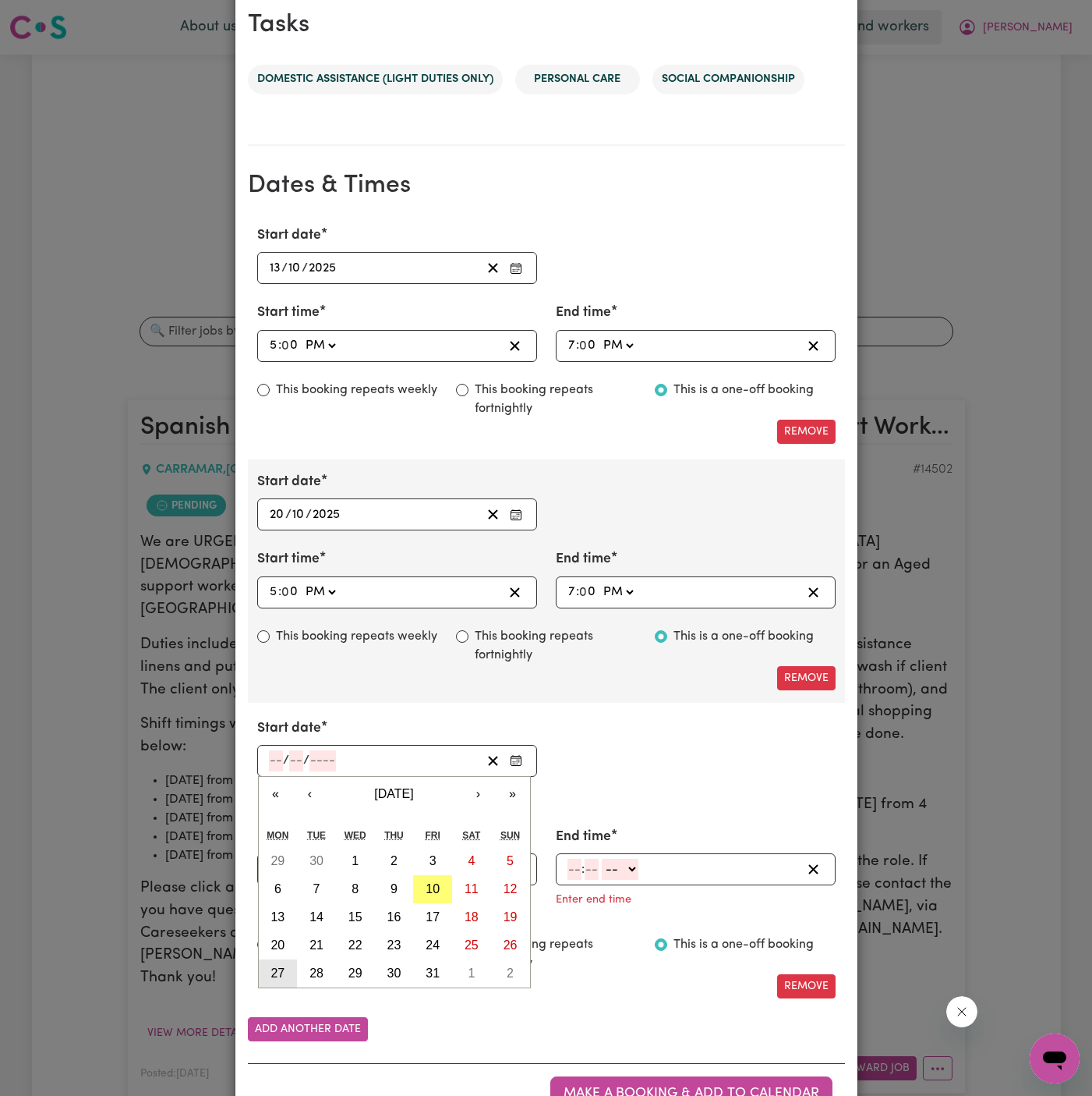
type input "2025"
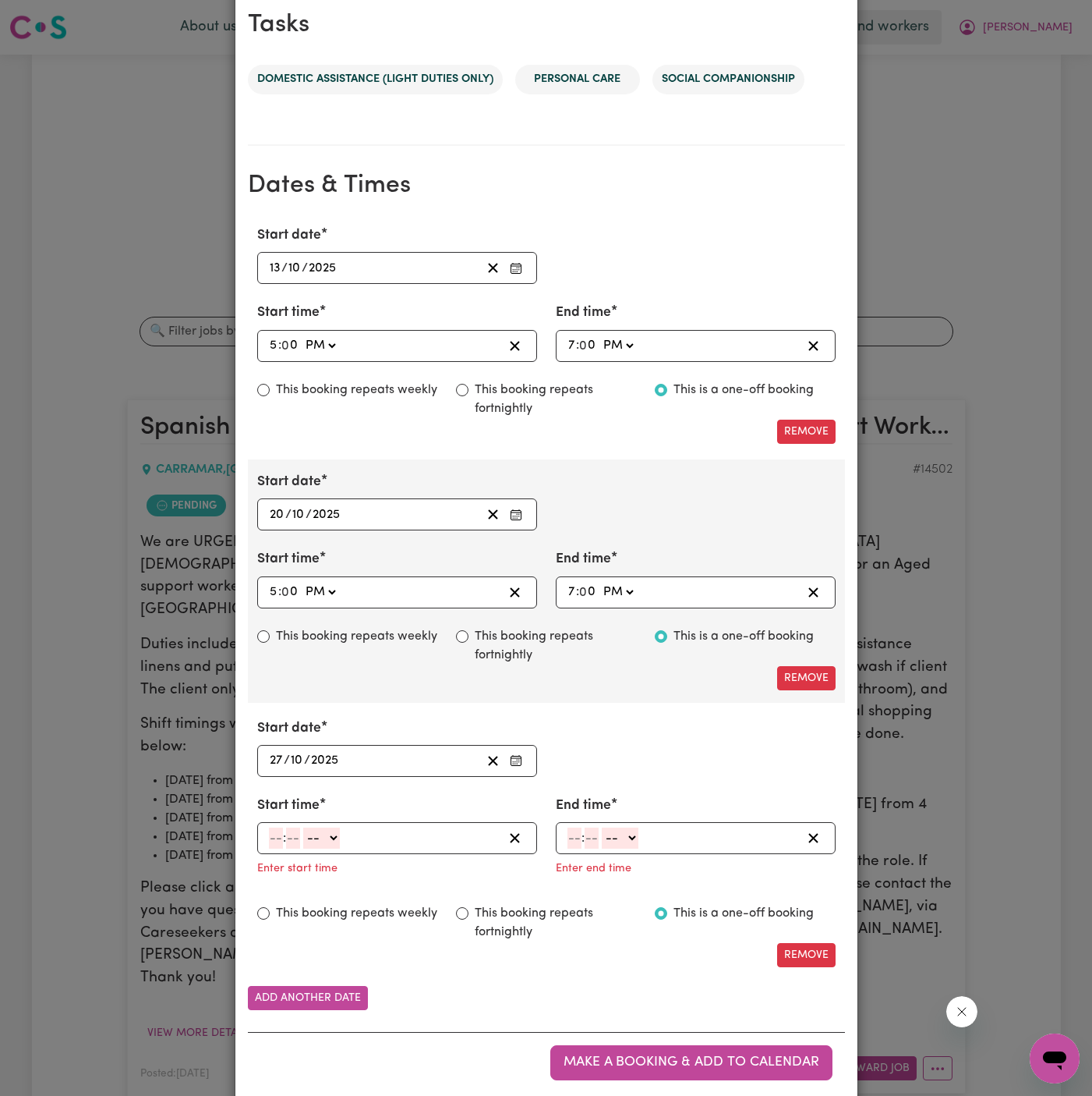
click at [271, 831] on input "number" at bounding box center [277, 838] width 14 height 21
type input "5"
type input "00"
click at [326, 827] on select "-- AM PM" at bounding box center [319, 838] width 36 height 21
select select "pm"
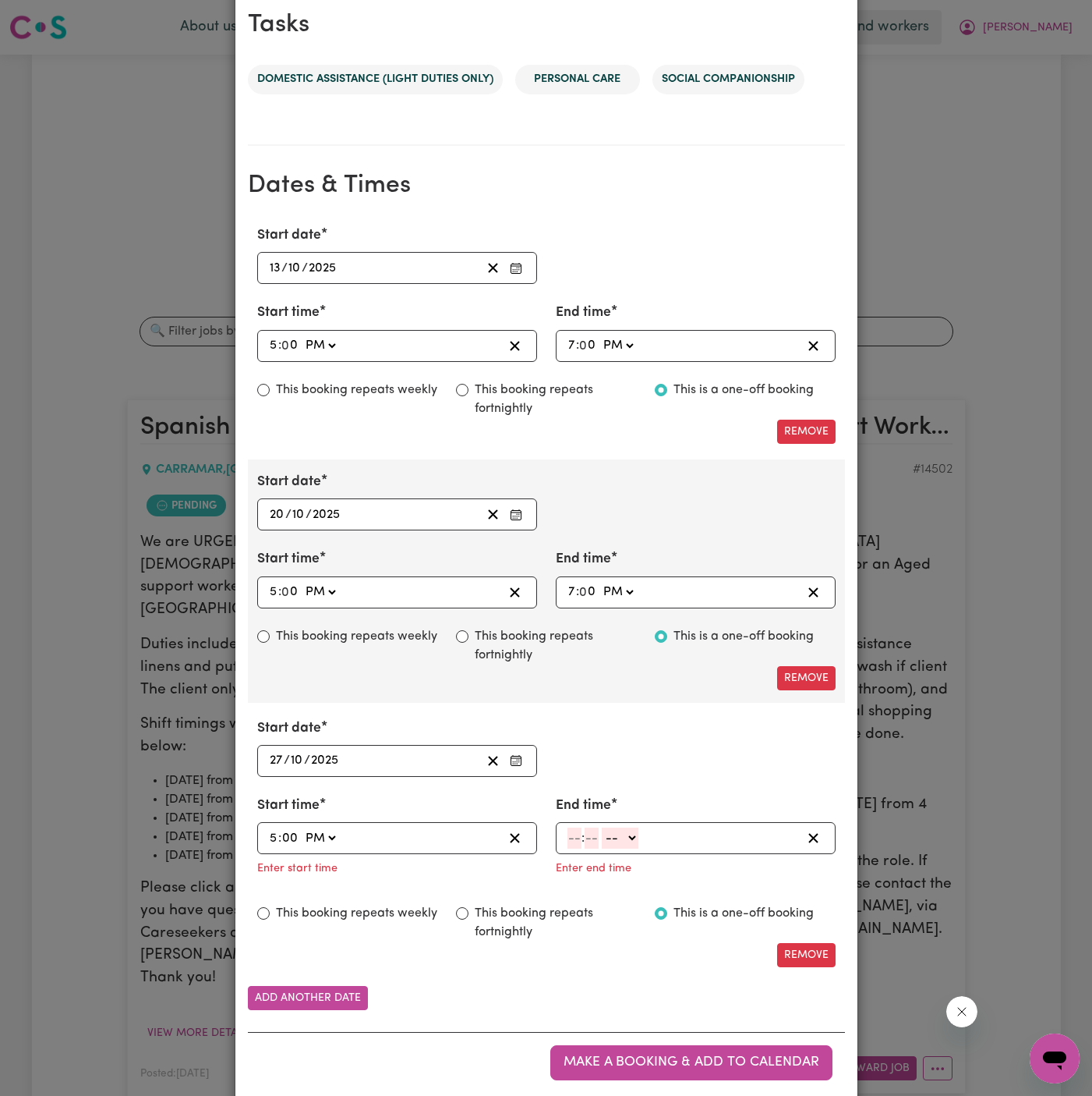
click at [301, 827] on select "-- AM PM" at bounding box center [319, 838] width 36 height 21
type input "17:00"
type input "0"
click at [577, 831] on input "number" at bounding box center [574, 838] width 14 height 21
type input "7"
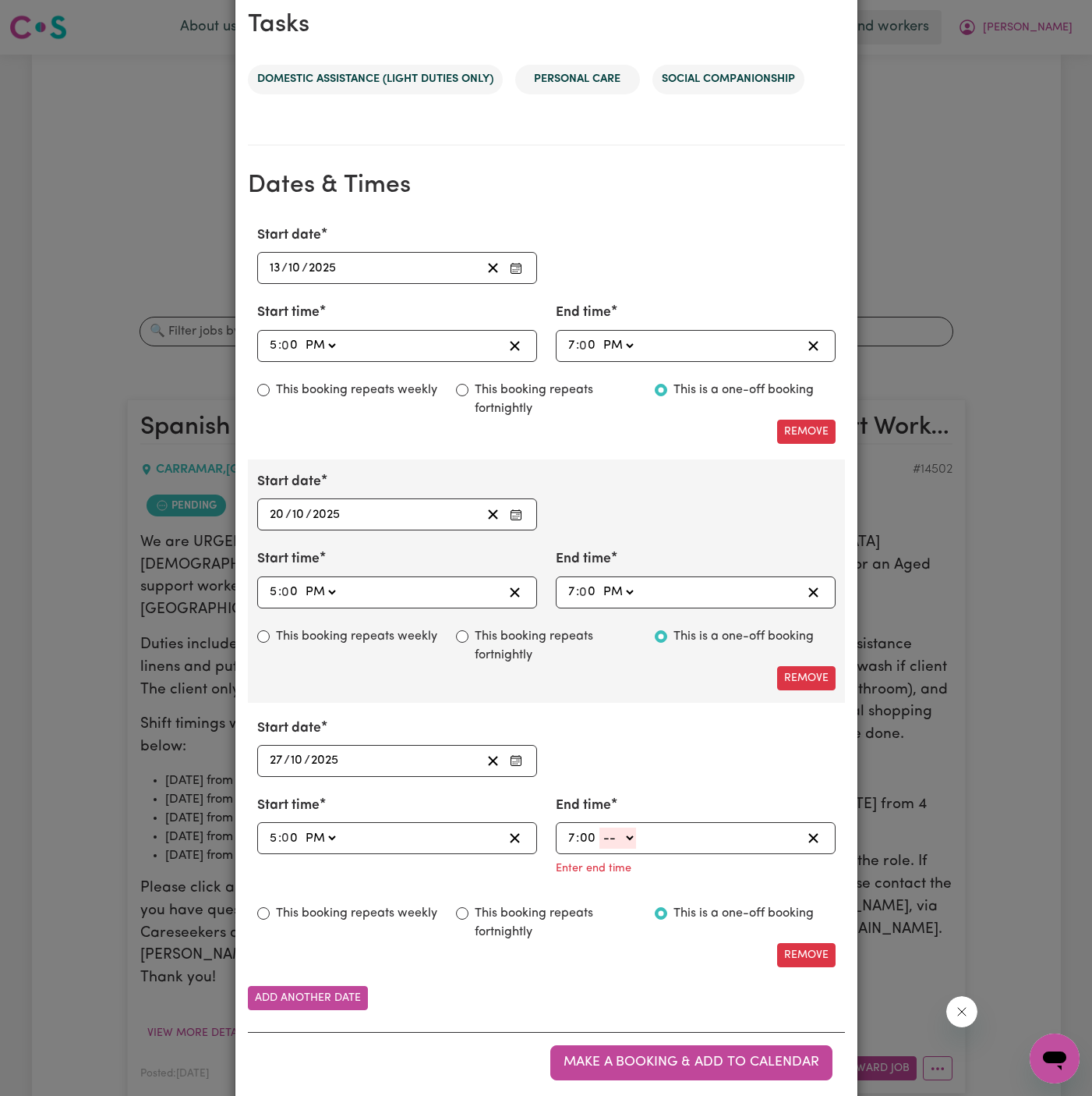
type input "00"
click at [620, 840] on select "-- AM PM" at bounding box center [617, 838] width 36 height 21
select select "pm"
click at [599, 829] on select "-- AM PM" at bounding box center [617, 838] width 36 height 21
type input "19:00"
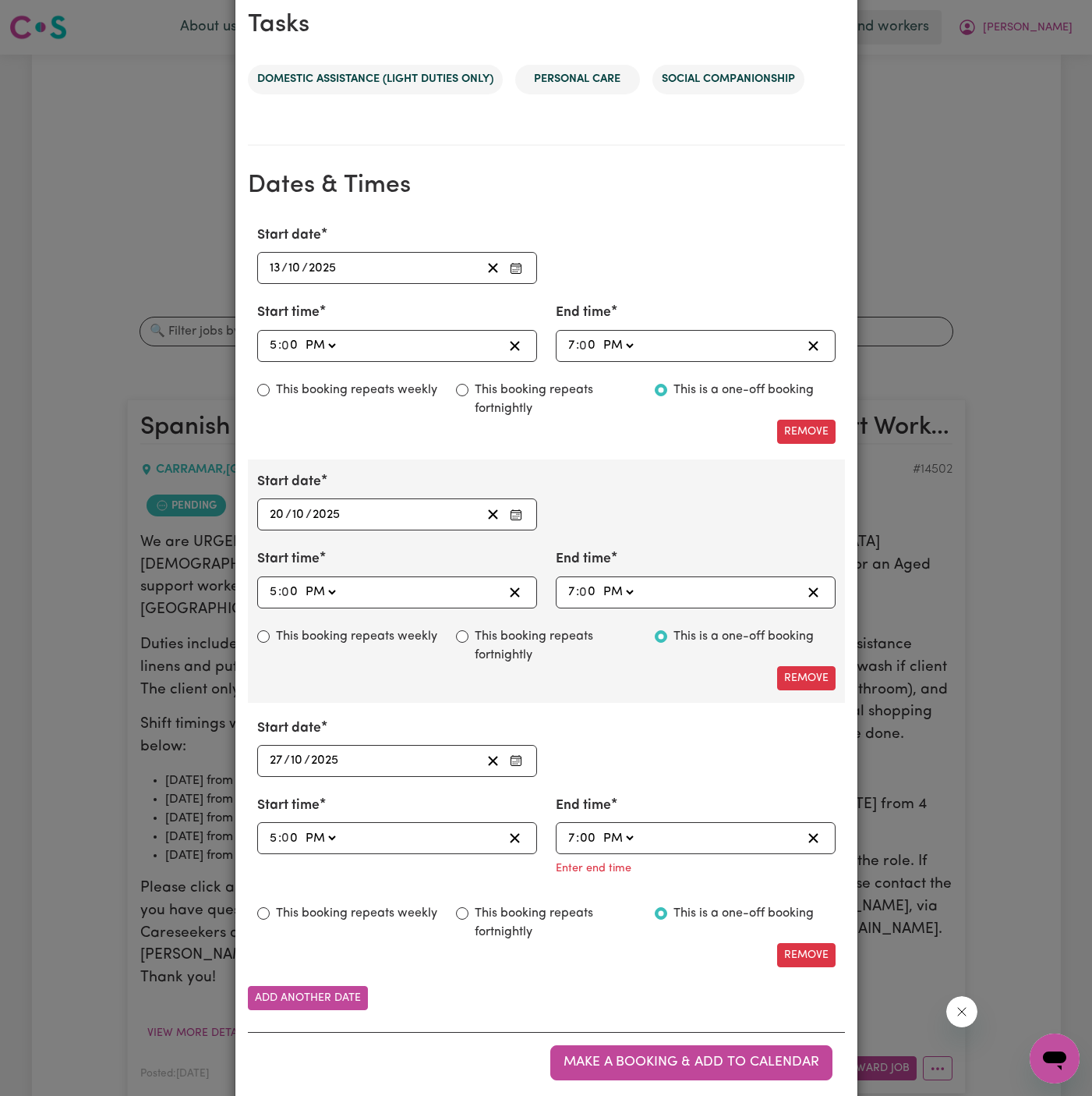
type input "0"
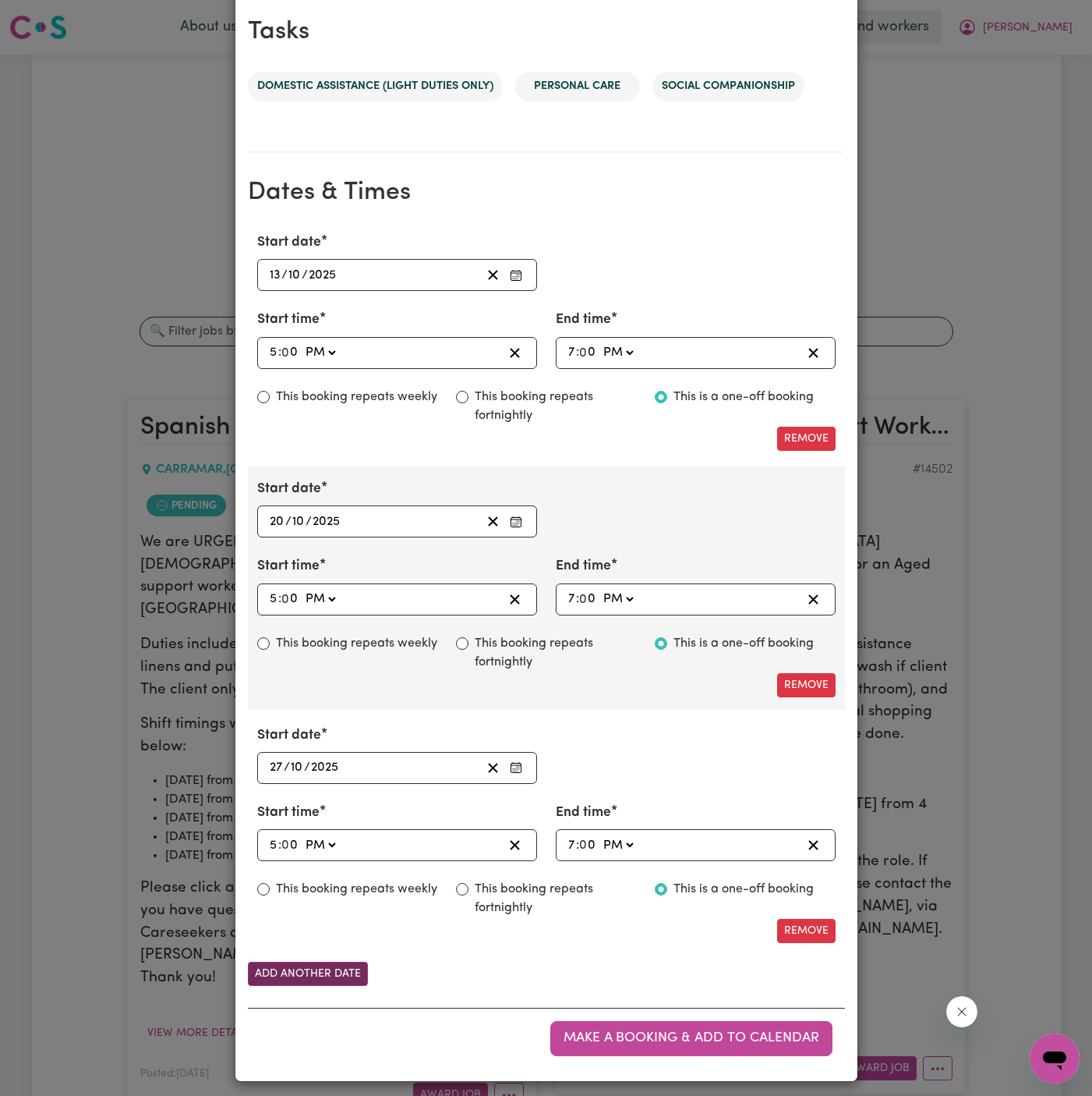
click at [335, 968] on button "Add another date" at bounding box center [308, 973] width 120 height 24
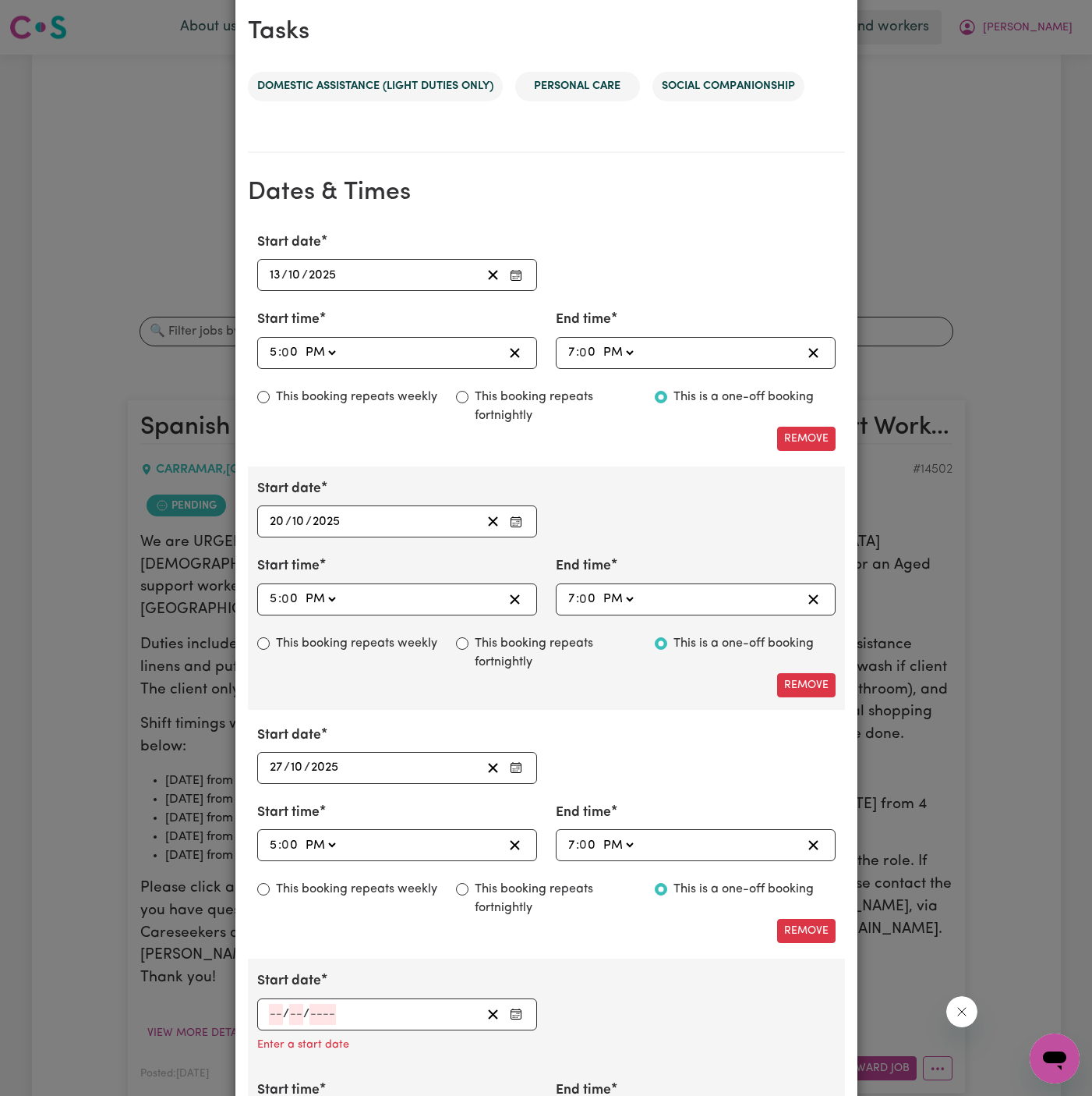
scroll to position [1013, 0]
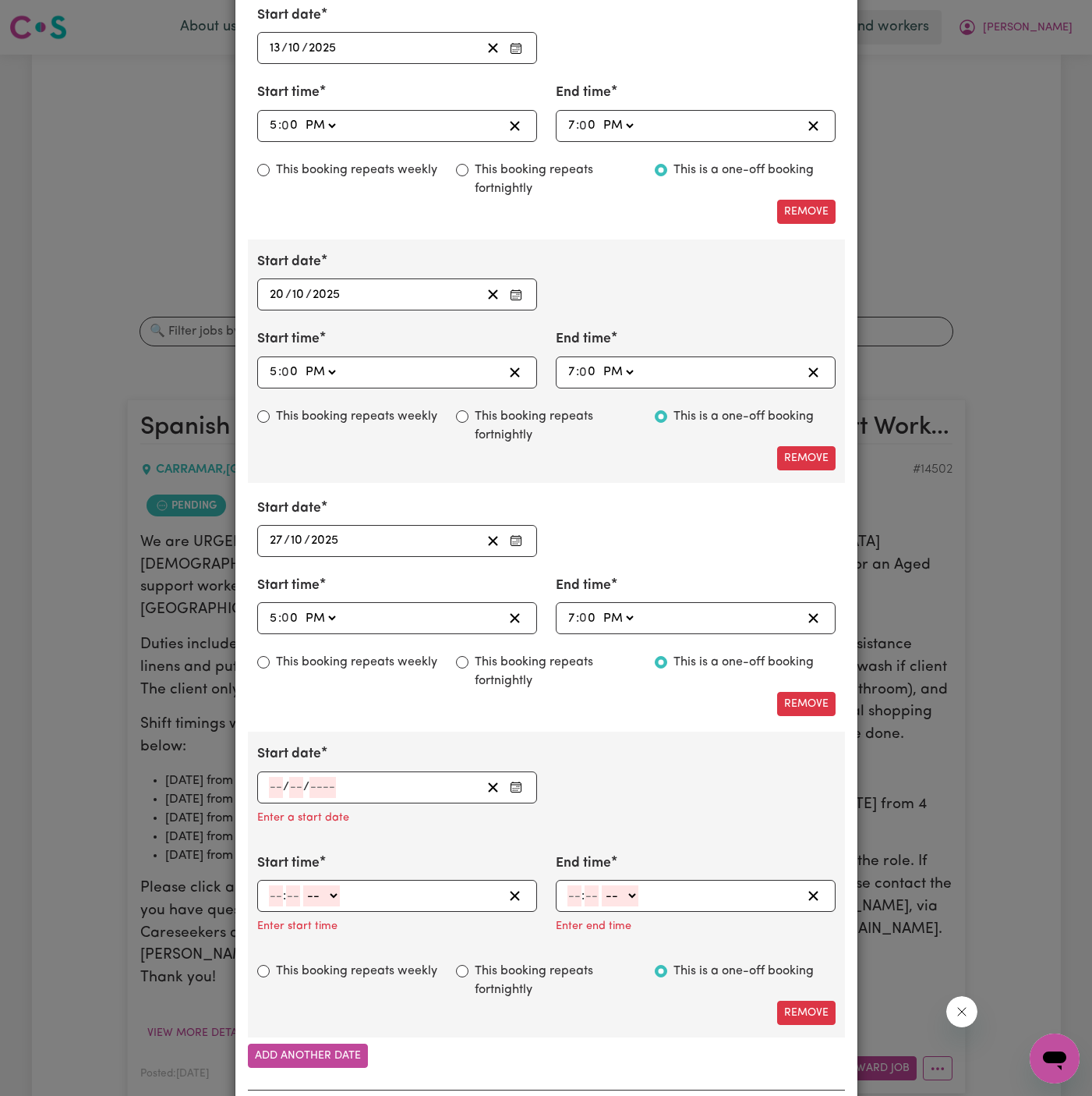
click at [274, 782] on input "number" at bounding box center [277, 787] width 14 height 21
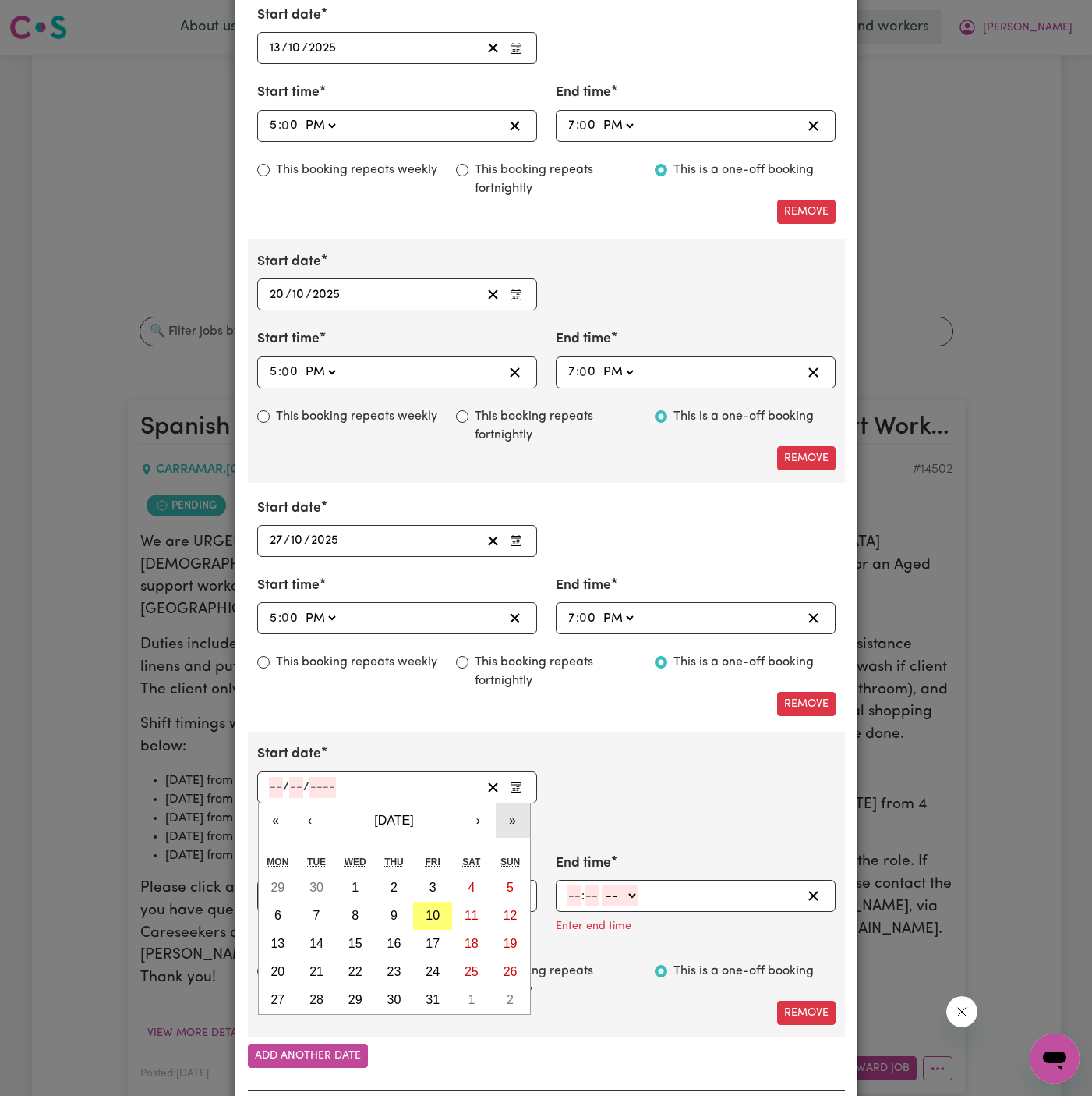
click at [507, 812] on button "»" at bounding box center [513, 820] width 35 height 35
click at [479, 813] on button "›" at bounding box center [478, 820] width 35 height 35
click at [283, 908] on button "2" at bounding box center [278, 916] width 39 height 28
type input "[DATE]"
type input "2"
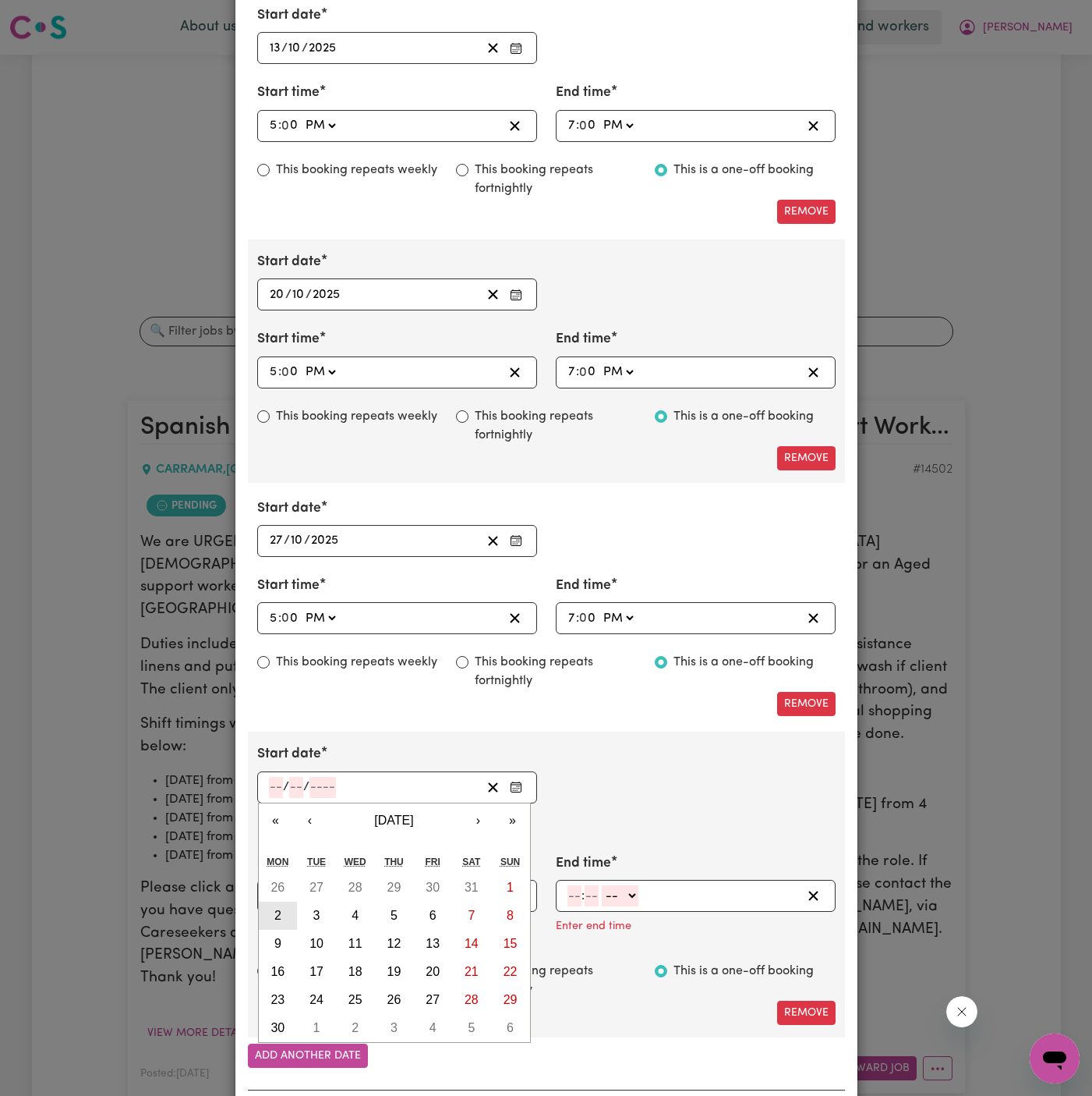
type input "11"
type input "2026"
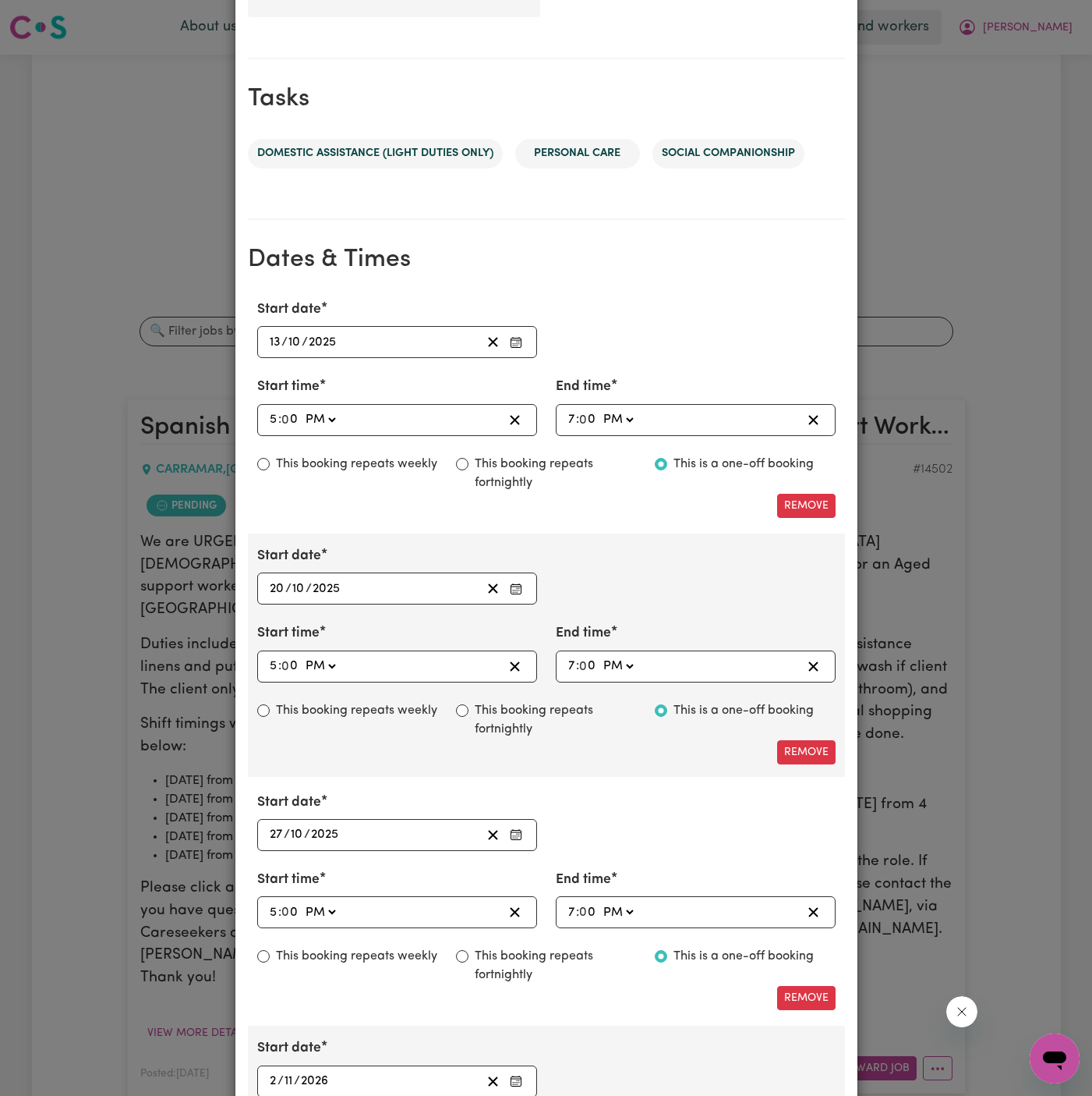
scroll to position [656, 0]
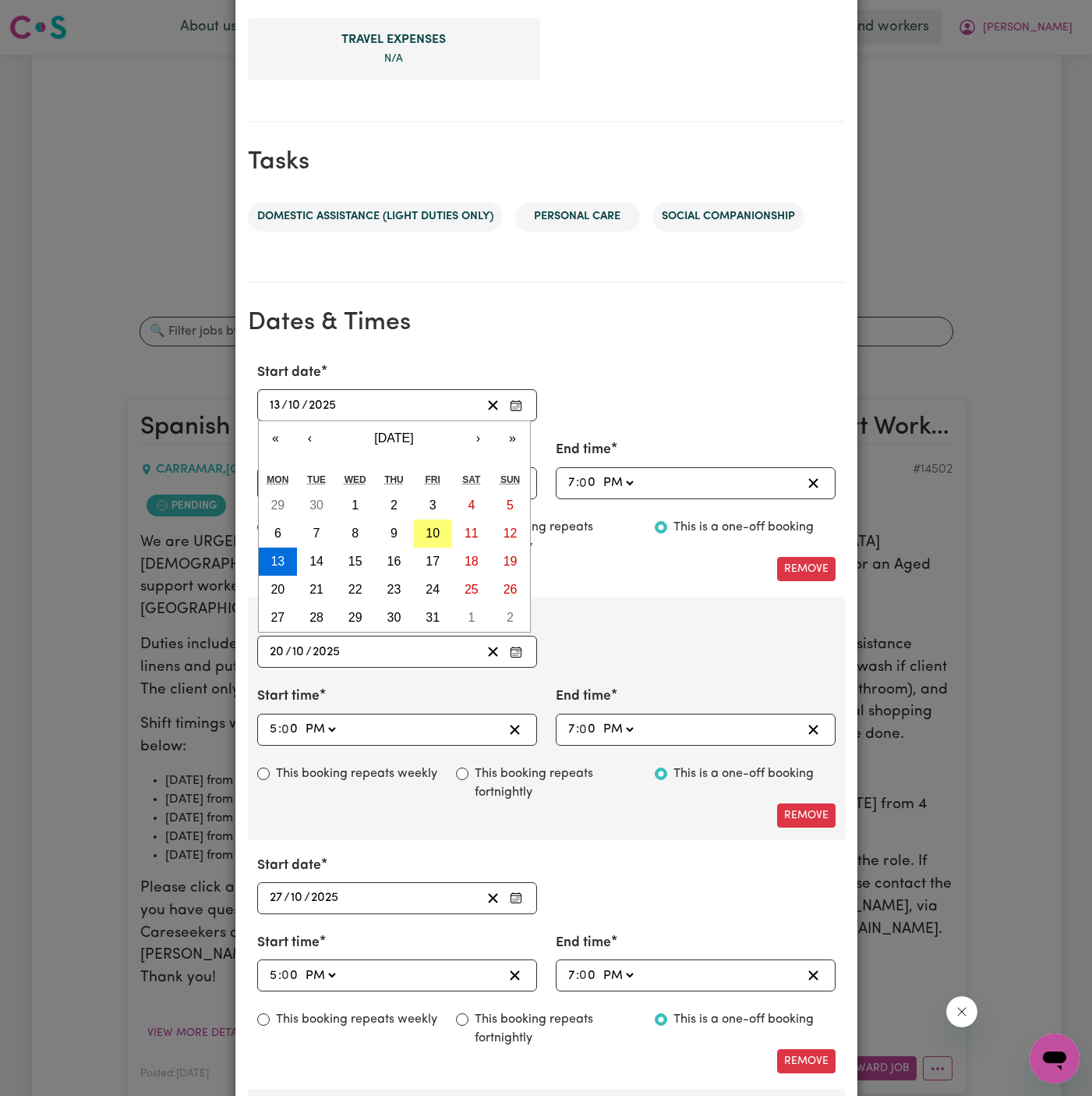
click at [269, 405] on input "13" at bounding box center [276, 406] width 12 height 21
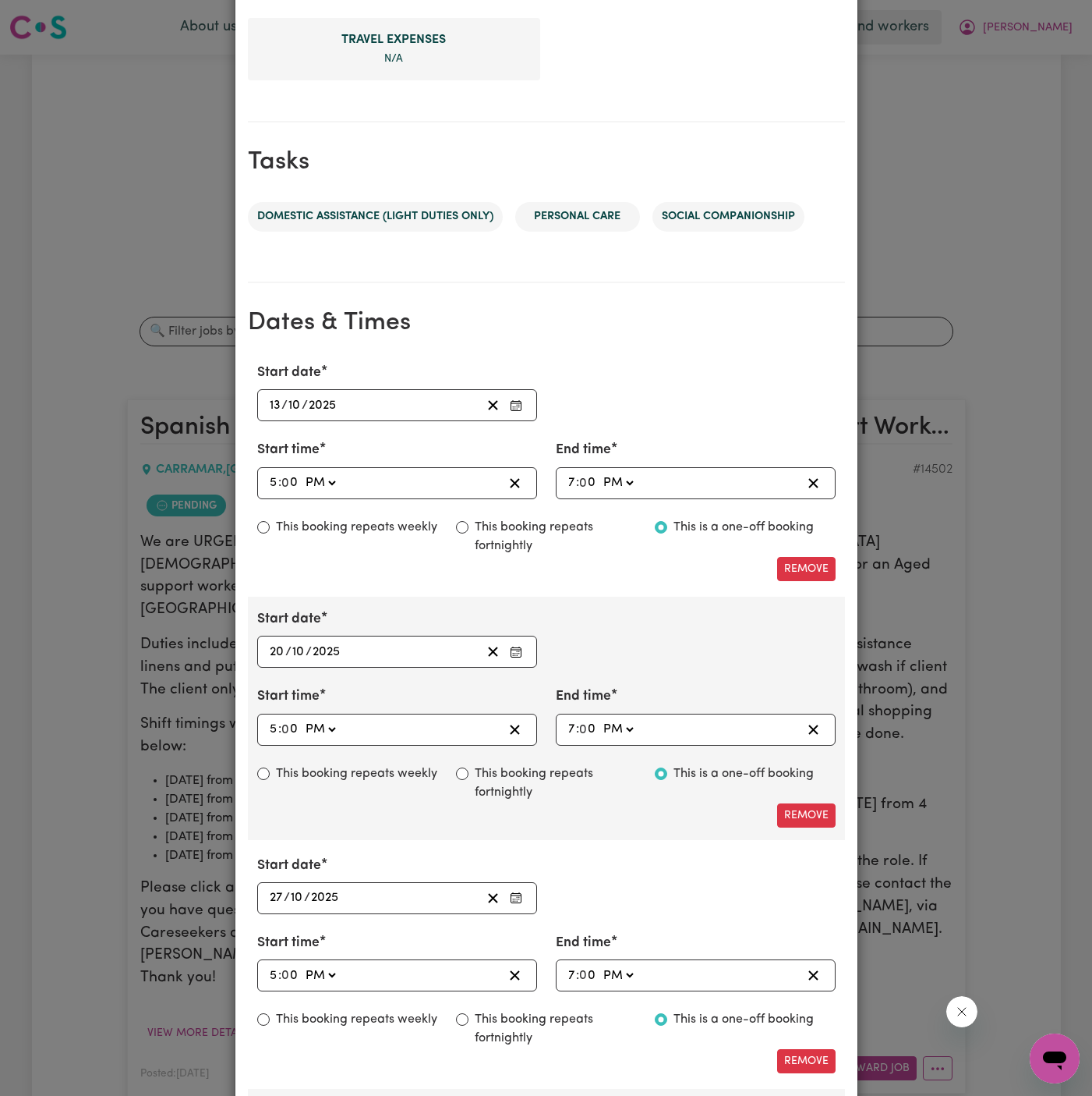
click at [394, 811] on div "Remove" at bounding box center [547, 815] width 598 height 24
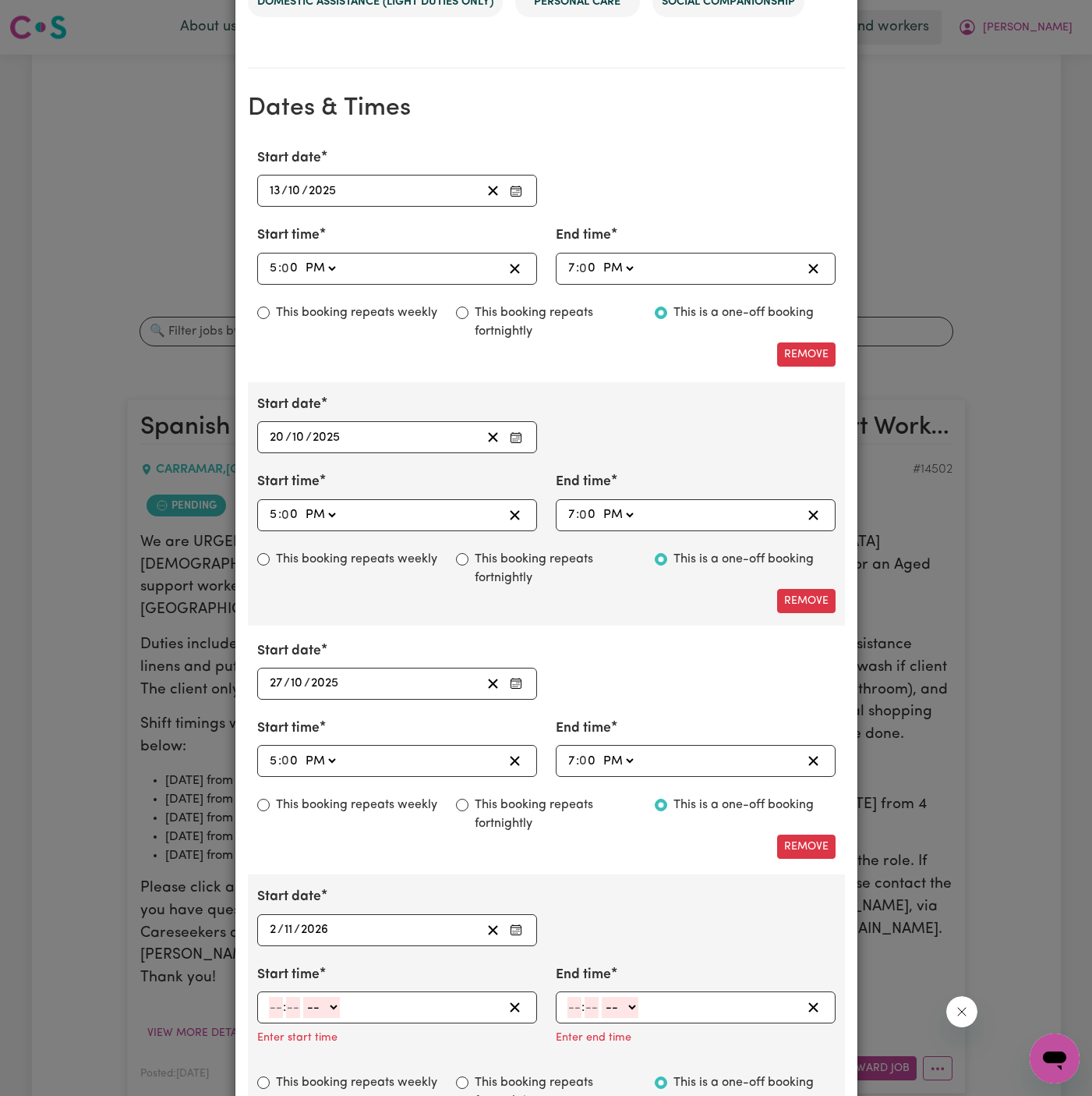
scroll to position [970, 0]
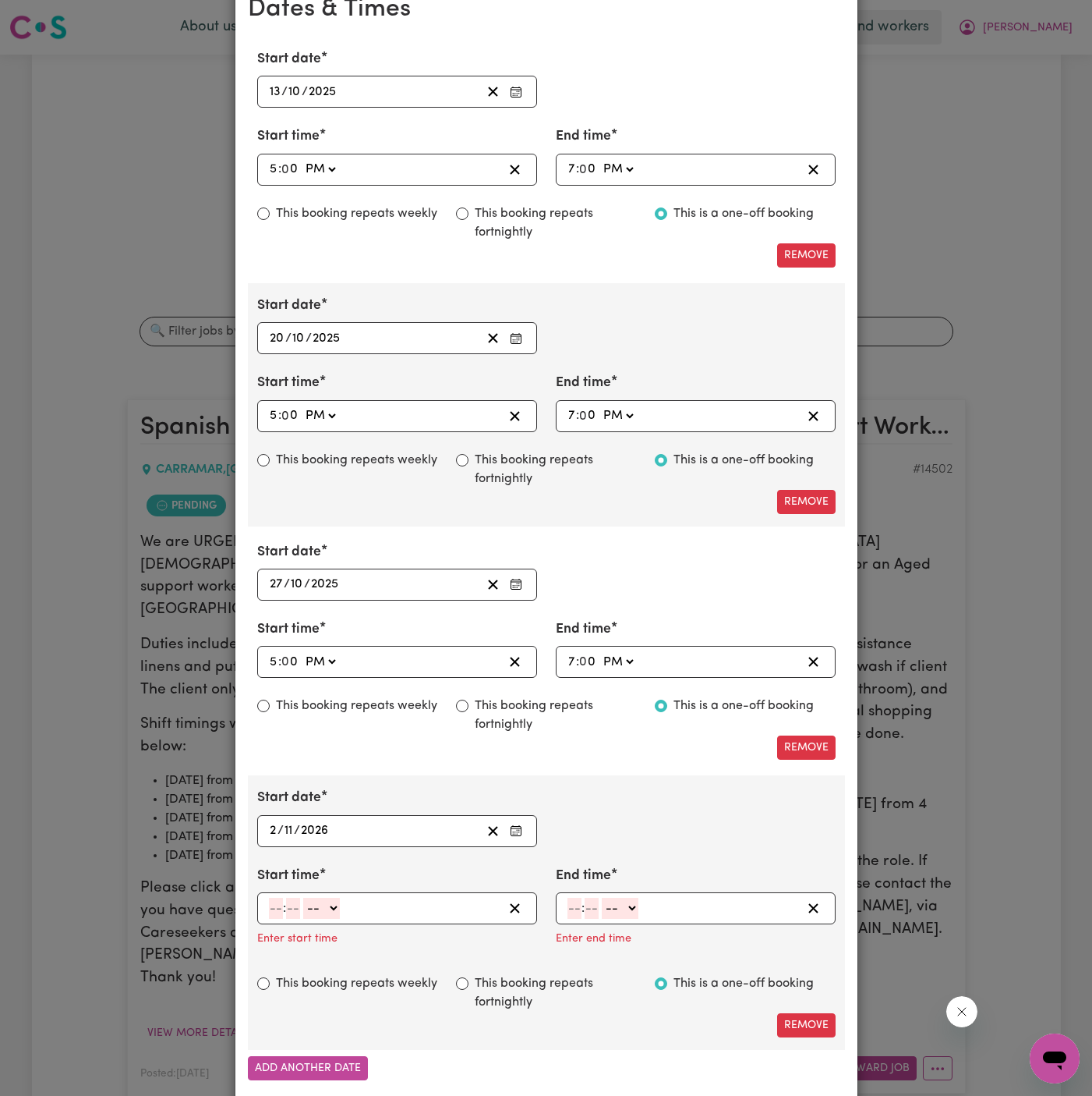
click at [269, 826] on input "2" at bounding box center [274, 831] width 9 height 21
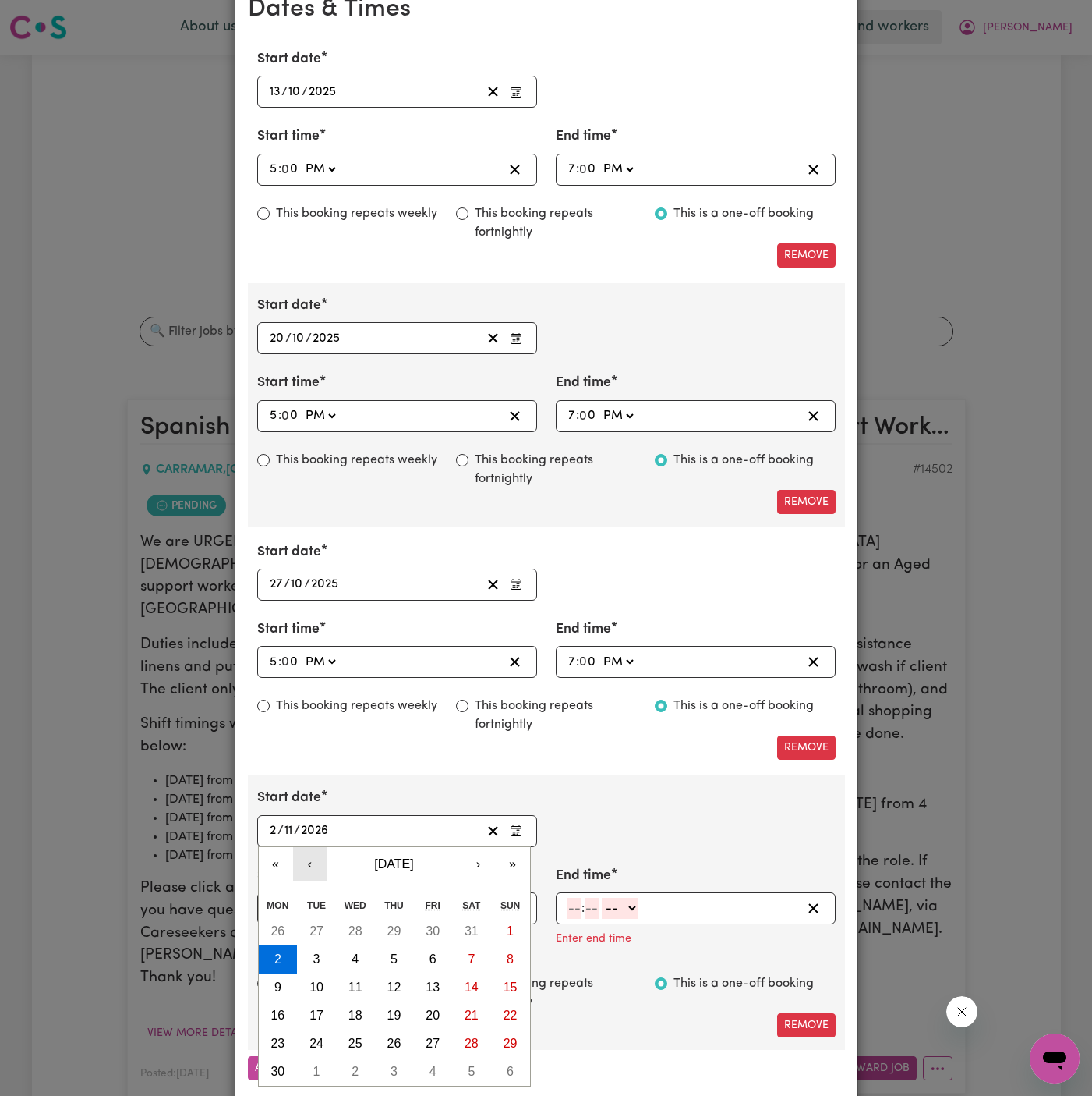
click at [309, 858] on button "‹" at bounding box center [310, 864] width 35 height 35
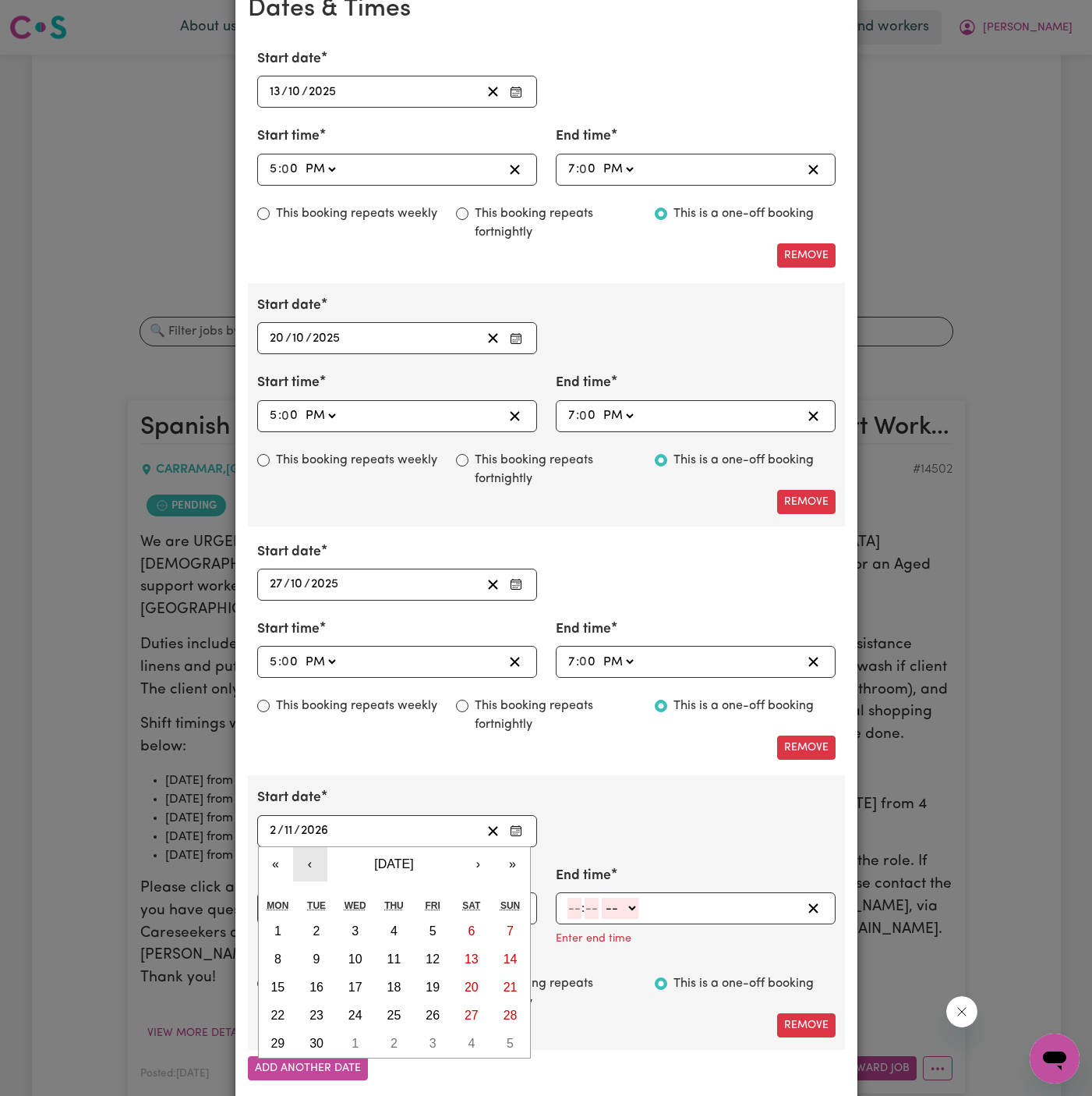
click at [309, 858] on button "‹" at bounding box center [310, 864] width 35 height 35
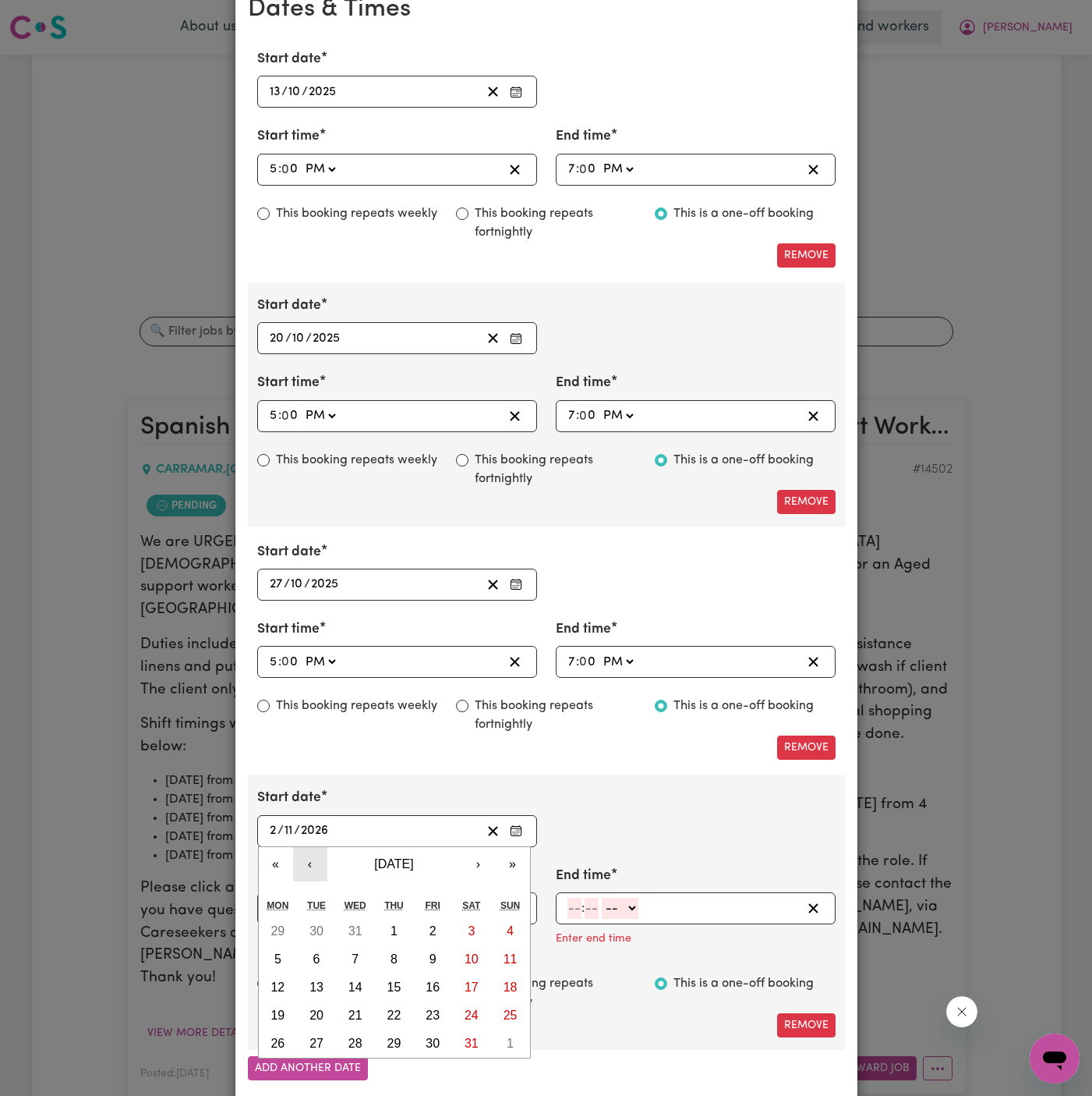
click at [309, 858] on button "‹" at bounding box center [310, 864] width 35 height 35
click at [308, 858] on button "‹" at bounding box center [310, 864] width 35 height 35
click at [276, 955] on abbr "3" at bounding box center [278, 959] width 7 height 13
type input "[DATE]"
type input "3"
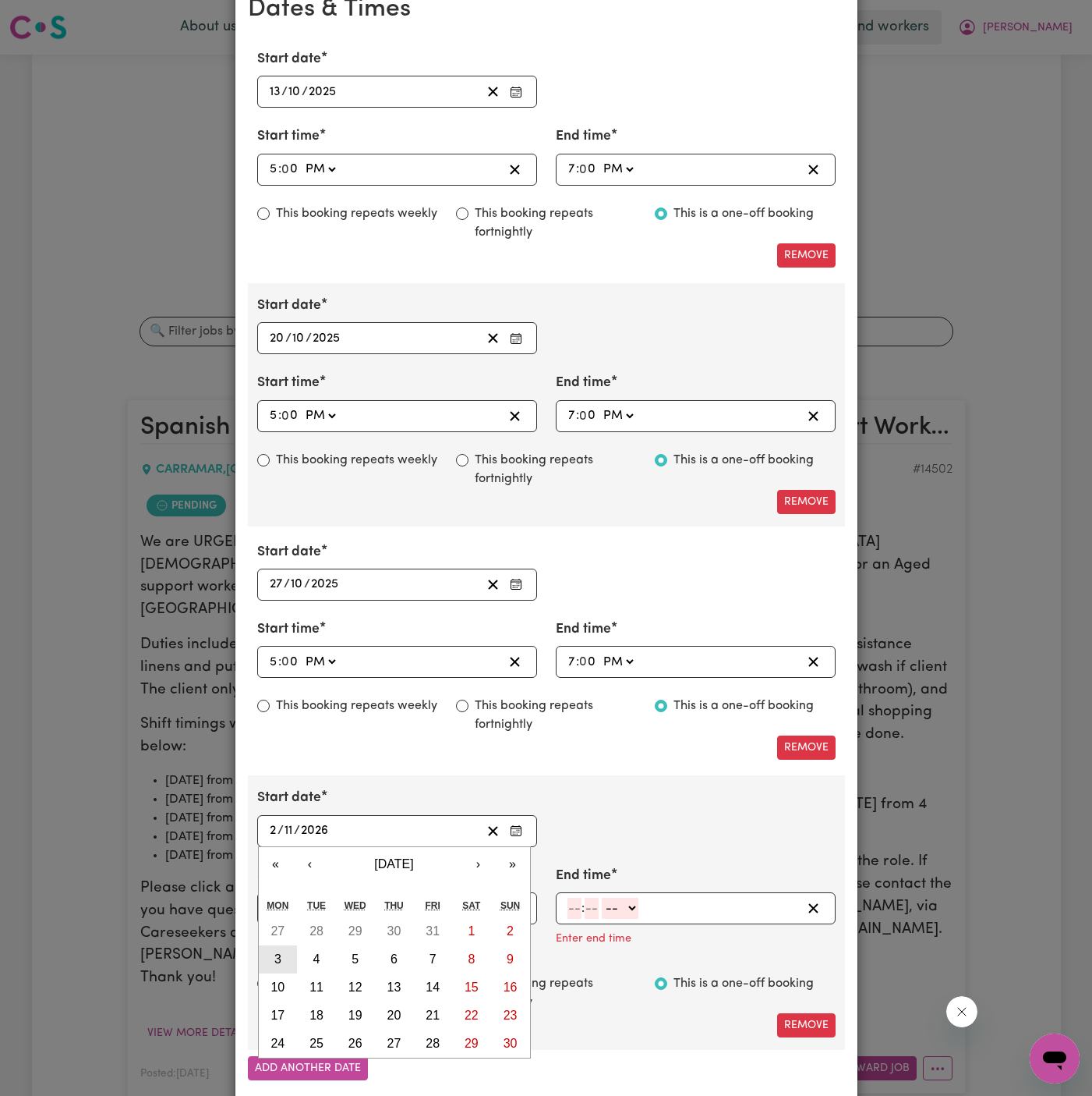
type input "2025"
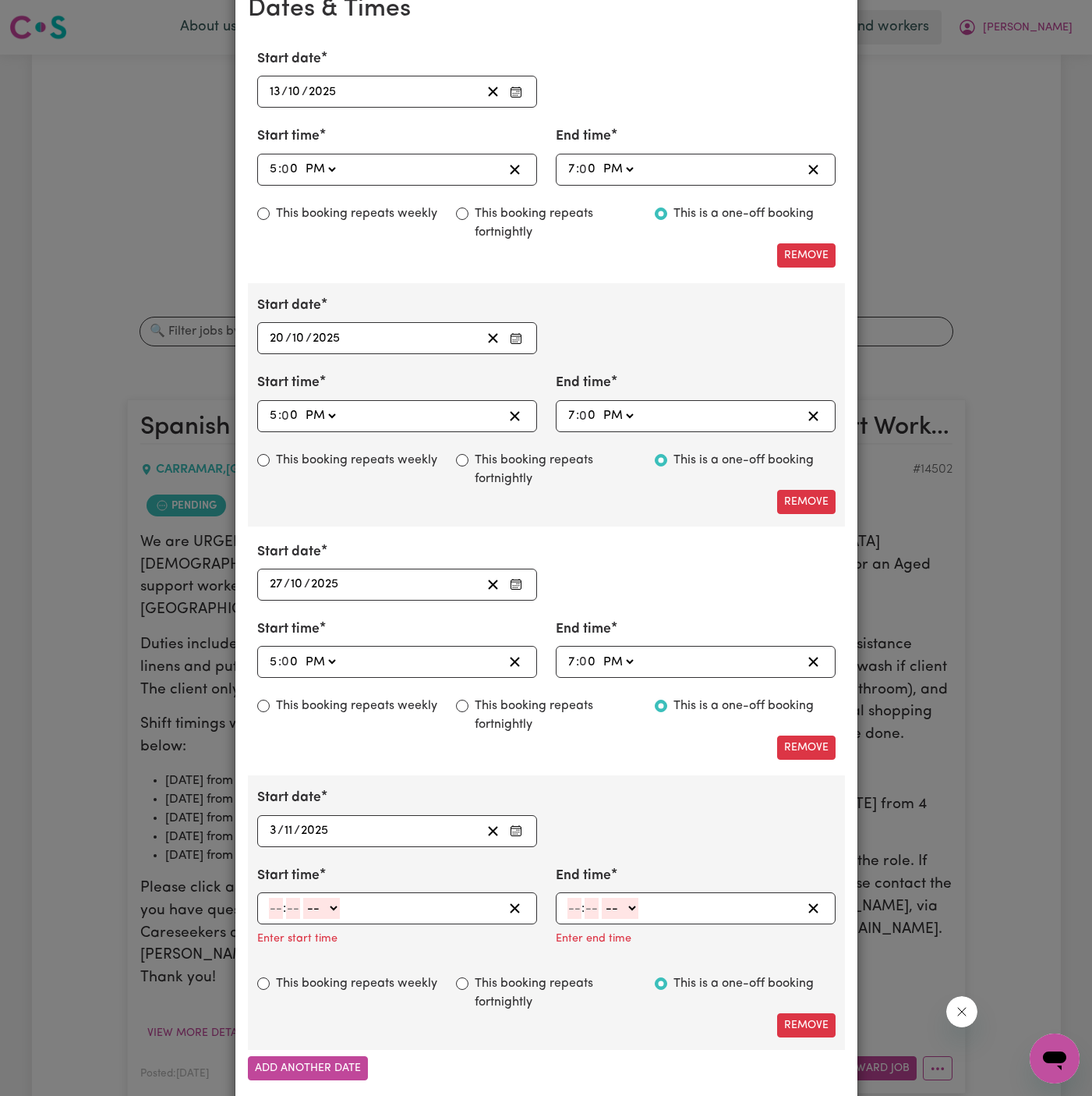
click at [277, 898] on input "number" at bounding box center [277, 908] width 14 height 21
type input "5"
type input "00"
click at [333, 911] on select "-- AM PM" at bounding box center [319, 908] width 36 height 21
select select "pm"
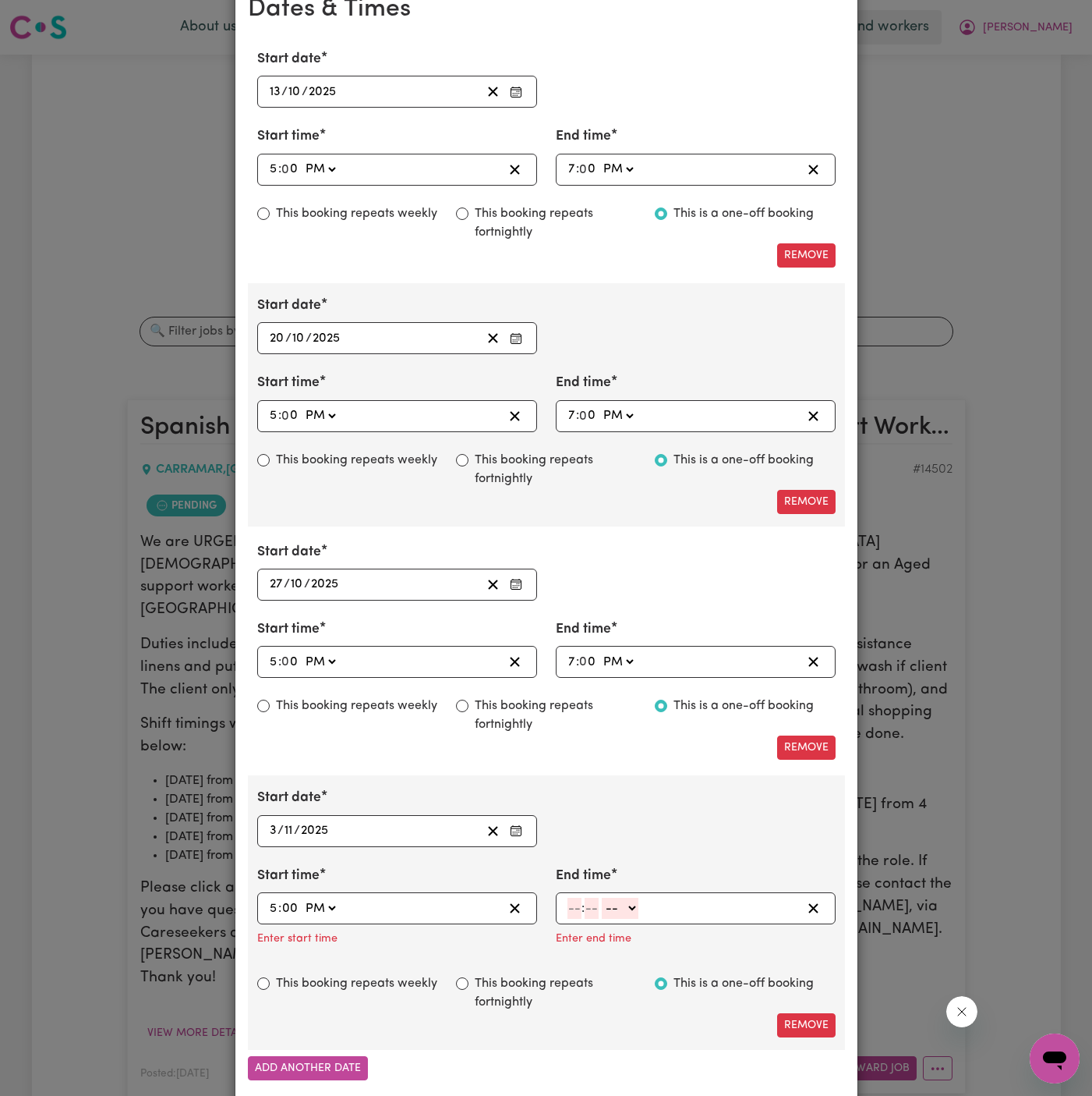
click at [301, 898] on select "-- AM PM" at bounding box center [319, 908] width 36 height 21
type input "17:00"
type input "0"
click at [577, 899] on input "number" at bounding box center [574, 908] width 14 height 21
type input "7"
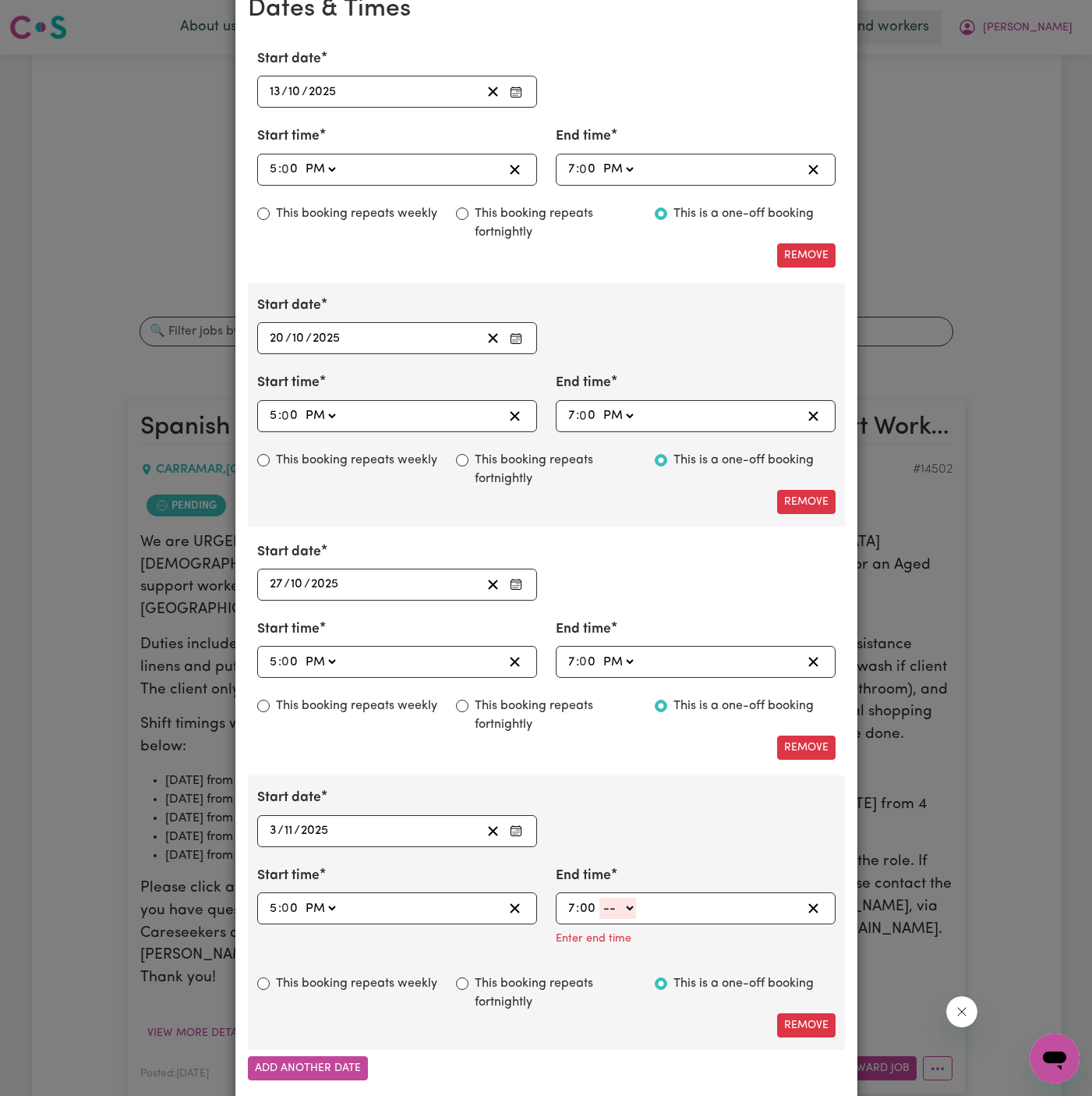
type input "00"
click at [625, 898] on select "-- AM PM" at bounding box center [617, 908] width 36 height 21
select select "pm"
click at [599, 898] on select "-- AM PM" at bounding box center [617, 908] width 36 height 21
type input "19:00"
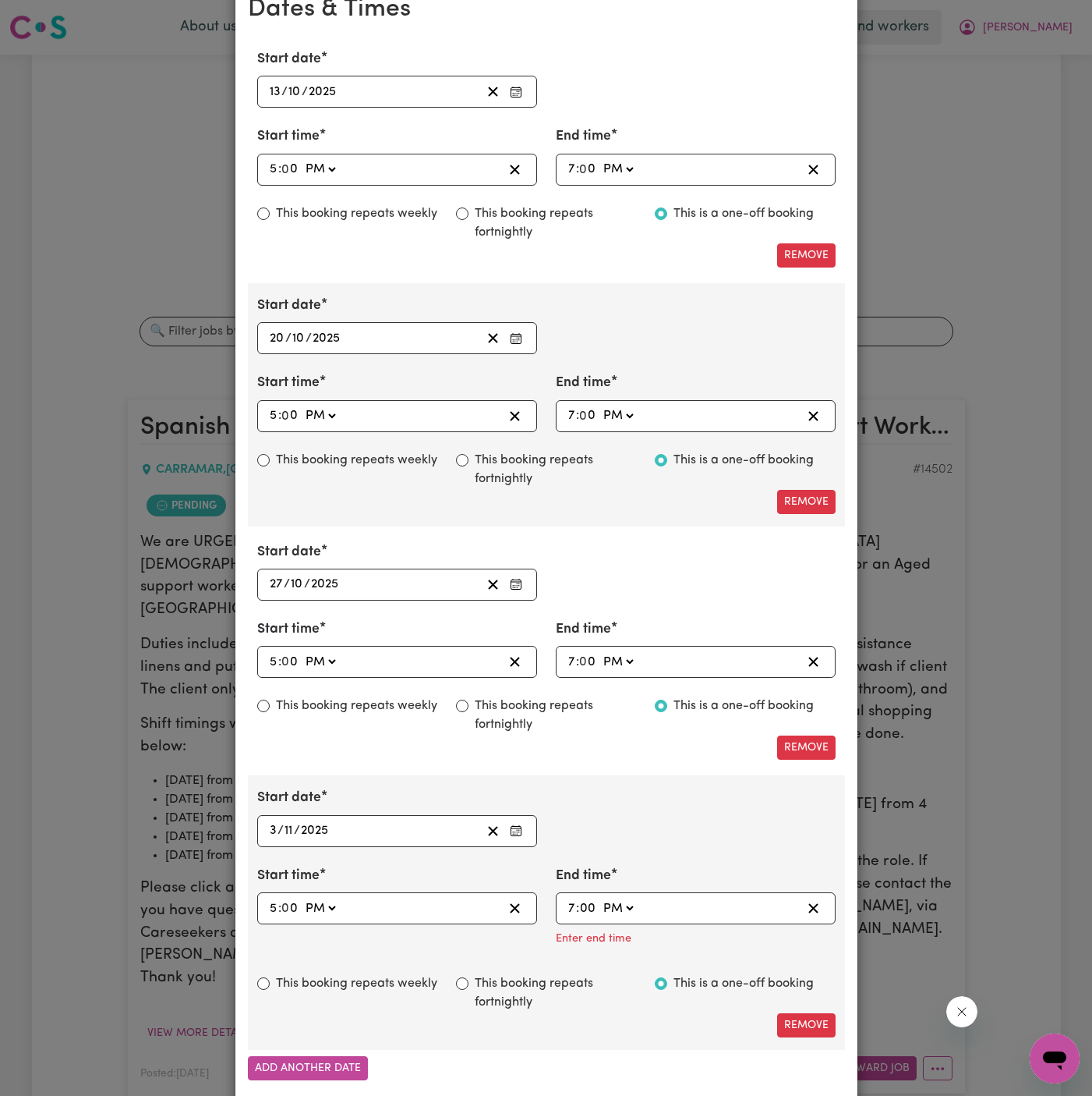
type input "0"
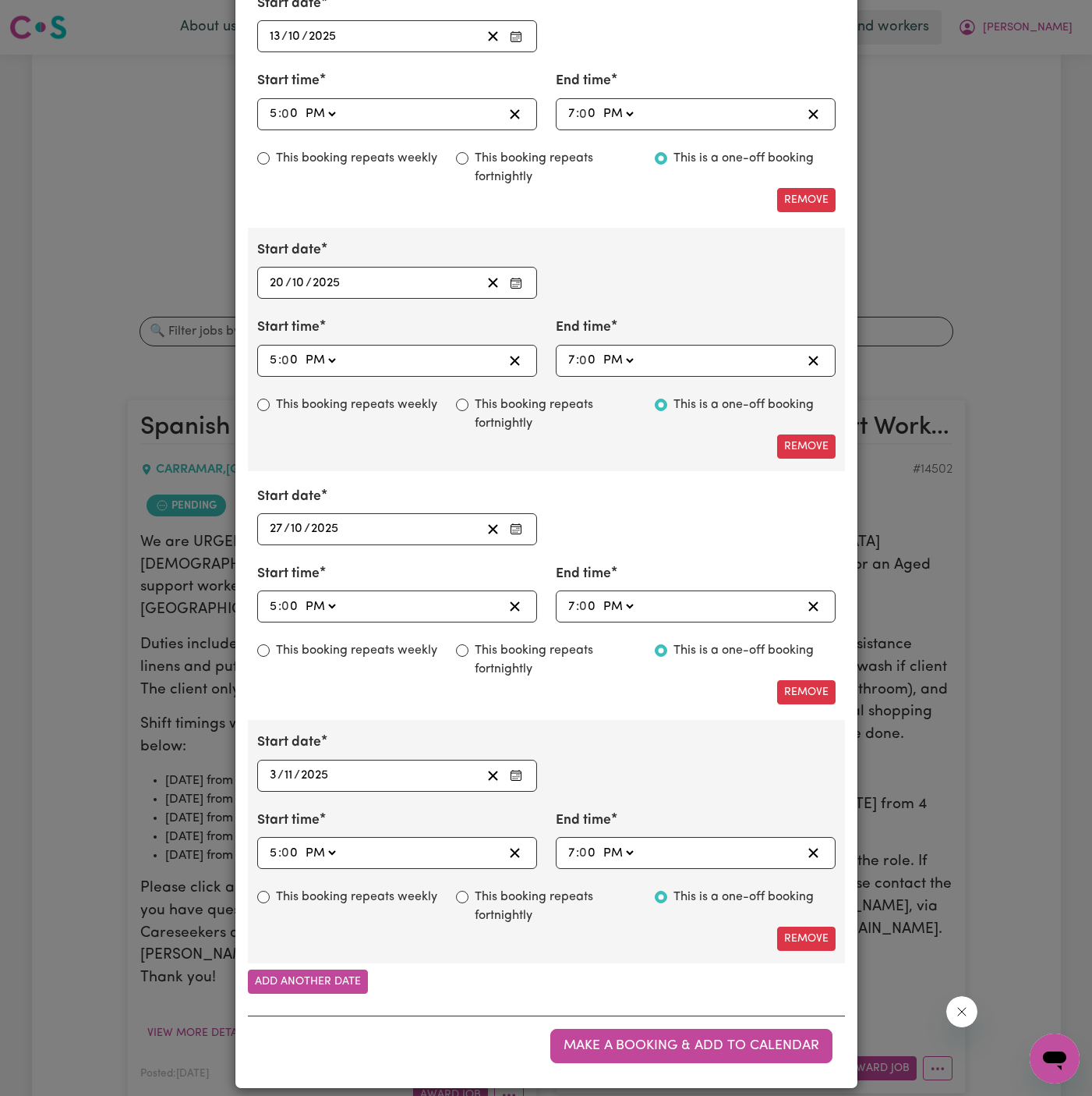
scroll to position [1031, 0]
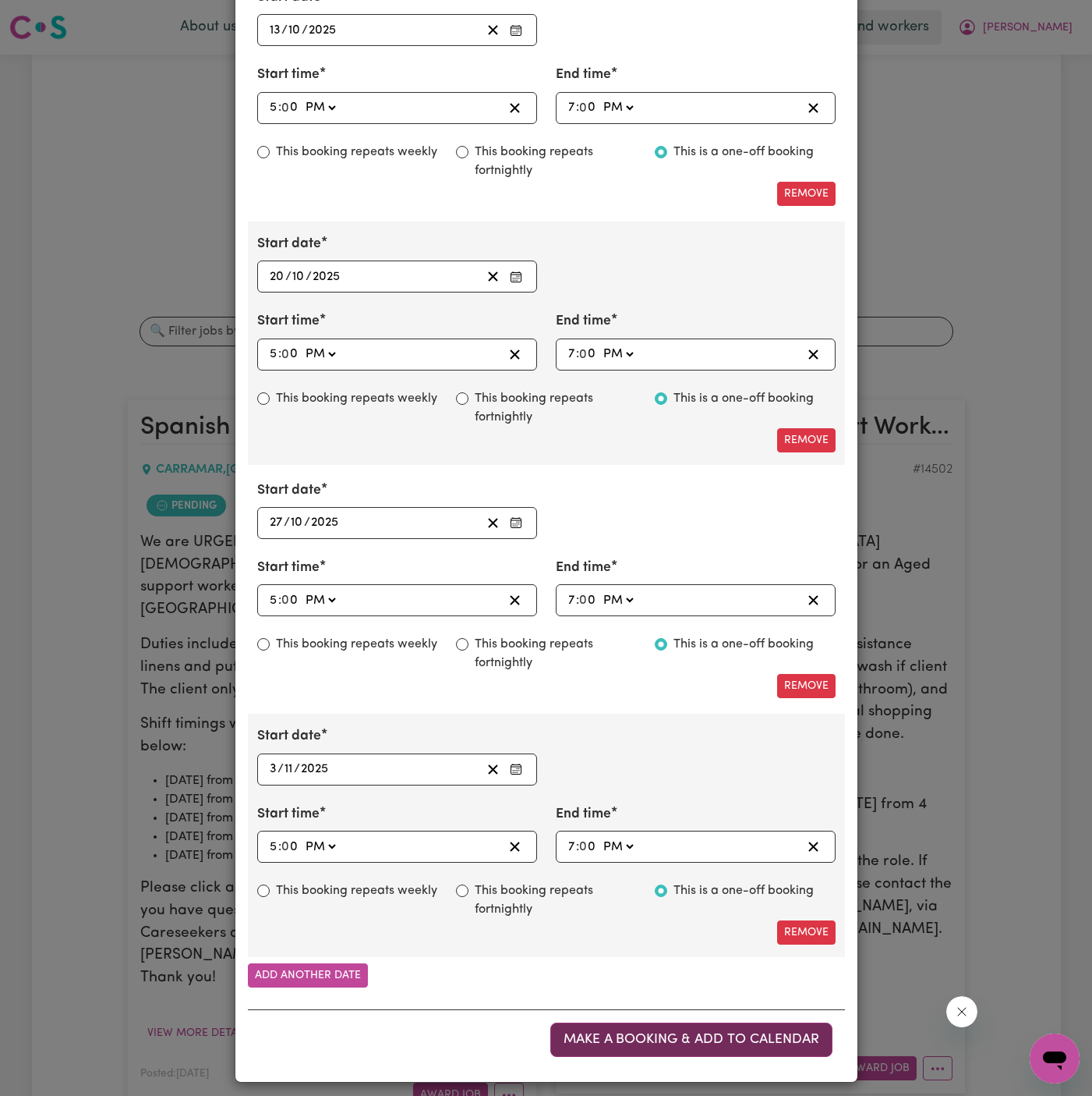
click at [694, 1033] on span "Make a booking & add to calendar" at bounding box center [692, 1039] width 256 height 13
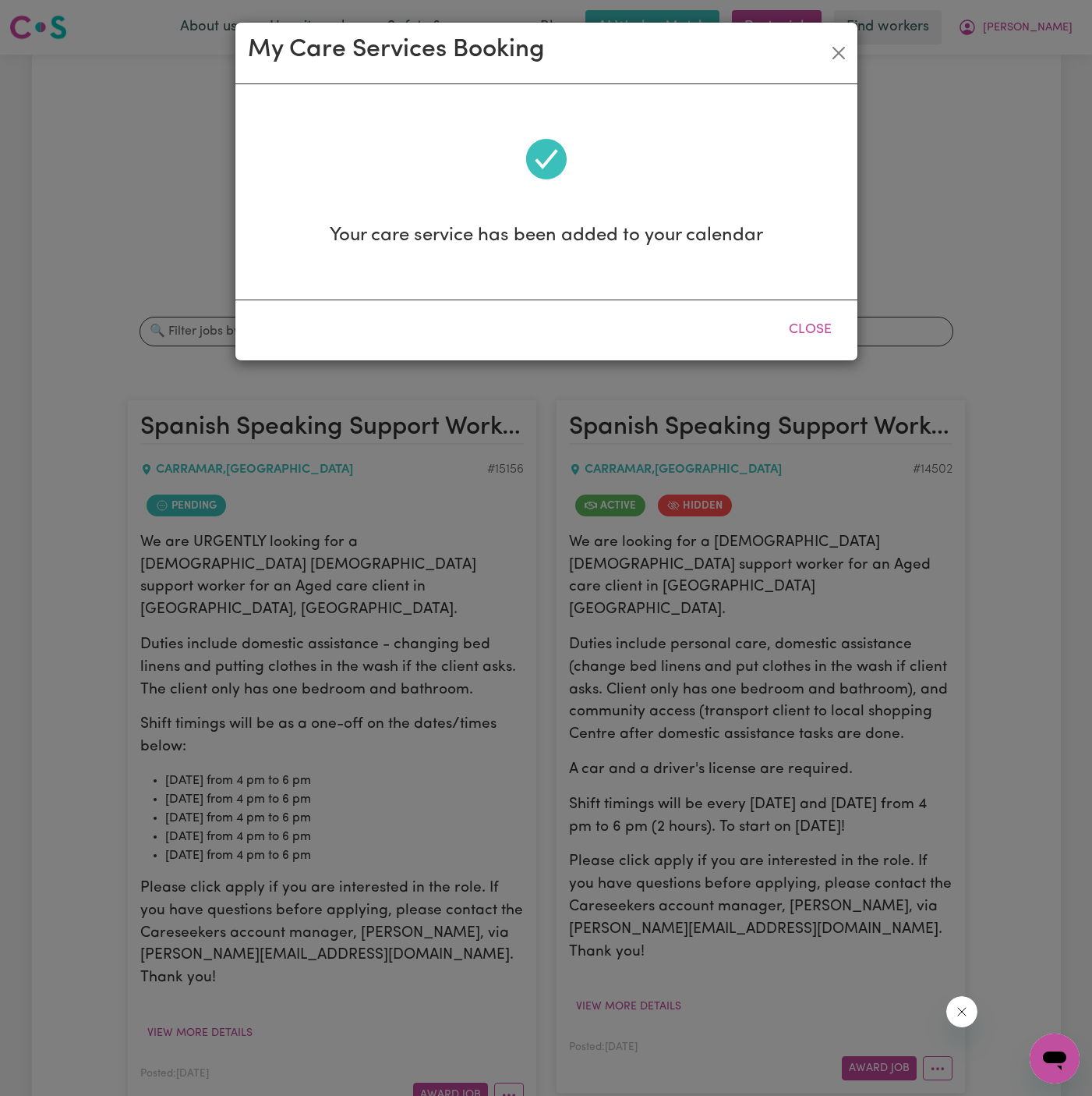
scroll to position [0, 0]
click at [812, 326] on button "Close" at bounding box center [810, 330] width 69 height 35
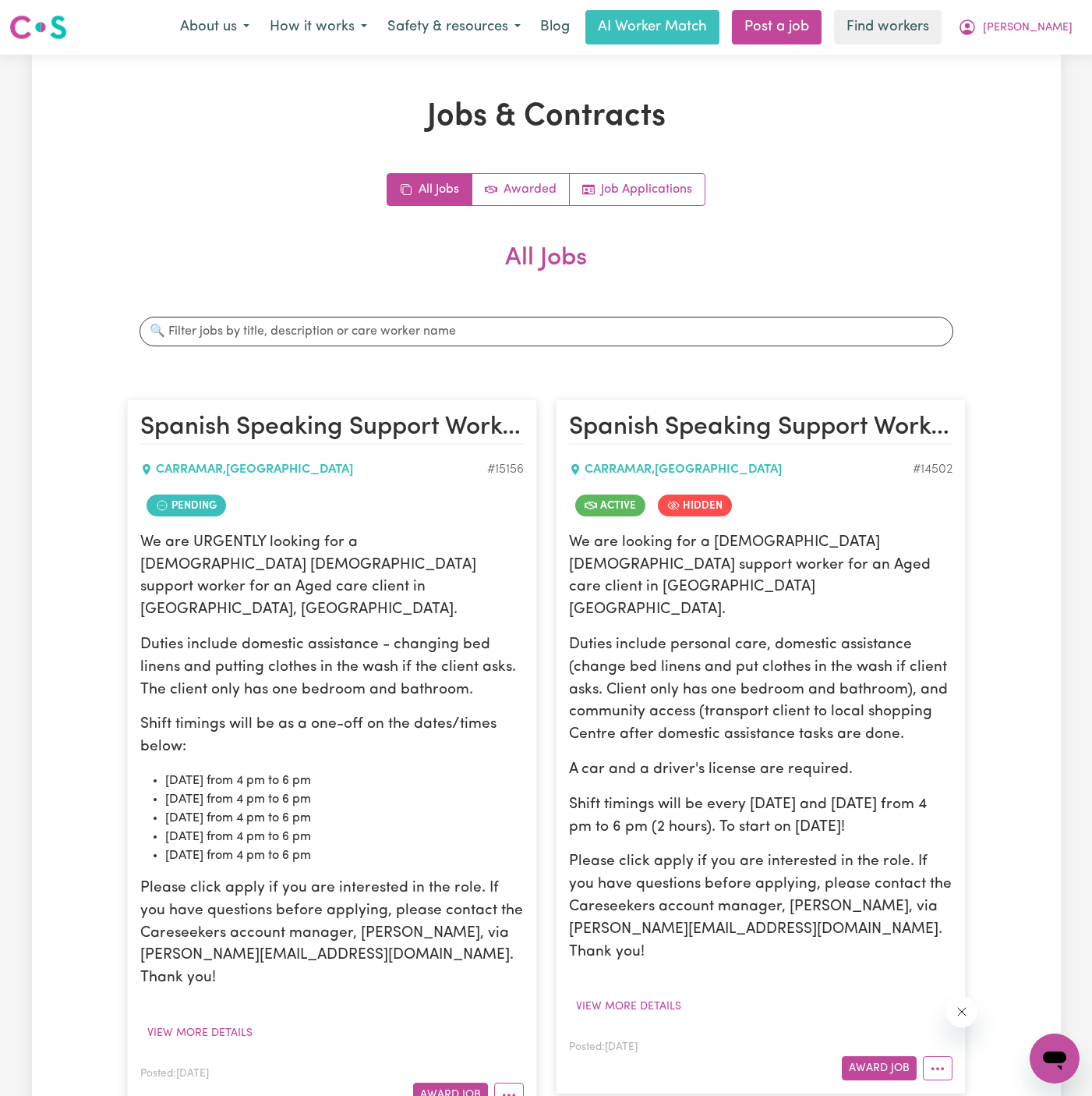
click at [397, 827] on li "[DATE] from 4 pm to 6 pm" at bounding box center [344, 836] width 358 height 19
click at [503, 1087] on icon "More options" at bounding box center [510, 1095] width 16 height 16
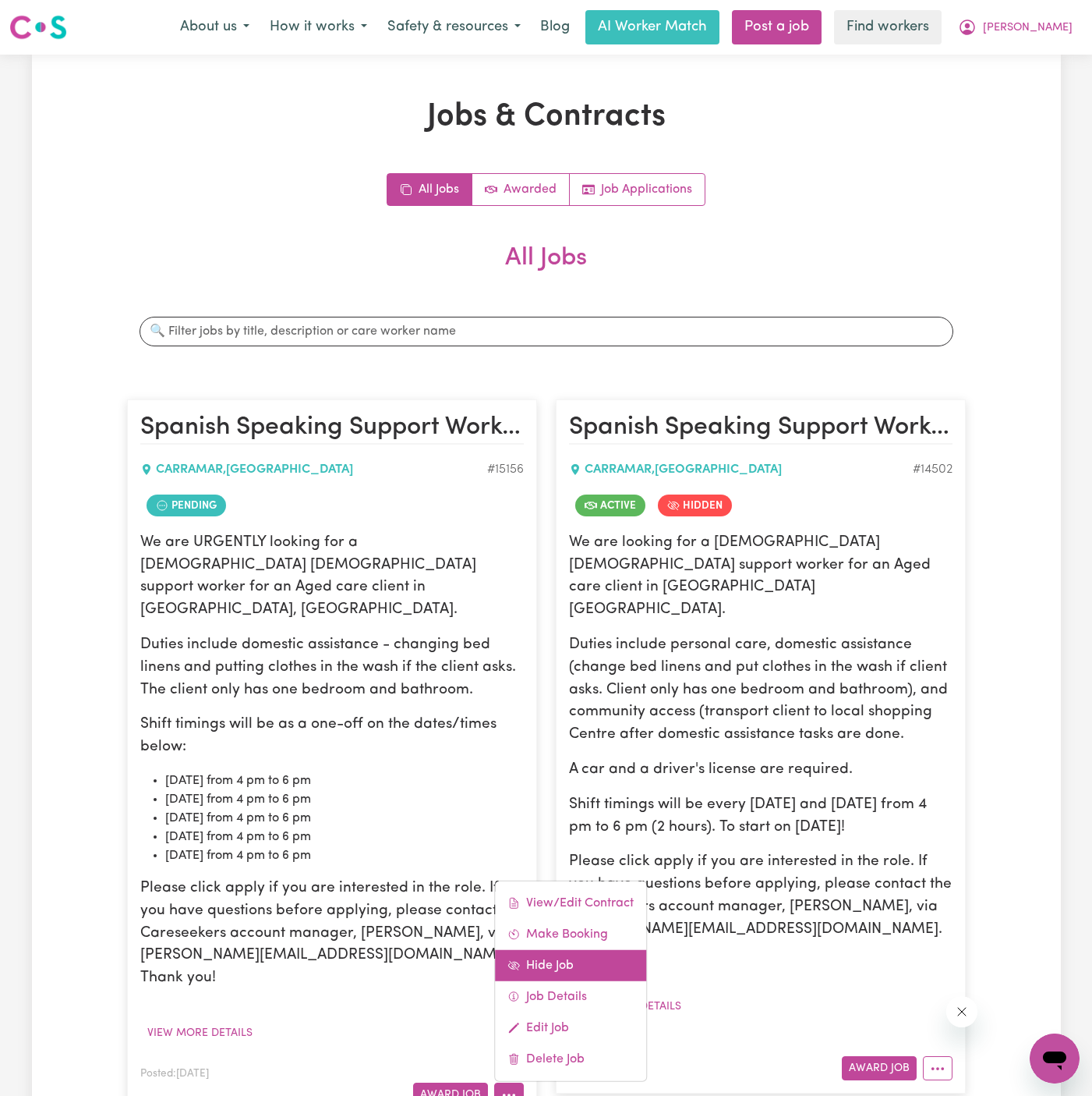
click at [573, 950] on link "Hide Job" at bounding box center [571, 965] width 151 height 31
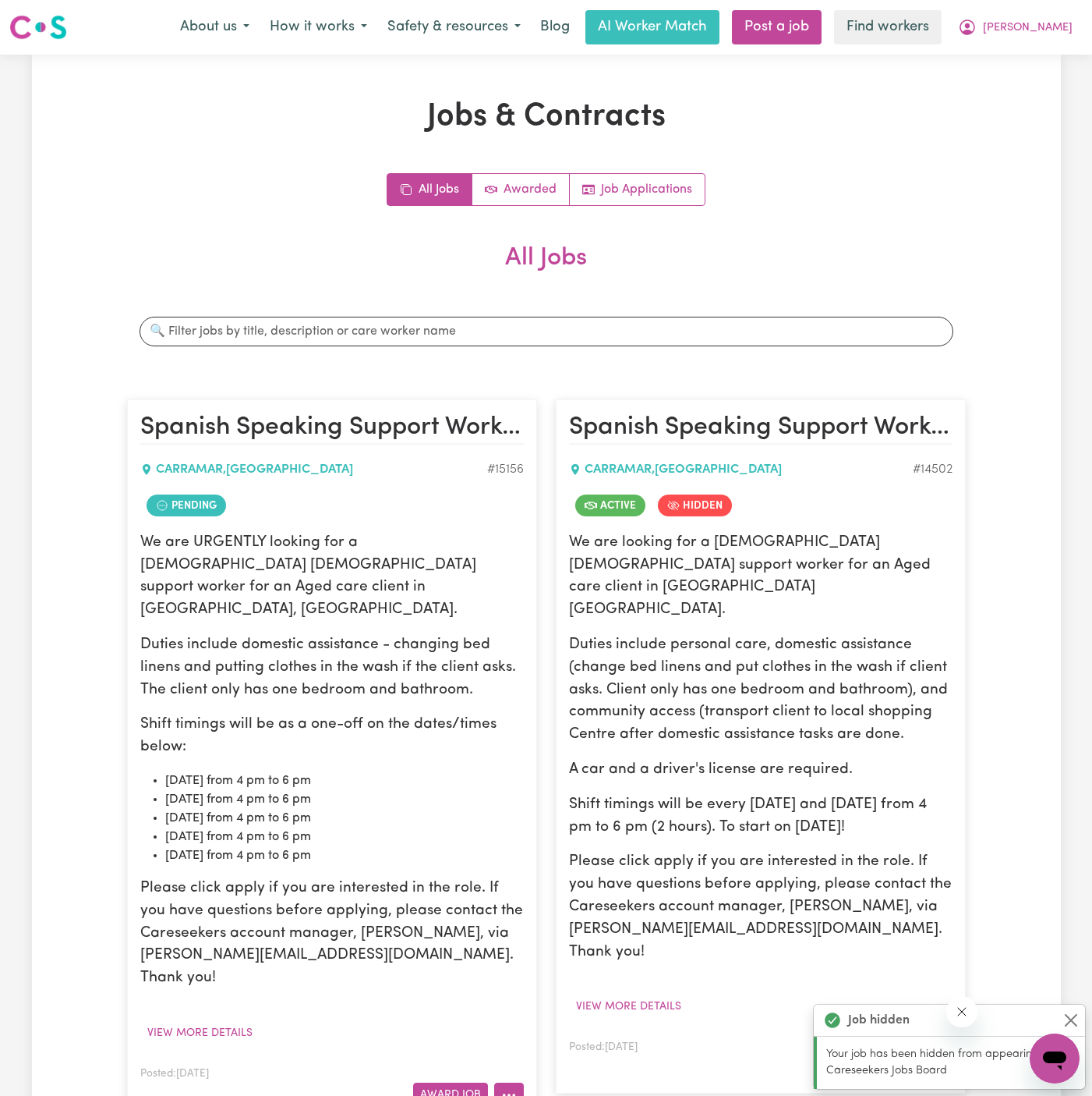
click at [510, 1087] on icon "More options" at bounding box center [510, 1095] width 16 height 16
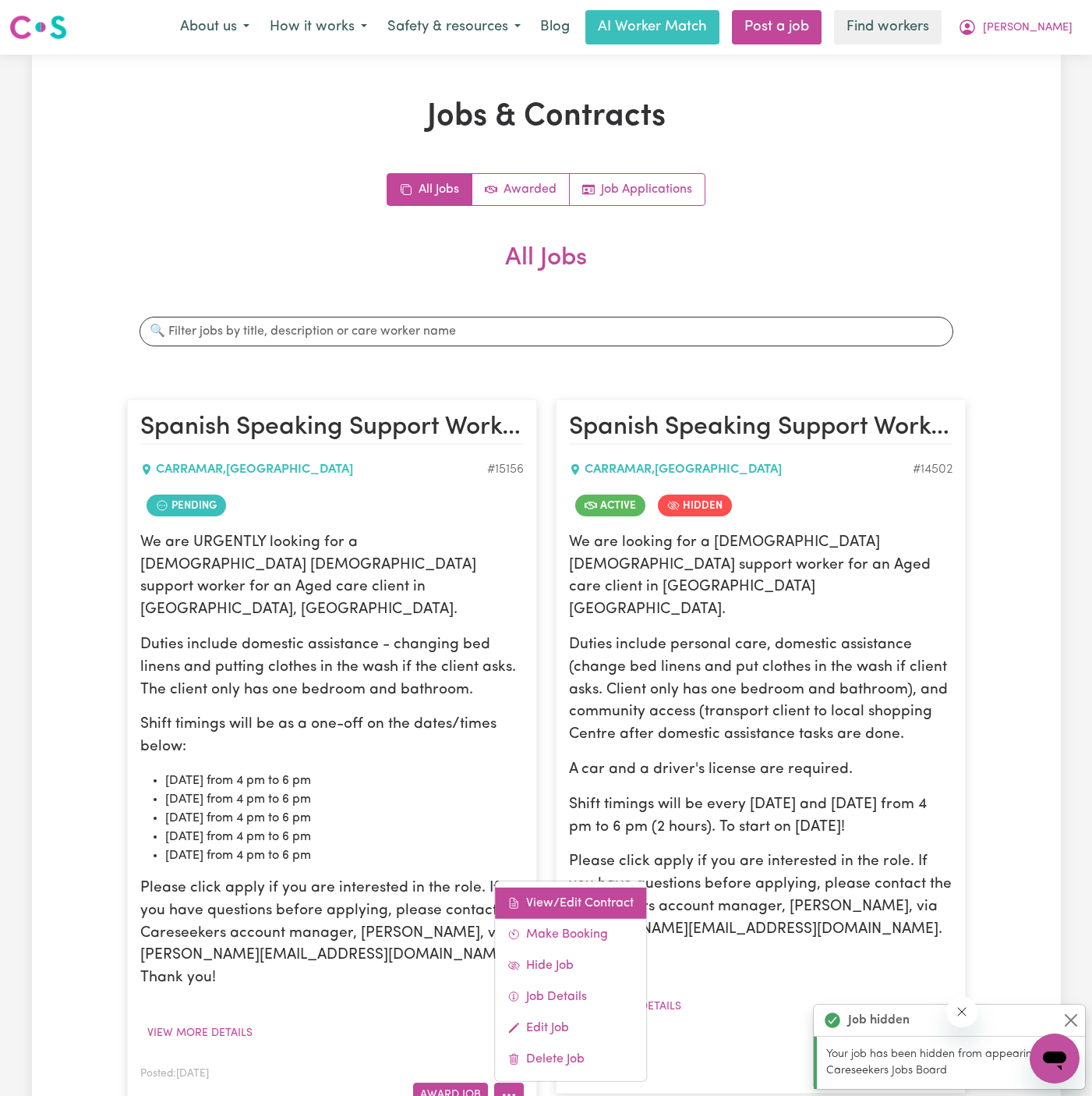
click at [601, 888] on link "View/Edit Contract" at bounding box center [571, 903] width 151 height 31
select select "WEEKDAY_DAYTIME"
select select "ASSISTANCE_SELF_CARE"
select select "ONE"
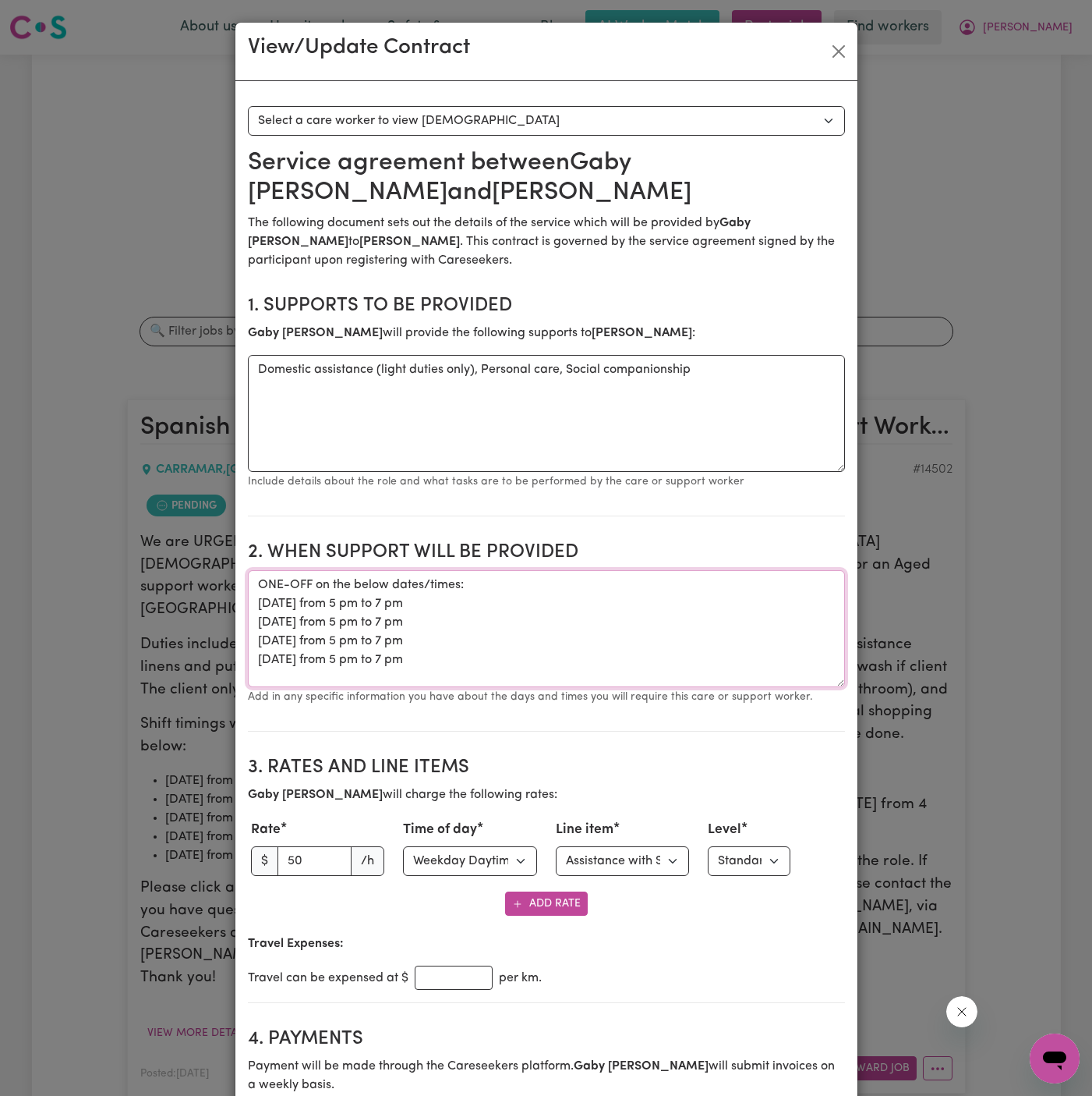
click at [468, 681] on textarea "ONE-OFF on the below dates/times: [DATE] from 5 pm to 7 pm [DATE] from 5 pm to …" at bounding box center [547, 629] width 598 height 117
drag, startPoint x: 468, startPoint y: 662, endPoint x: 216, endPoint y: 560, distance: 271.9
click at [216, 560] on div "View/Update Contract Select a contract to view Select a care worker to view [DE…" at bounding box center [546, 548] width 1092 height 1096
drag, startPoint x: 92, startPoint y: 113, endPoint x: 110, endPoint y: 9, distance: 105.5
click at [110, 9] on div "View/Update Contract Select a contract to view Select a care worker to view [DE…" at bounding box center [546, 548] width 1092 height 1096
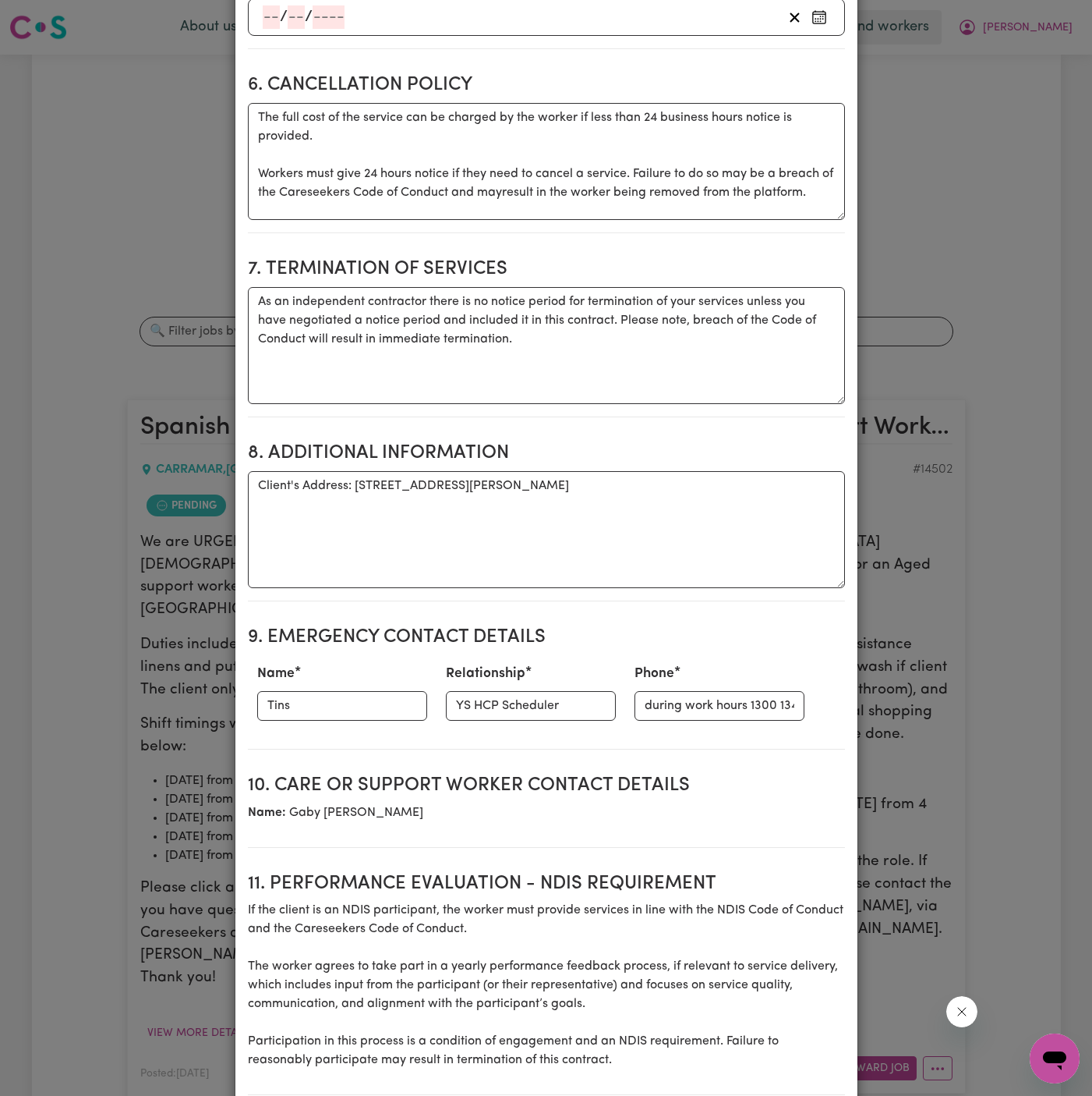
scroll to position [1271, 0]
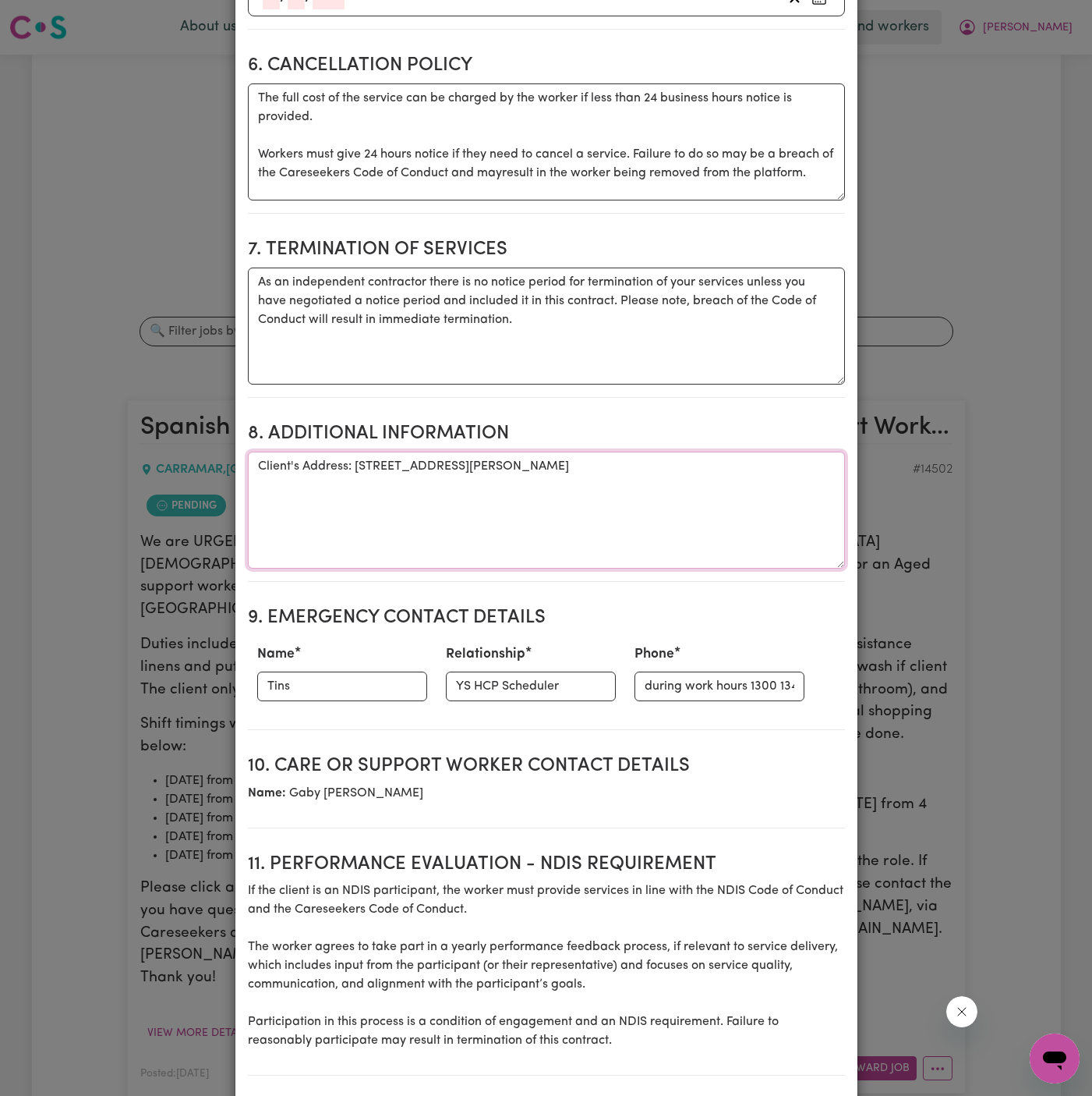
drag, startPoint x: 355, startPoint y: 464, endPoint x: 630, endPoint y: 471, distance: 275.1
click at [630, 471] on textarea "Client's Address: [STREET_ADDRESS][PERSON_NAME]" at bounding box center [547, 511] width 598 height 117
click at [680, 524] on textarea "Client's Address: [STREET_ADDRESS][PERSON_NAME]" at bounding box center [547, 511] width 598 height 117
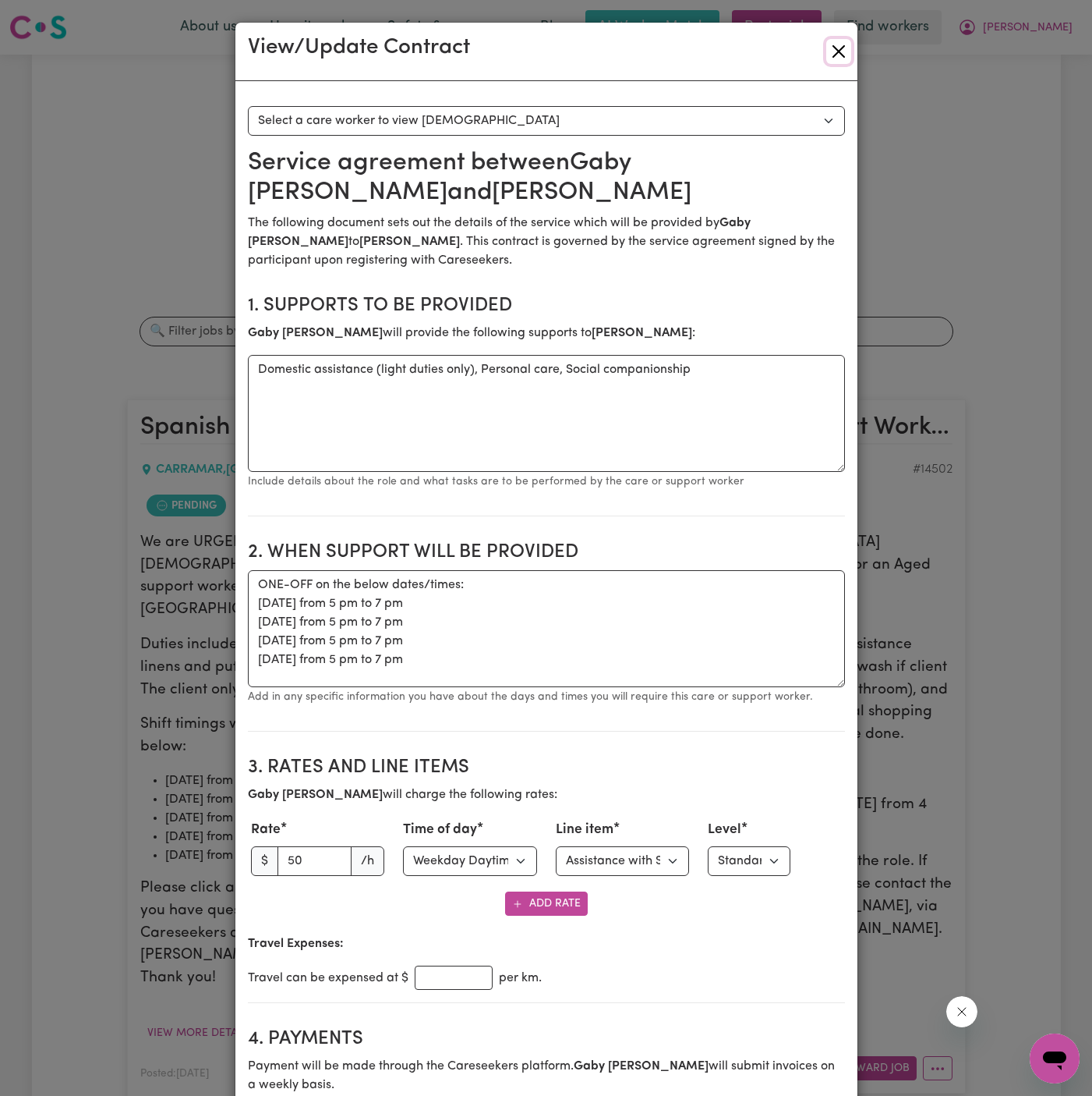
click at [845, 43] on button "Close" at bounding box center [839, 52] width 25 height 25
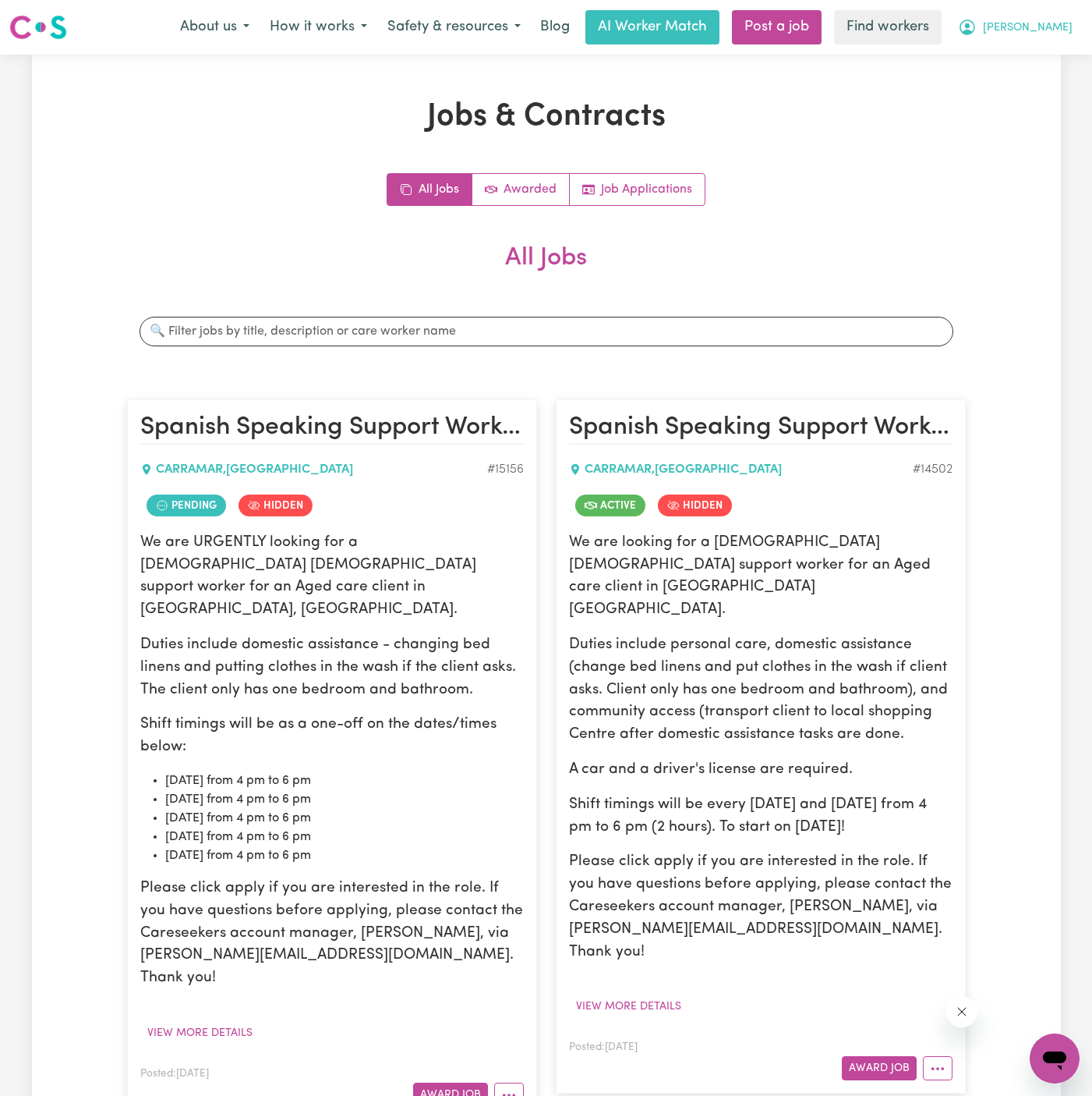
click at [1068, 29] on button "[PERSON_NAME]" at bounding box center [1016, 27] width 135 height 33
click at [1043, 83] on link "Logout" at bounding box center [1020, 89] width 124 height 29
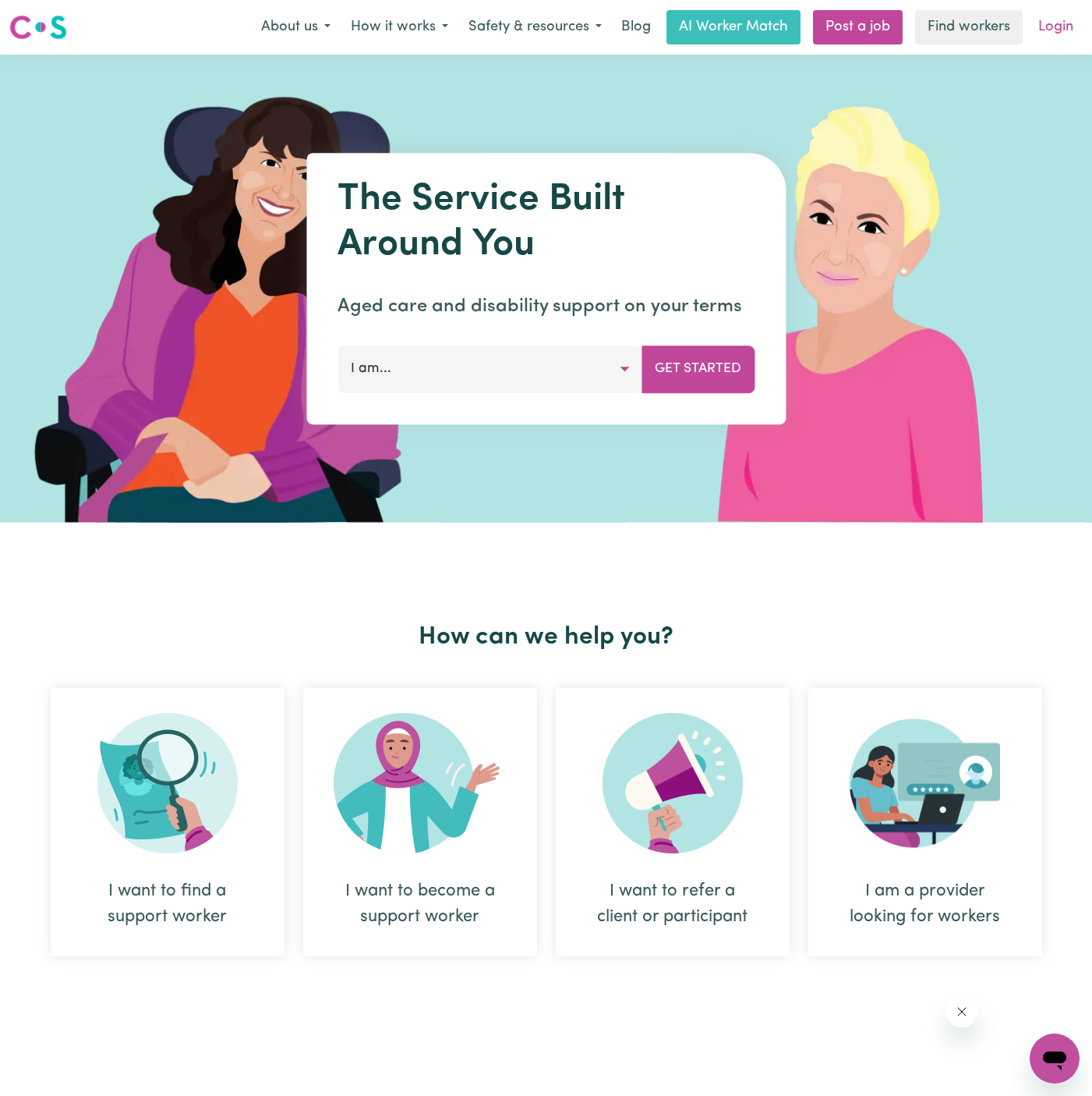
click at [1055, 18] on link "Login" at bounding box center [1056, 27] width 54 height 35
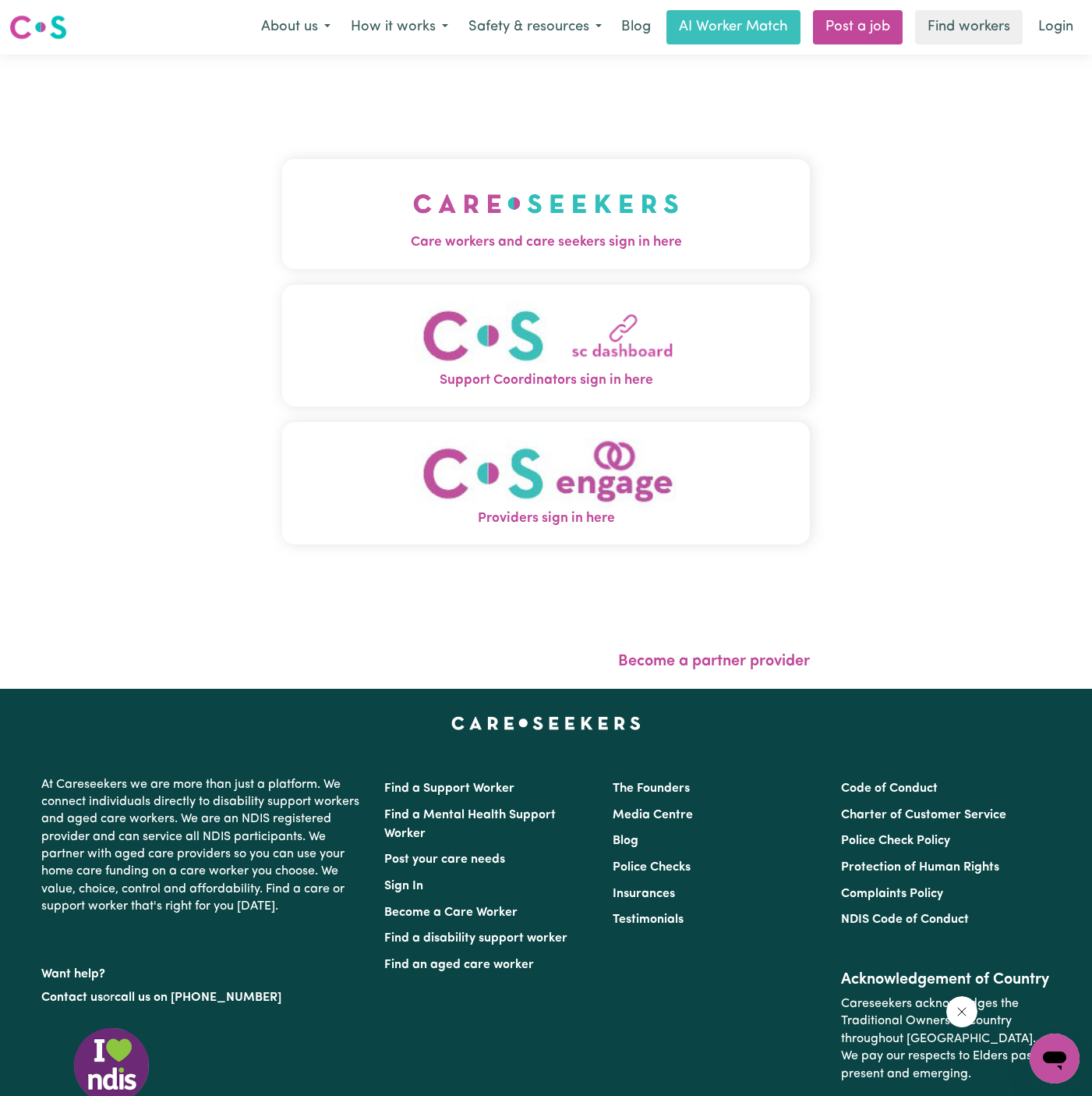
click at [528, 196] on img "Care workers and care seekers sign in here" at bounding box center [546, 203] width 266 height 58
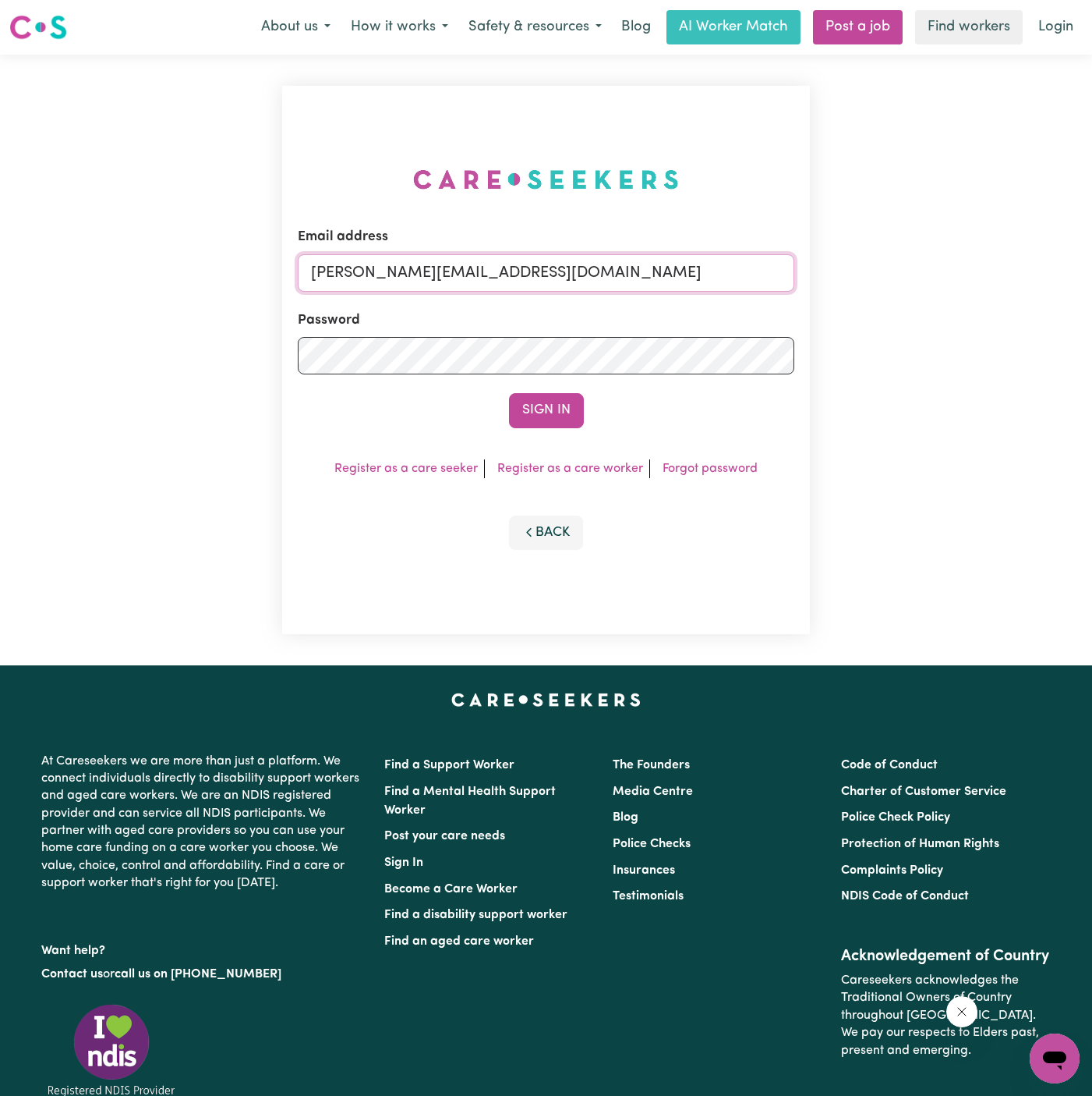
click at [642, 270] on input "[PERSON_NAME][EMAIL_ADDRESS][DOMAIN_NAME]" at bounding box center [546, 273] width 497 height 37
drag, startPoint x: 389, startPoint y: 273, endPoint x: 1184, endPoint y: 300, distance: 795.5
click at [1092, 300] on html "Menu About us How it works Safety & resources Blog AI Worker Match Post a job F…" at bounding box center [546, 650] width 1092 height 1302
type input "[EMAIL_ADDRESS][DOMAIN_NAME]"
click at [575, 418] on button "Sign In" at bounding box center [547, 410] width 75 height 35
